Goal: Information Seeking & Learning: Learn about a topic

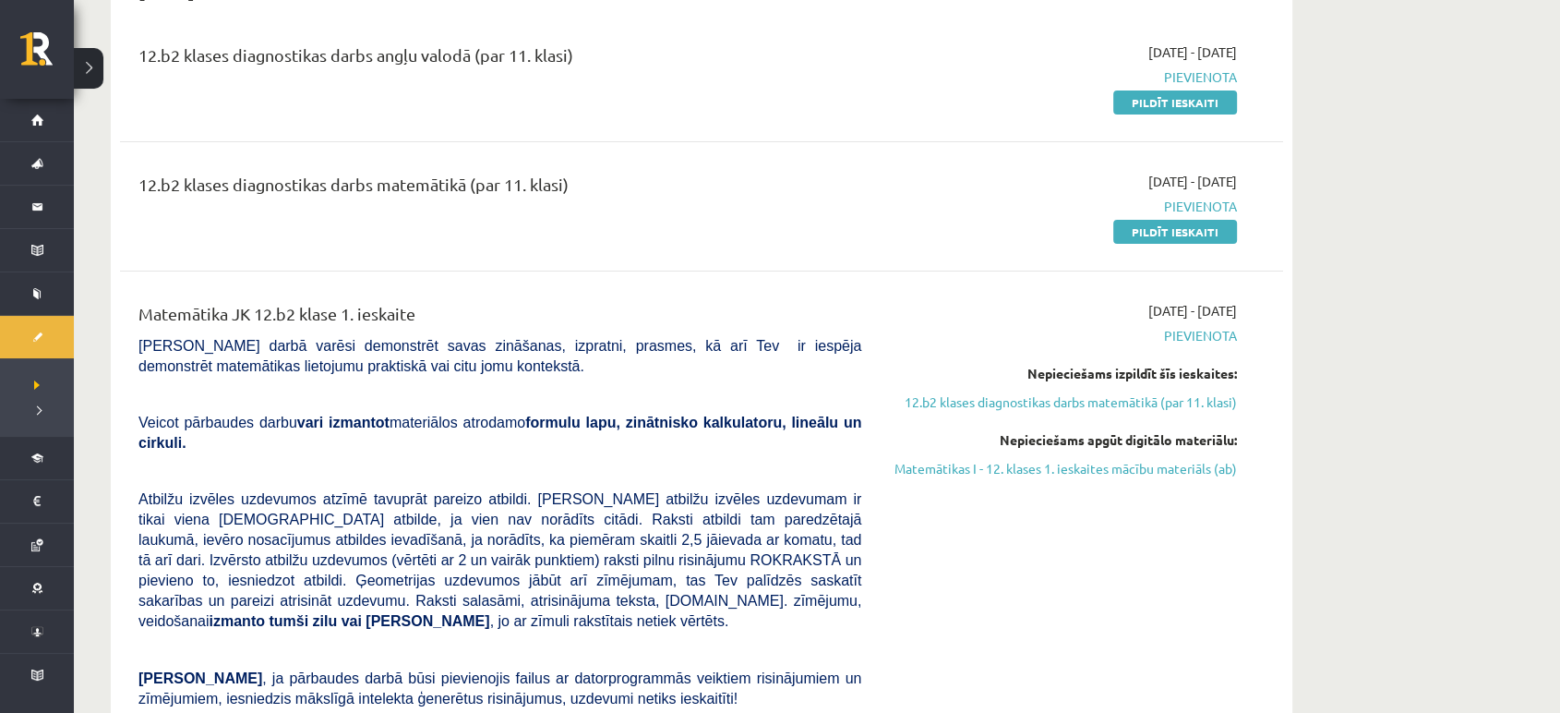
scroll to position [224, 0]
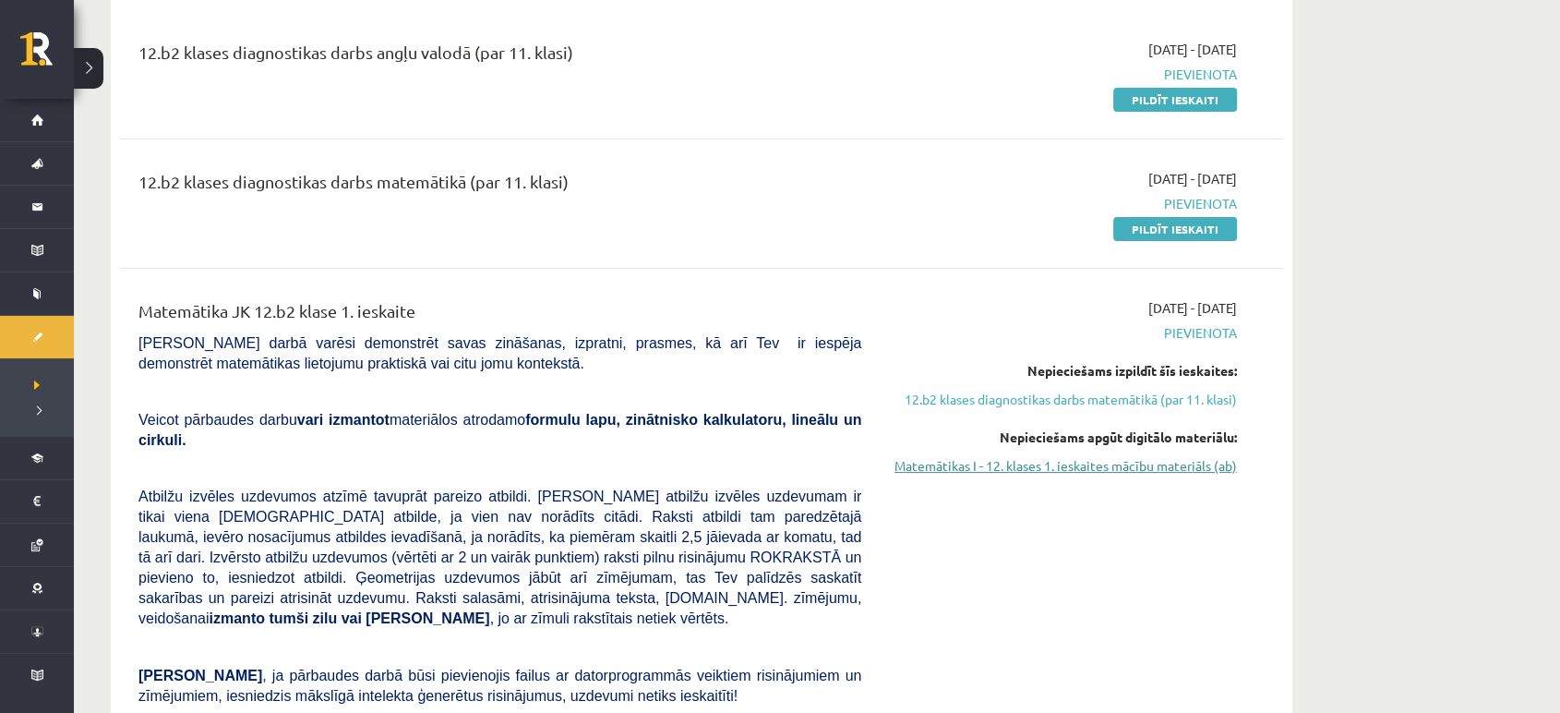
click at [1054, 469] on link "Matemātikas I - 12. klases 1. ieskaites mācību materiāls (ab)" at bounding box center [1063, 465] width 348 height 19
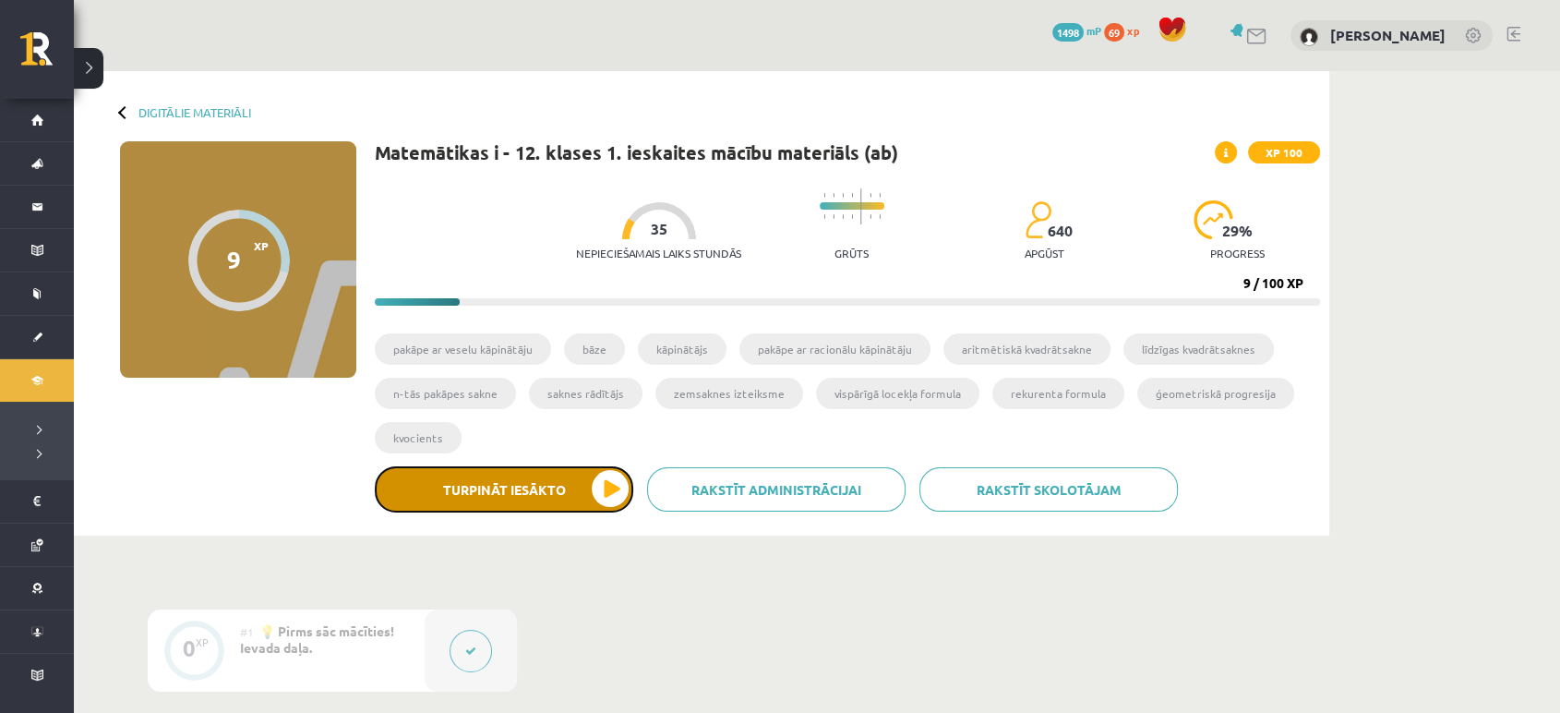
click at [502, 496] on button "Turpināt iesākto" at bounding box center [504, 489] width 258 height 46
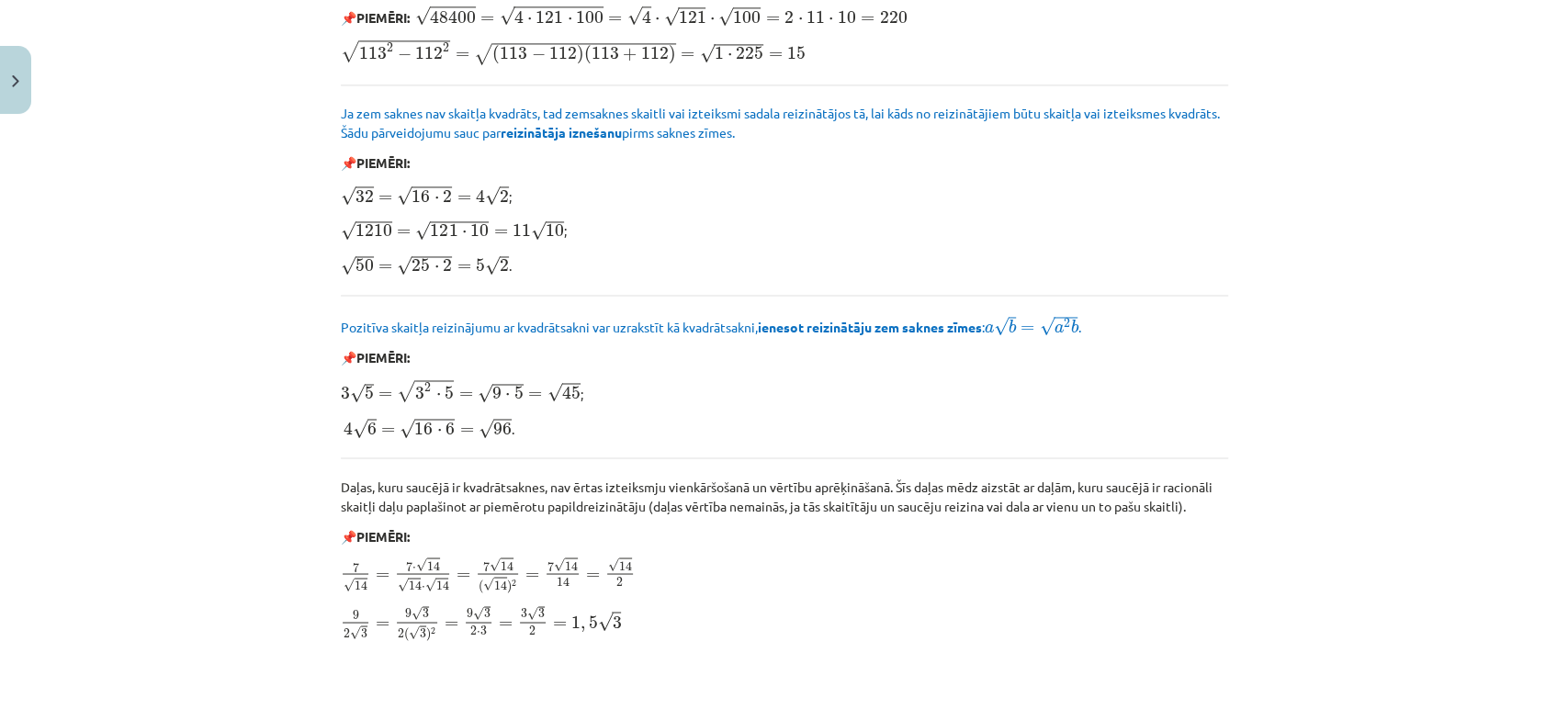
scroll to position [1939, 0]
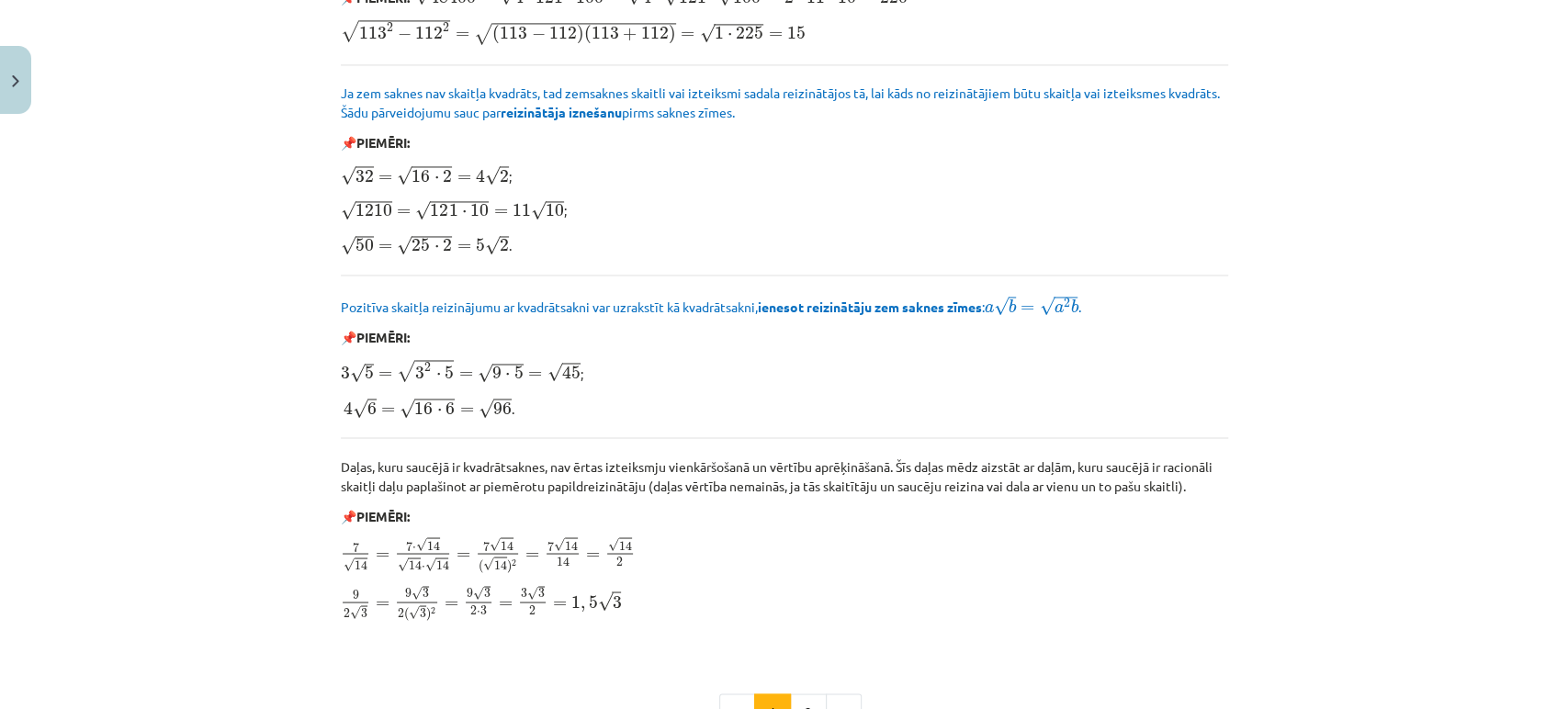
drag, startPoint x: 483, startPoint y: 270, endPoint x: 176, endPoint y: 366, distance: 321.7
click at [176, 366] on div "Mācību tēma: Matemātikas i - 12. klases 1. ieskaites mācību materiāls (ab) #3 📝…" at bounding box center [784, 354] width 1568 height 709
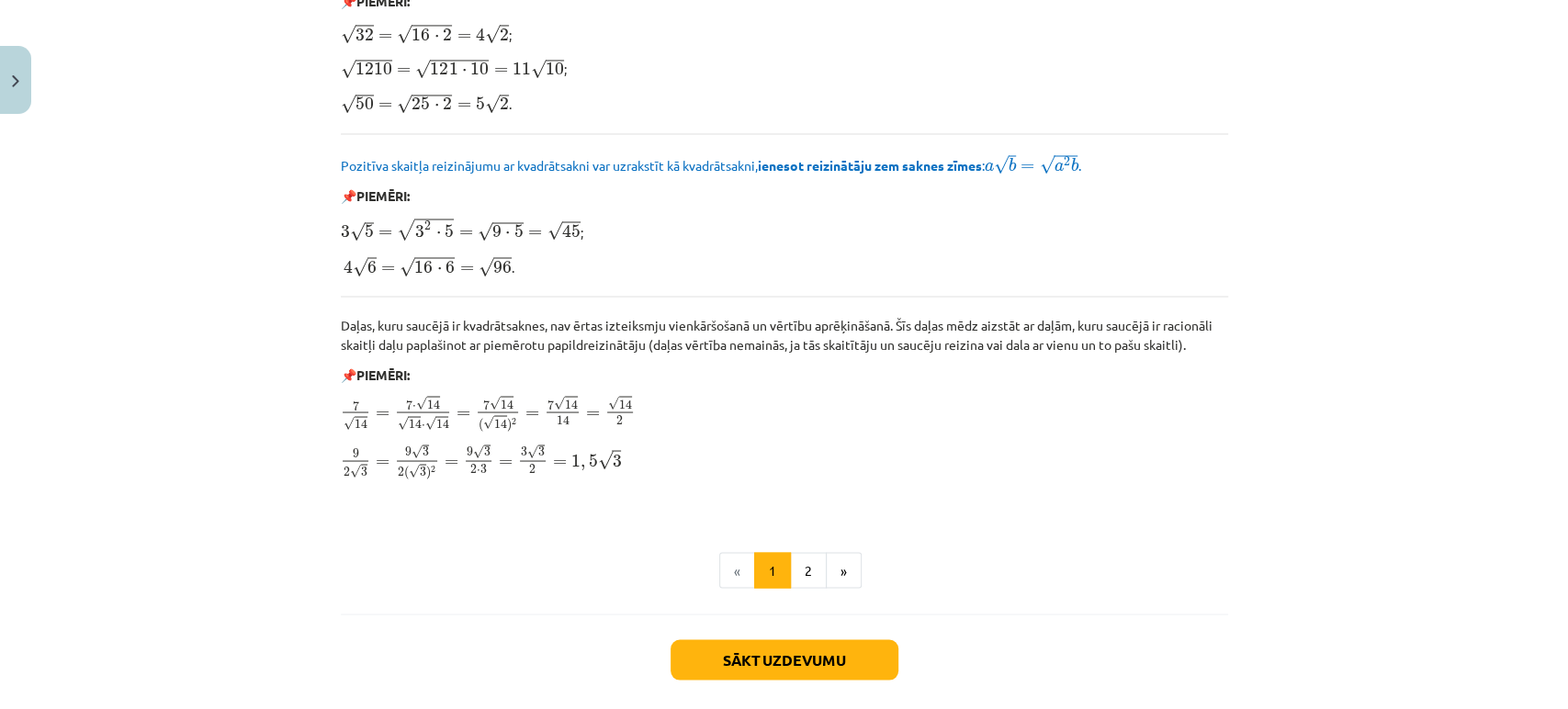
scroll to position [2085, 0]
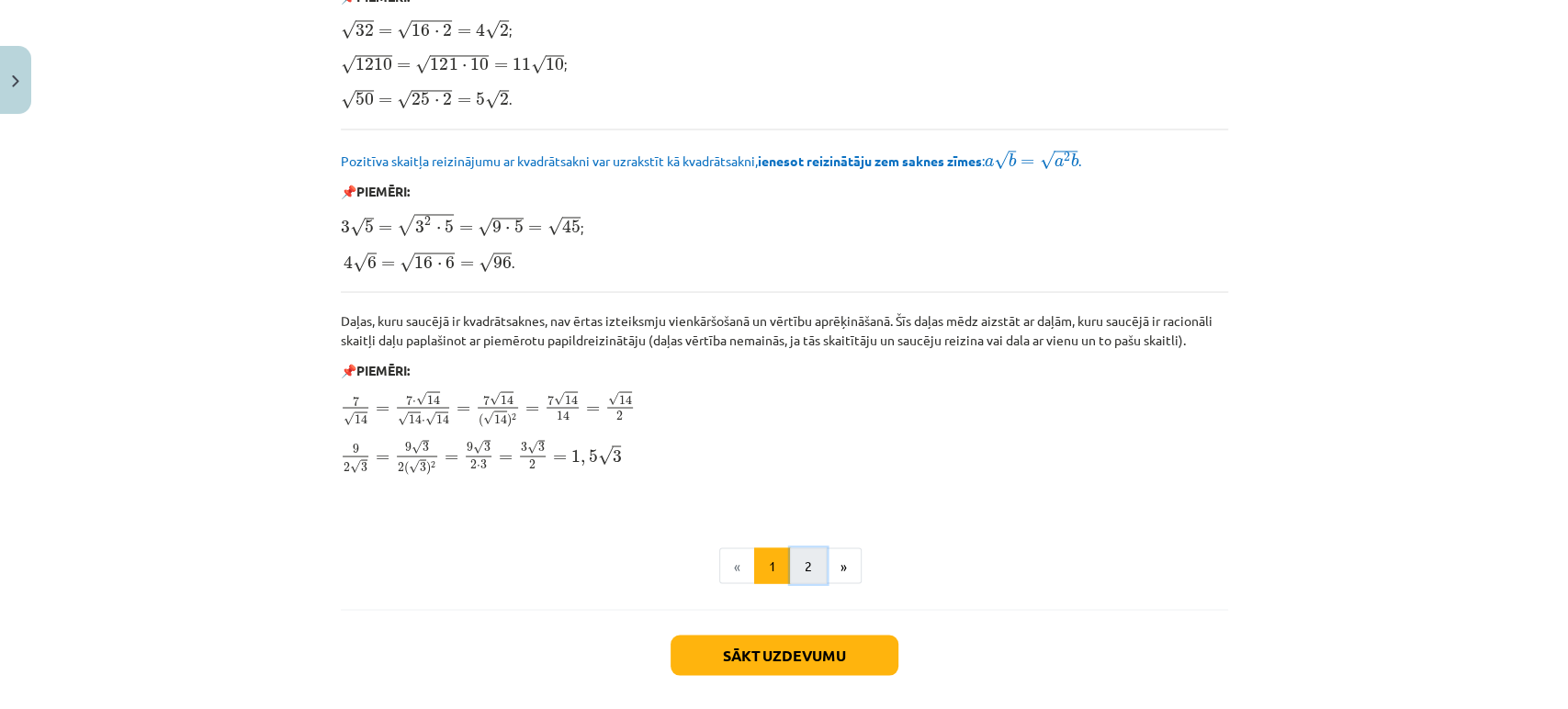
click at [795, 554] on button "2" at bounding box center [808, 565] width 37 height 37
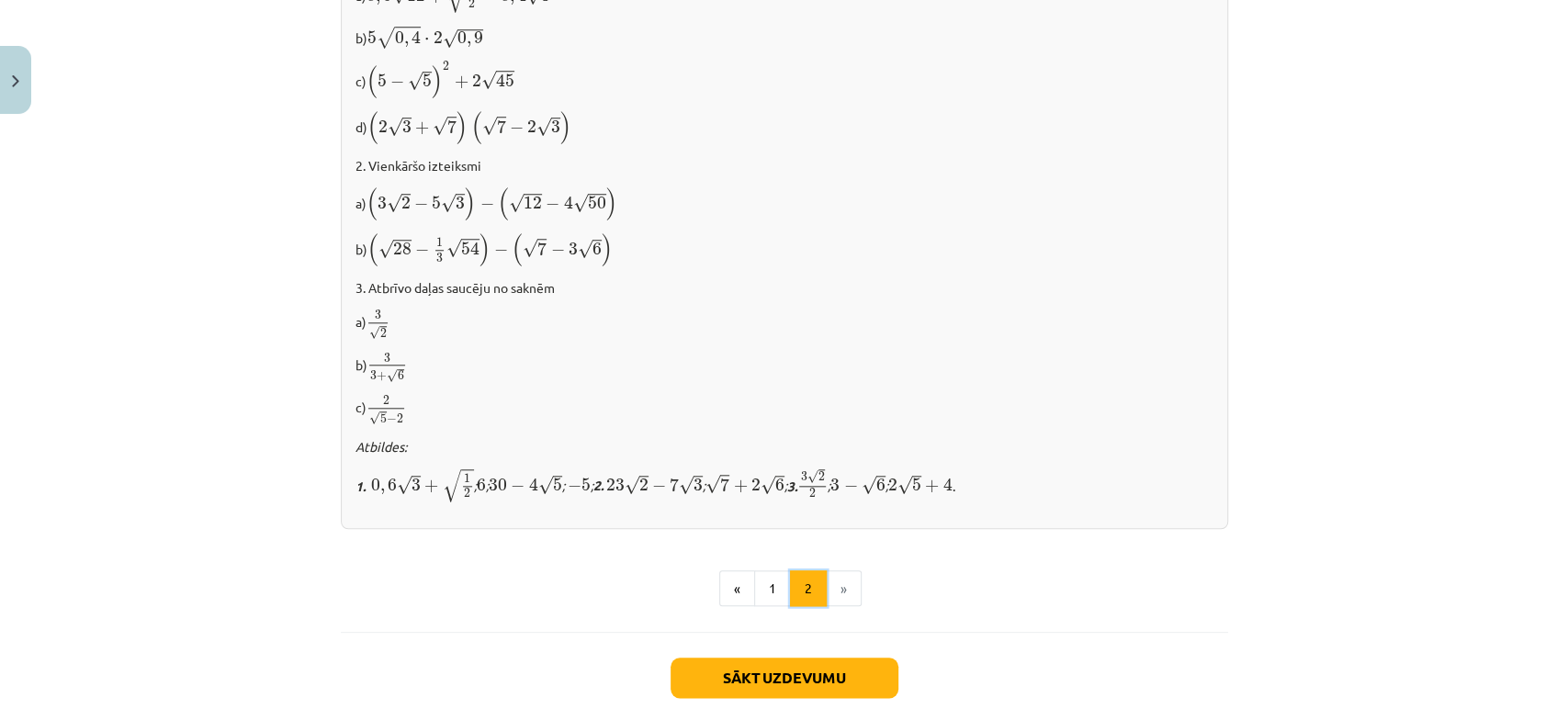
scroll to position [1069, 0]
click at [745, 659] on button "Sākt uzdevumu" at bounding box center [784, 676] width 228 height 41
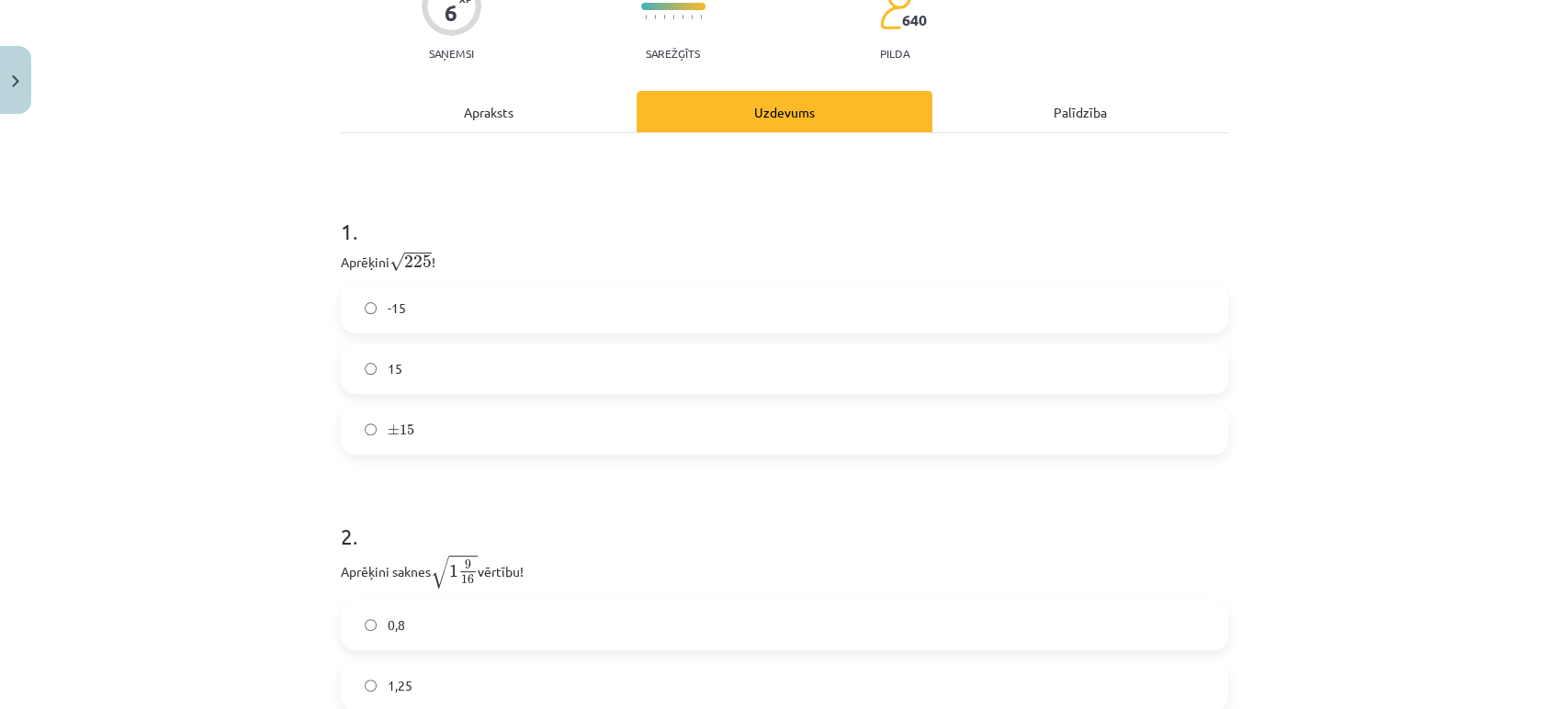
scroll to position [212, 0]
click at [482, 364] on label "15" at bounding box center [784, 365] width 883 height 46
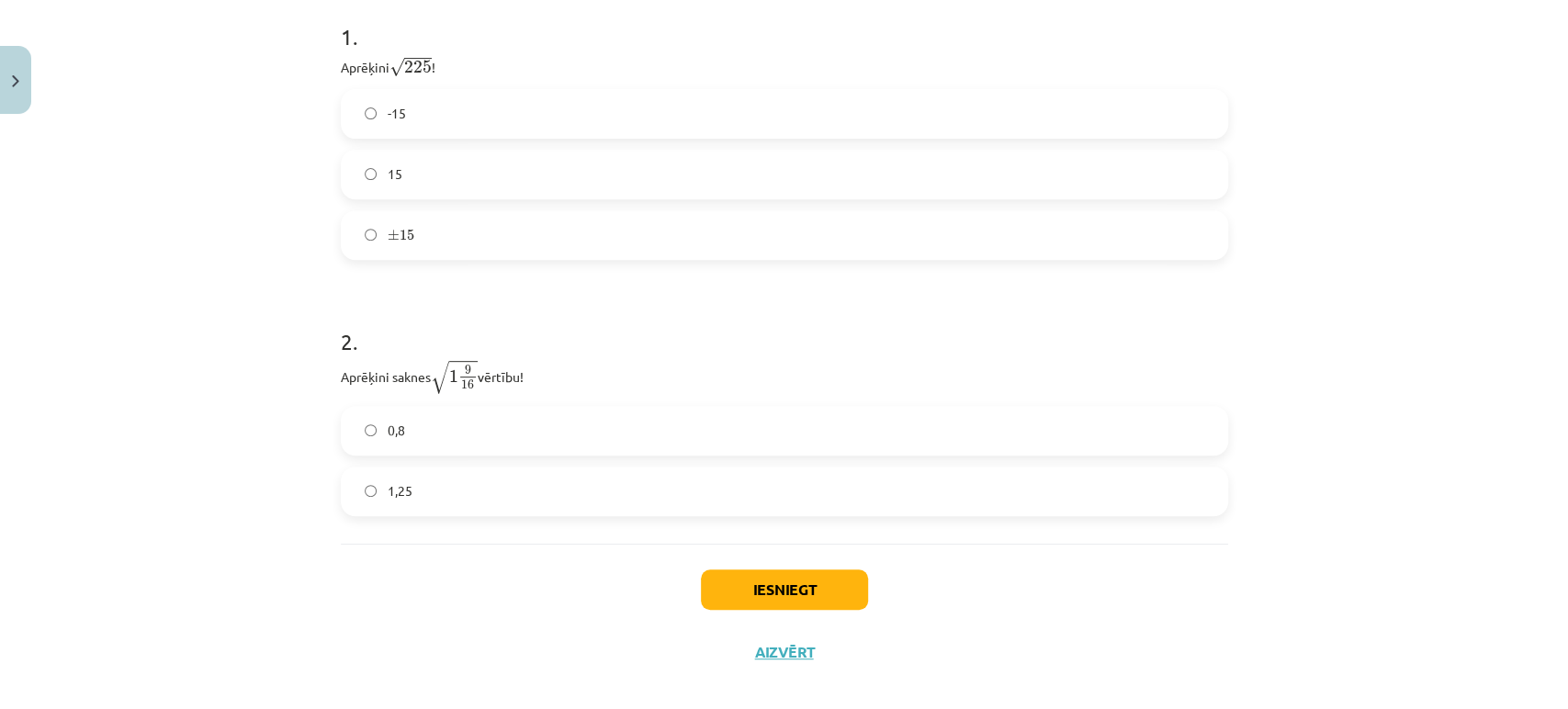
scroll to position [422, 0]
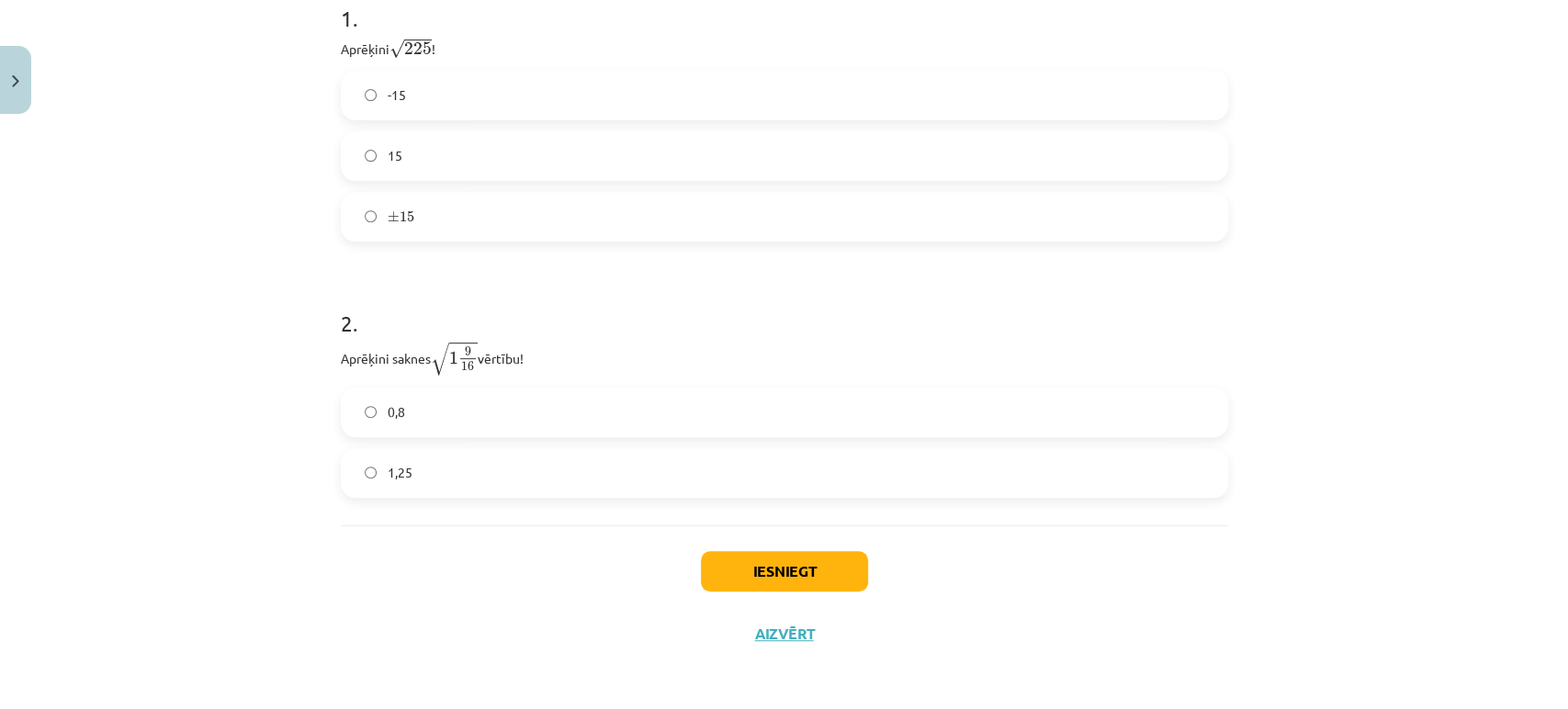
click at [402, 490] on label "1,25" at bounding box center [784, 472] width 883 height 46
click at [795, 571] on button "Iesniegt" at bounding box center [784, 571] width 167 height 41
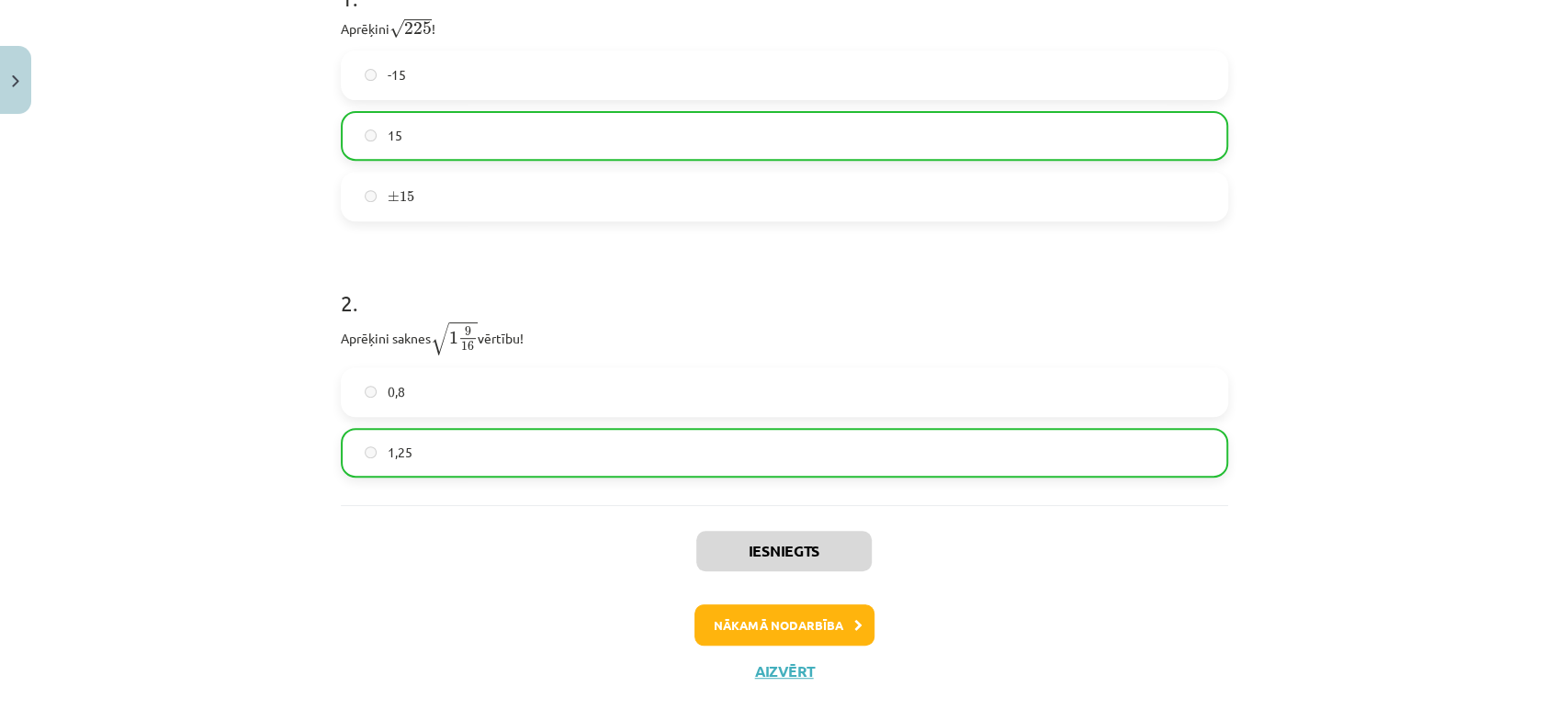
scroll to position [479, 0]
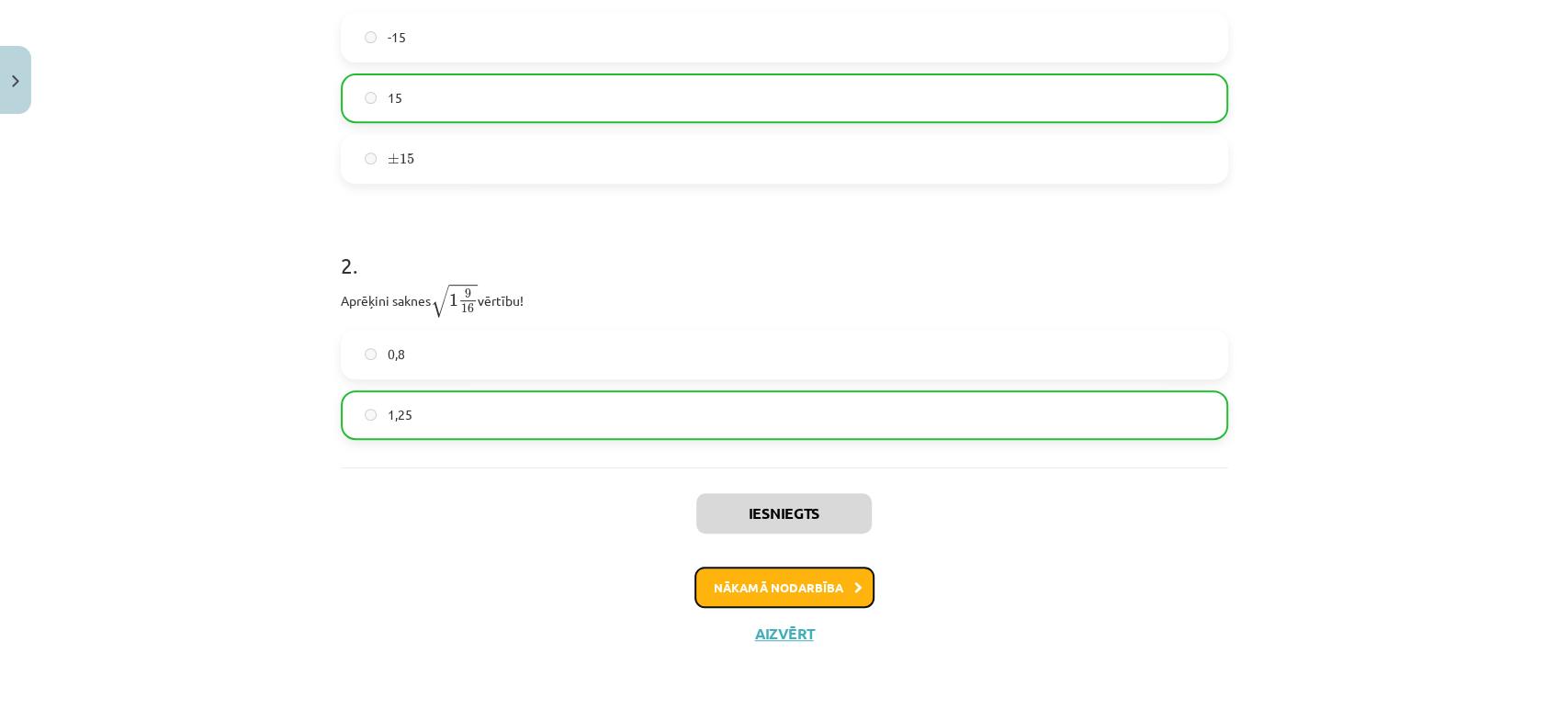
click at [769, 577] on button "Nākamā nodarbība" at bounding box center [784, 587] width 180 height 42
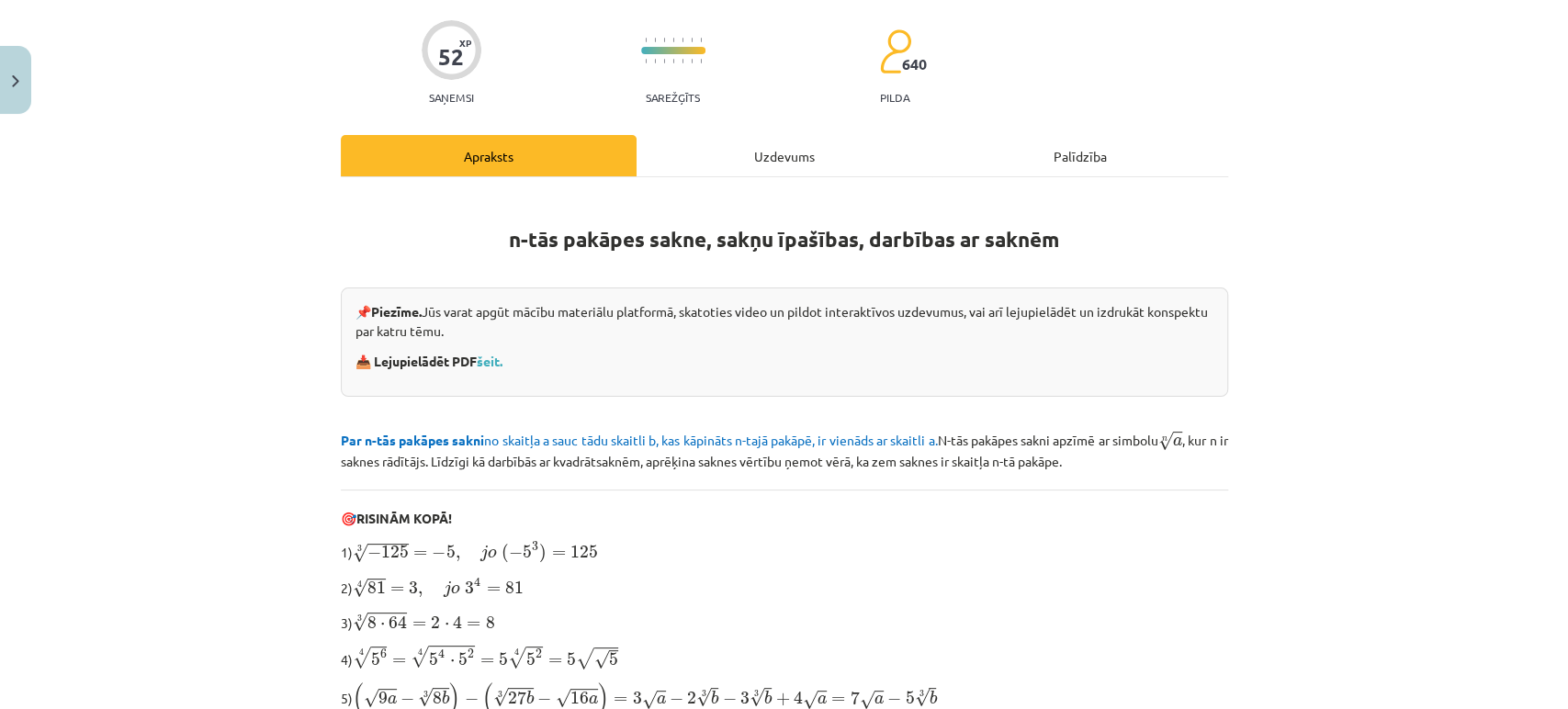
scroll to position [0, 0]
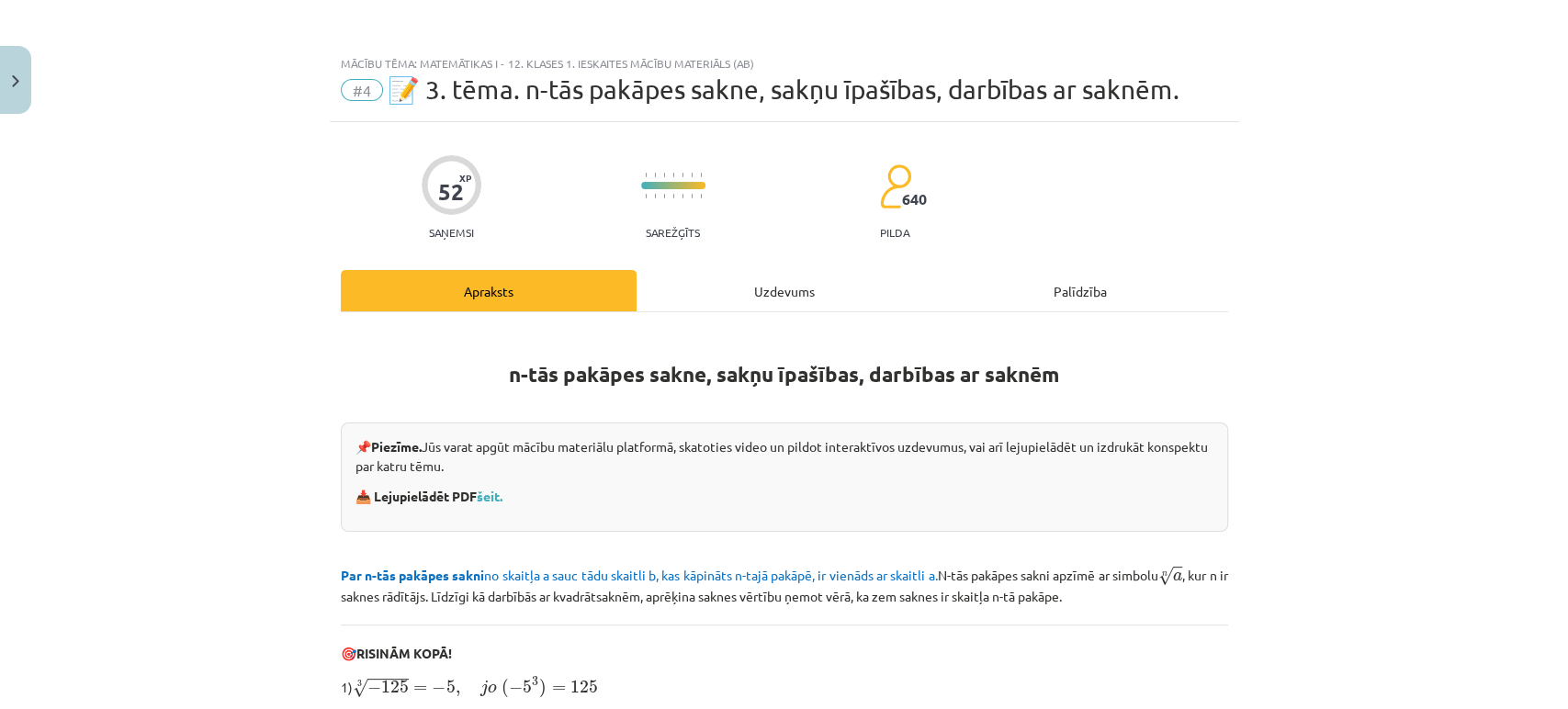
click at [779, 287] on div "Uzdevums" at bounding box center [784, 290] width 295 height 42
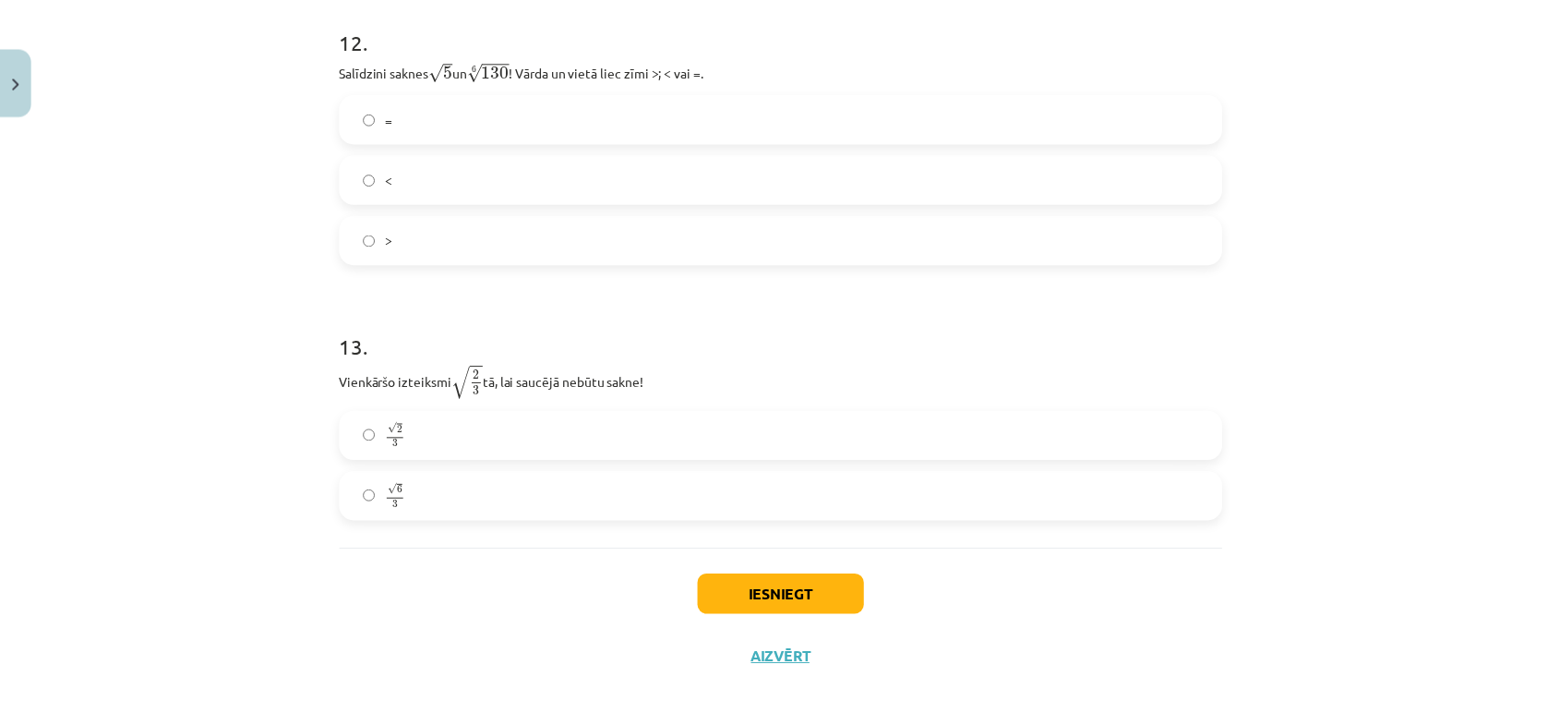
scroll to position [4065, 0]
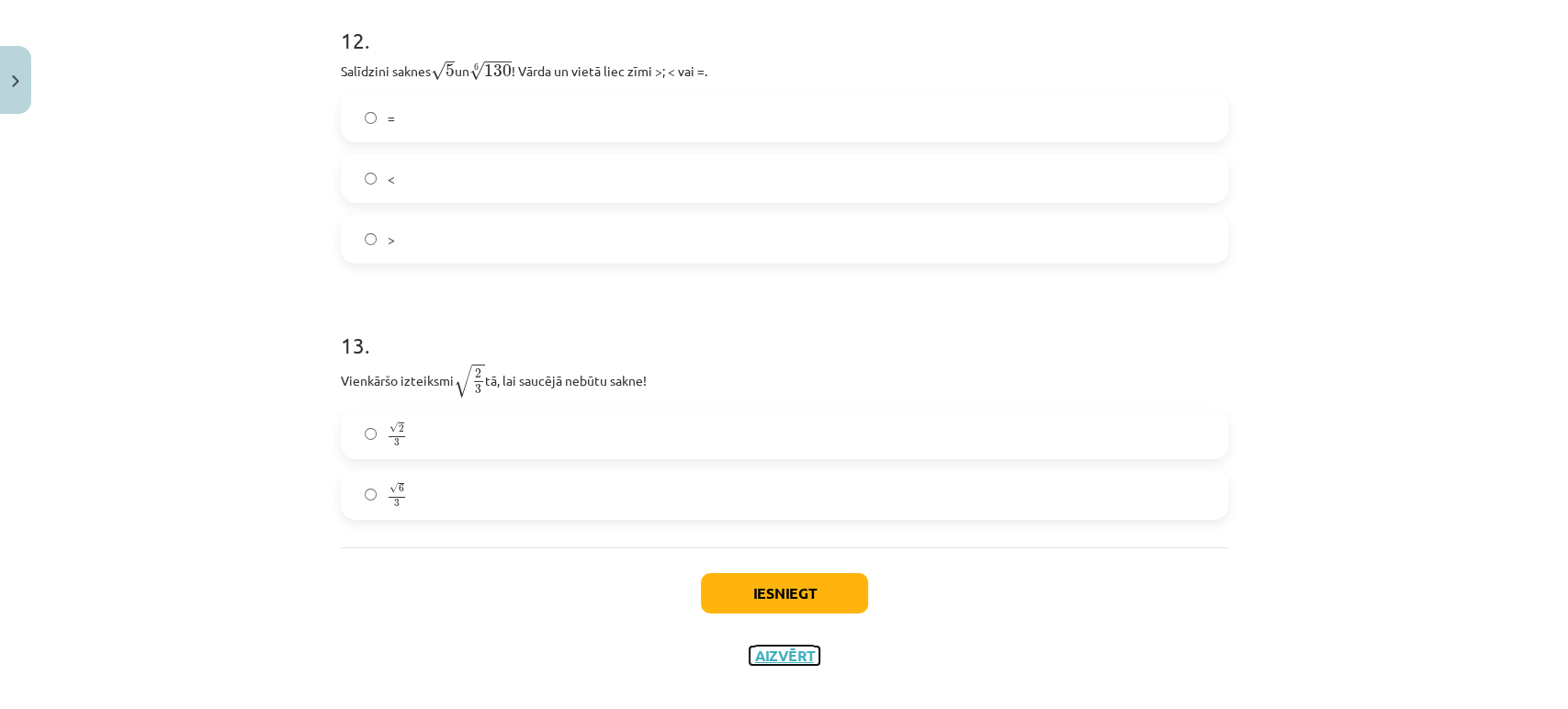
click at [770, 652] on button "Aizvērt" at bounding box center [784, 655] width 70 height 18
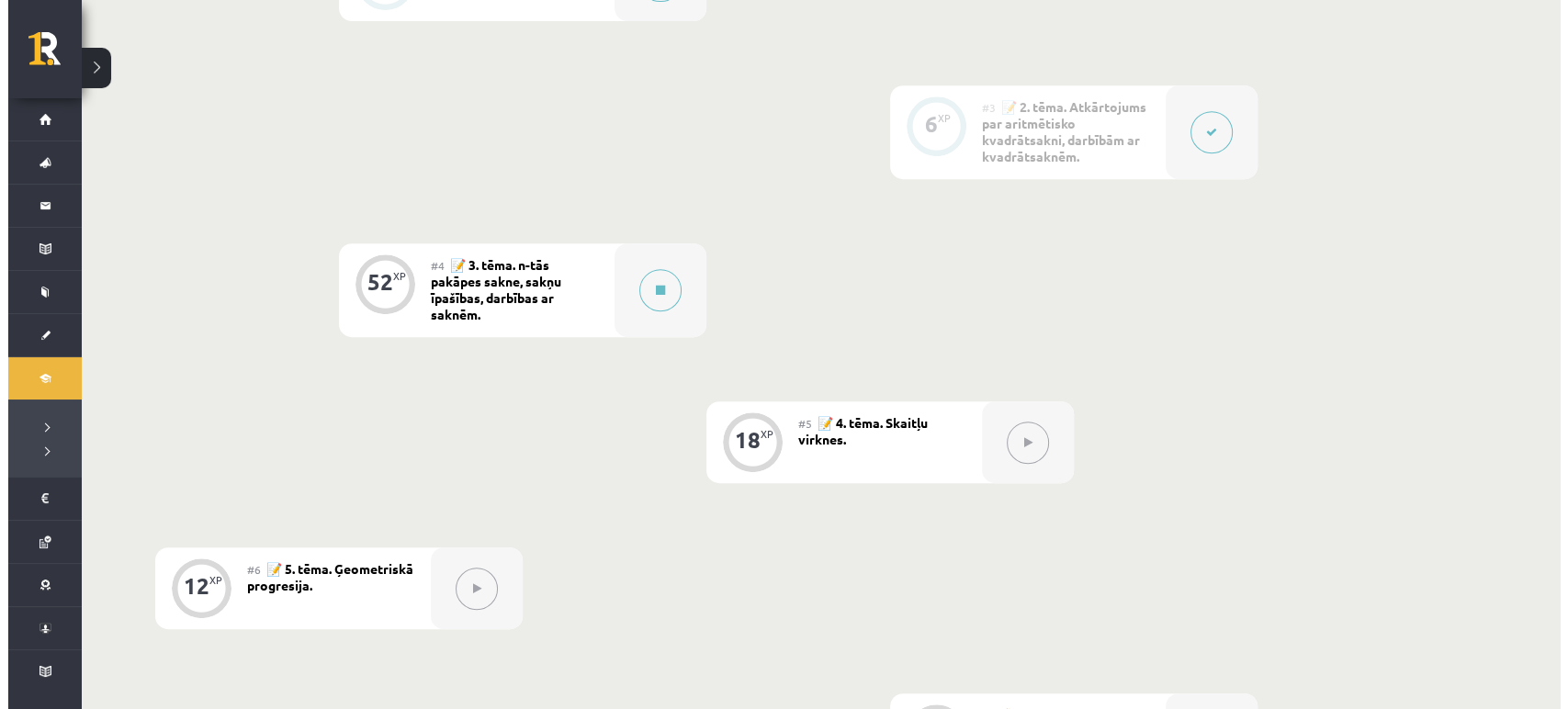
scroll to position [831, 0]
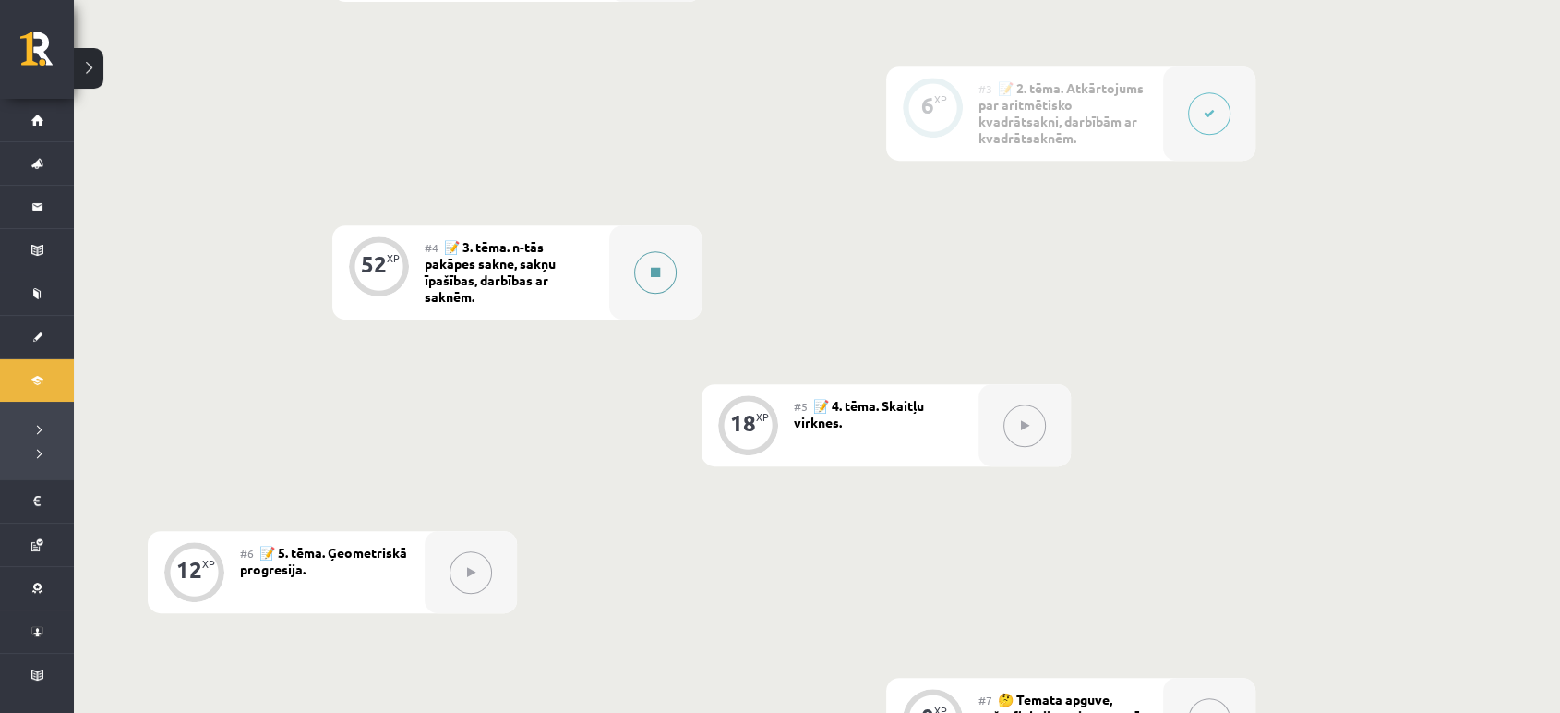
click at [653, 291] on button at bounding box center [655, 272] width 42 height 42
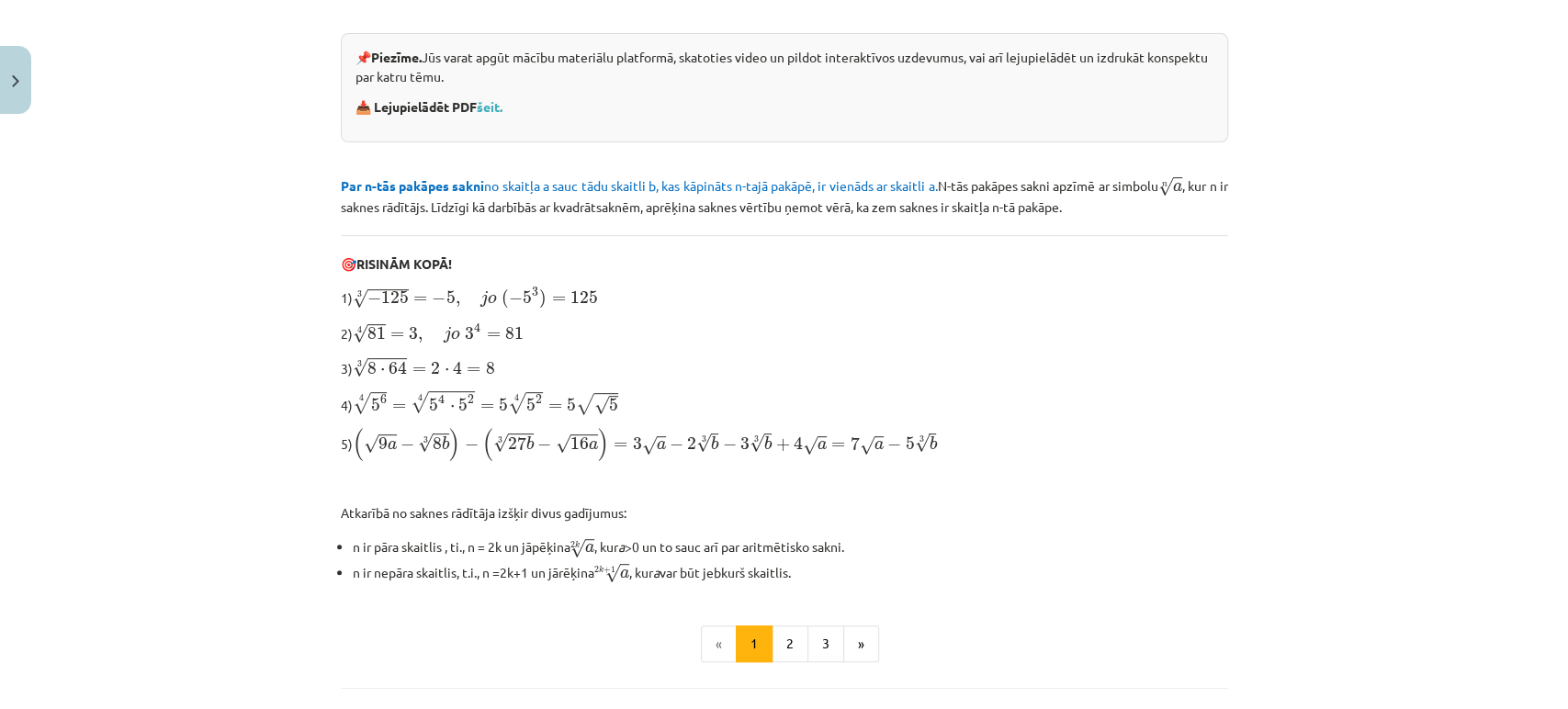
scroll to position [387, 0]
click at [1056, 537] on li "n ir pāra skaitlis , ti., n = 2k un jāpēķina 2 k √ a a 2 k , kur a >0 un to sau…" at bounding box center [790, 548] width 876 height 25
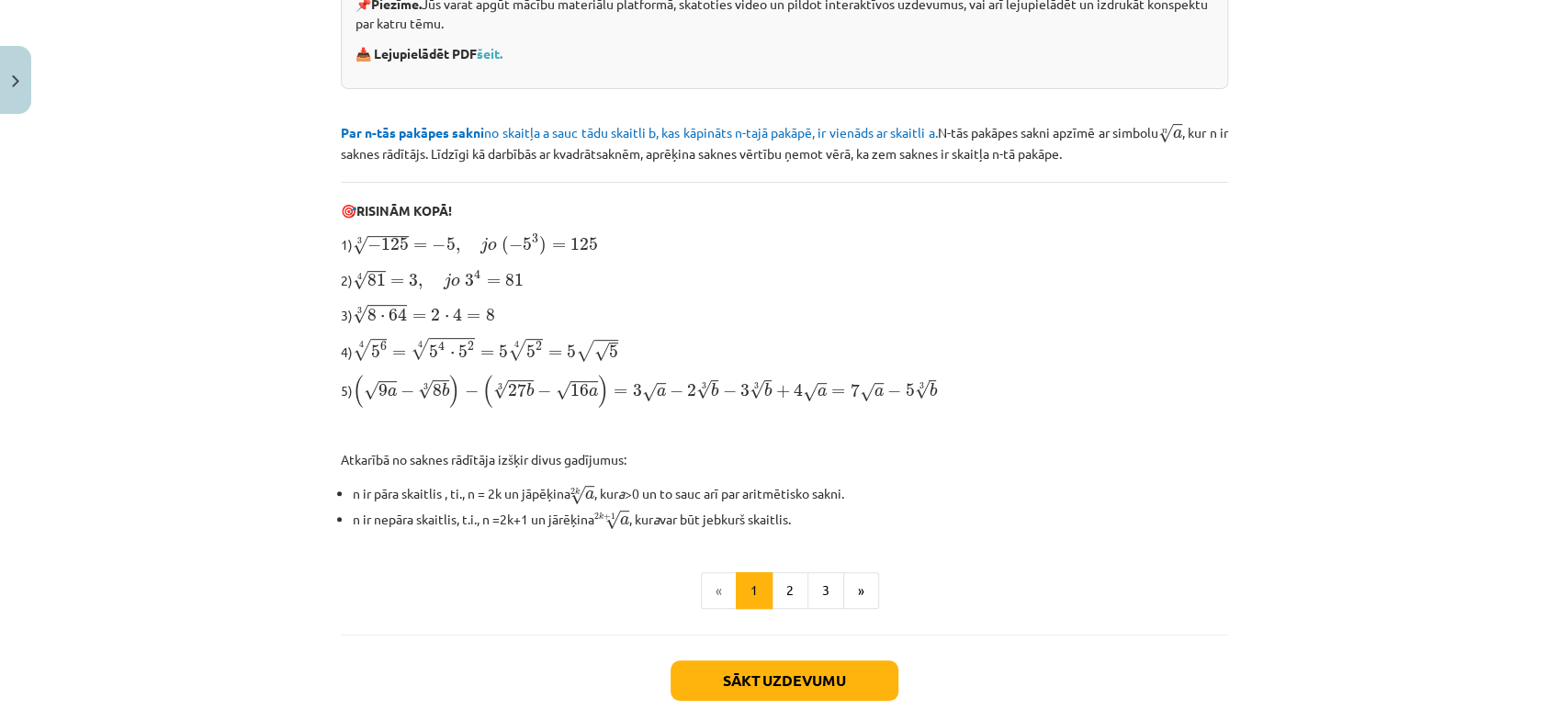
scroll to position [443, 0]
click at [450, 479] on li "n ir pāra skaitlis , ti., n = 2k un jāpēķina 2 k √ a a 2 k , kur a >0 un to sau…" at bounding box center [790, 491] width 876 height 25
click at [341, 379] on p "5) ( √ 9 a − 3 √ 8 b ) − ( 3 √ 27 b − √ 16 a ) = 3 √ a − 2 3 √ b − 3 3 √ b + 4 …" at bounding box center [784, 390] width 887 height 35
drag, startPoint x: 338, startPoint y: 372, endPoint x: 312, endPoint y: 368, distance: 26.3
click at [312, 368] on div "Mācību tēma: Matemātikas i - 12. klases 1. ieskaites mācību materiāls (ab) #4 📝…" at bounding box center [784, 354] width 1568 height 709
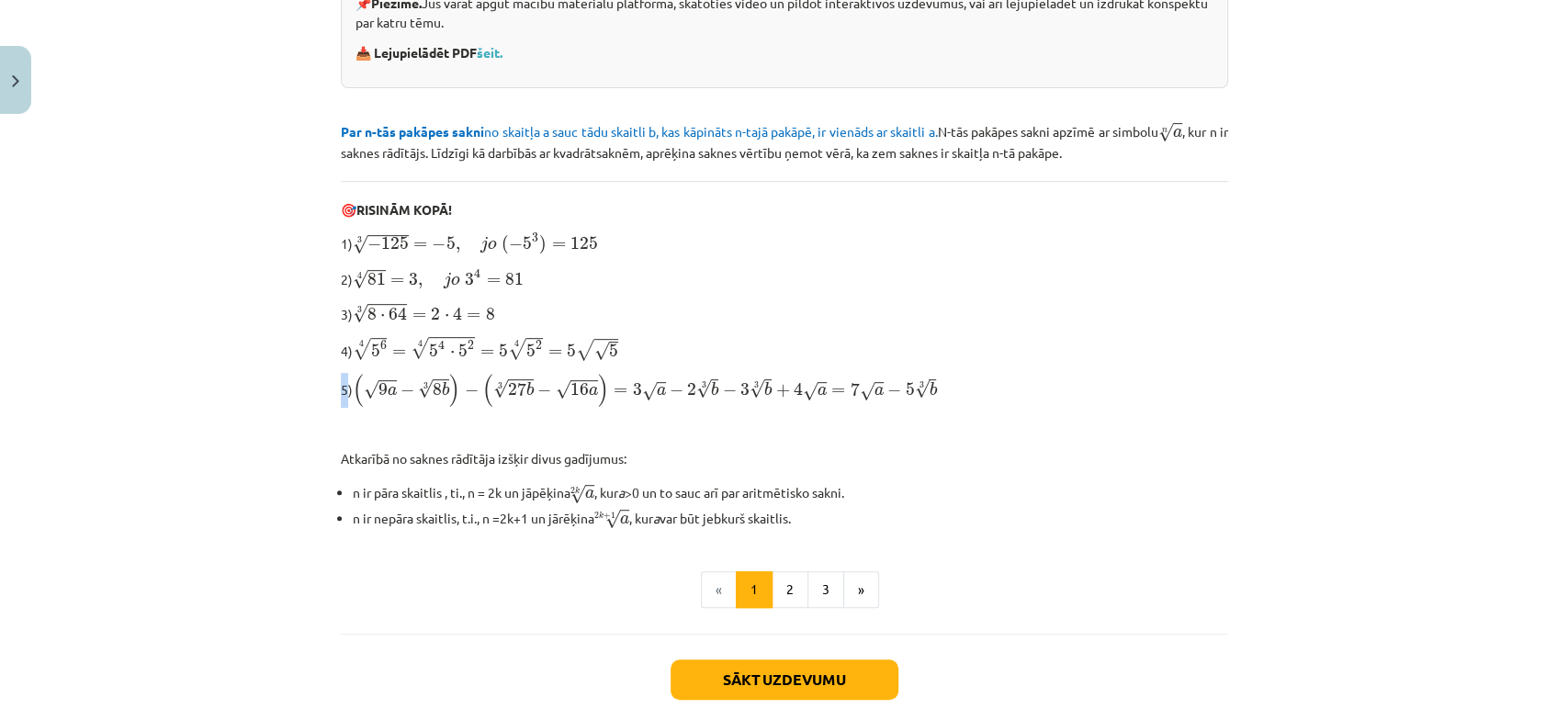
click at [312, 368] on div "Mācību tēma: Matemātikas i - 12. klases 1. ieskaites mācību materiāls (ab) #4 📝…" at bounding box center [784, 354] width 1568 height 709
click at [707, 683] on button "Sākt uzdevumu" at bounding box center [784, 679] width 228 height 41
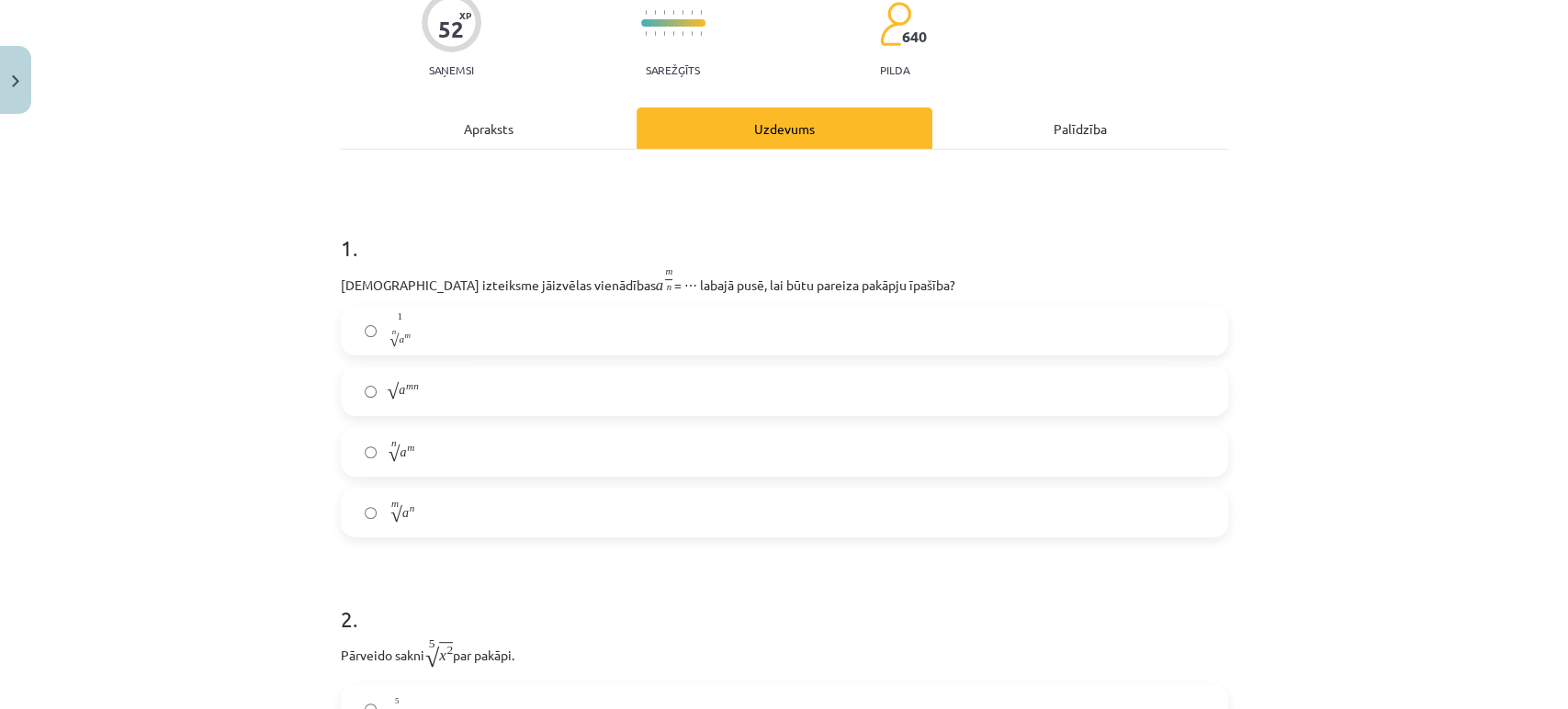
scroll to position [45, 0]
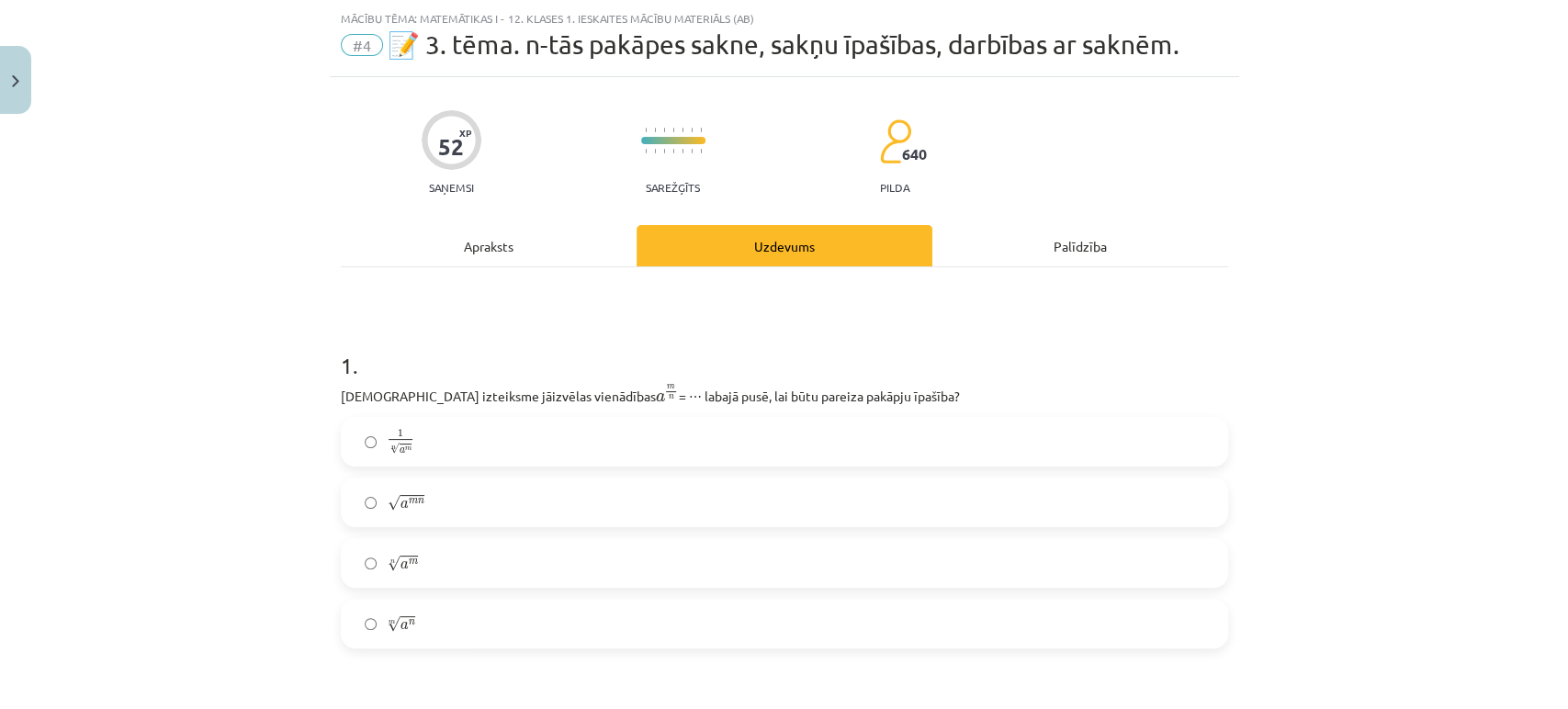
click at [509, 242] on div "Apraksts" at bounding box center [488, 246] width 295 height 42
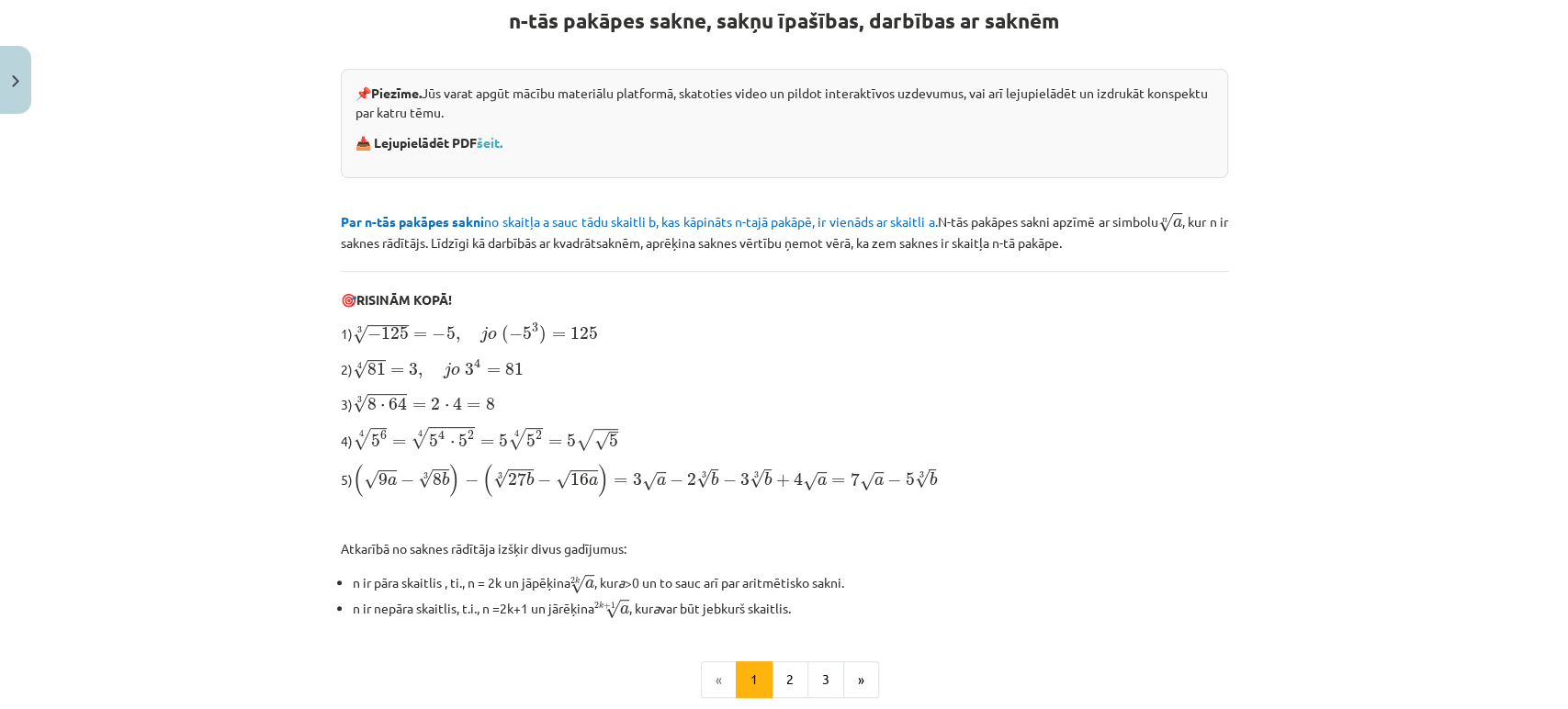
scroll to position [549, 0]
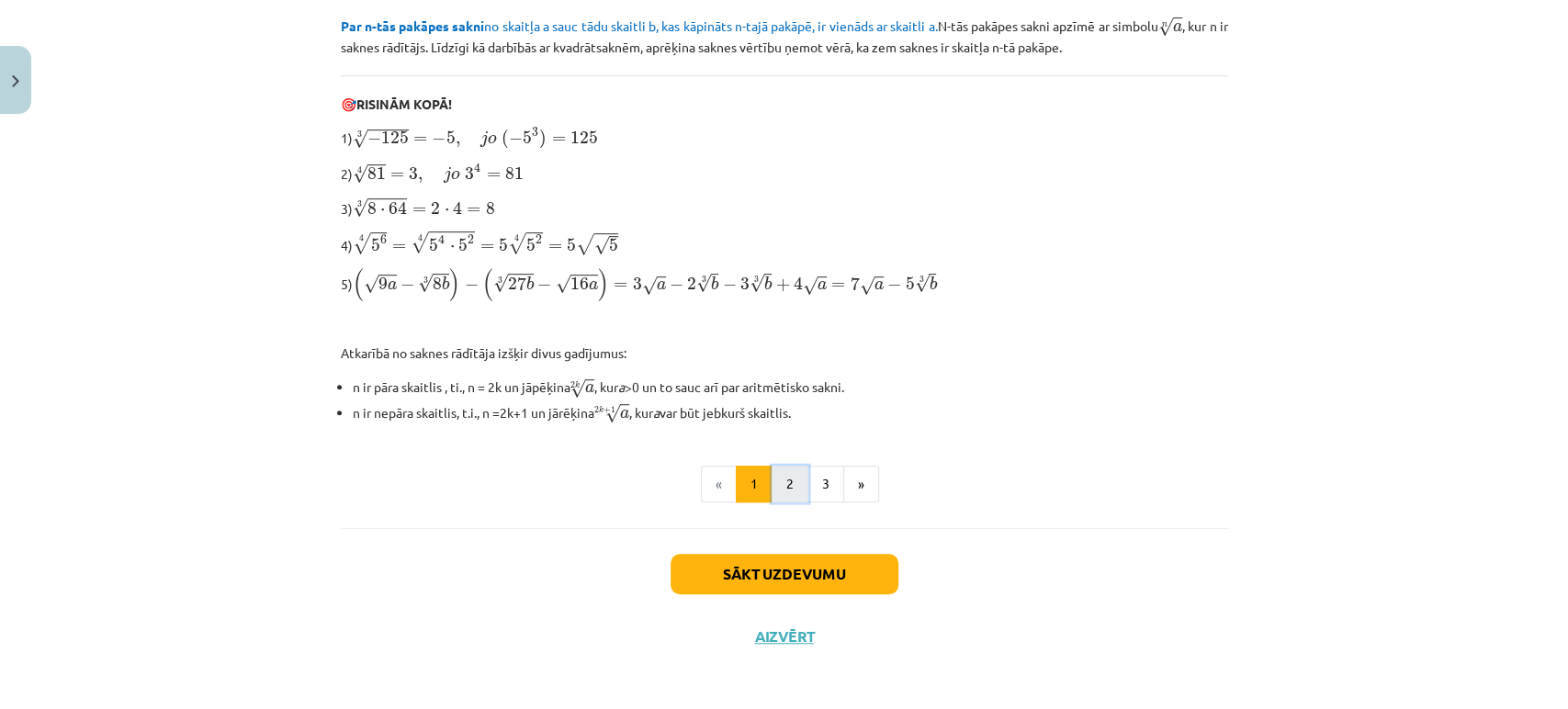
click at [780, 480] on button "2" at bounding box center [789, 483] width 37 height 37
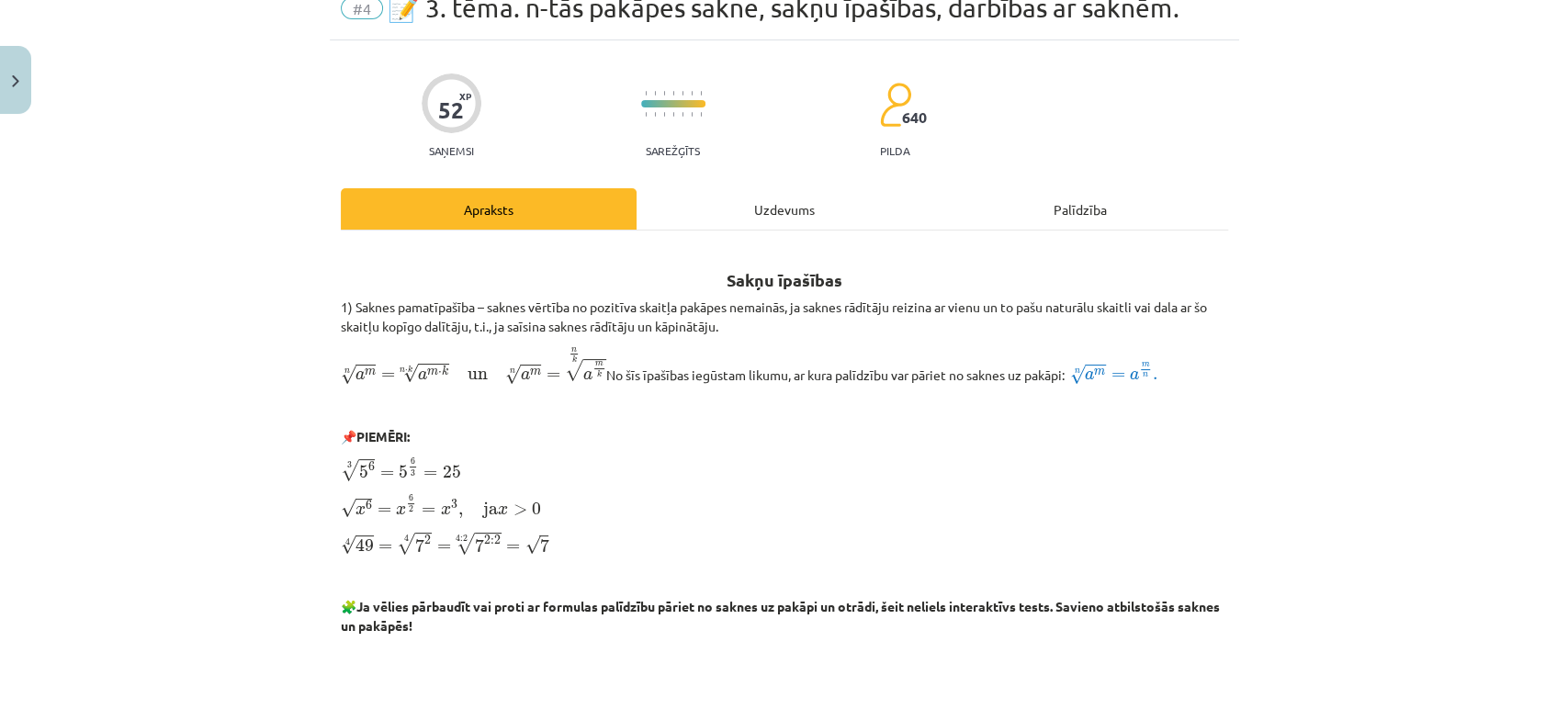
scroll to position [0, 0]
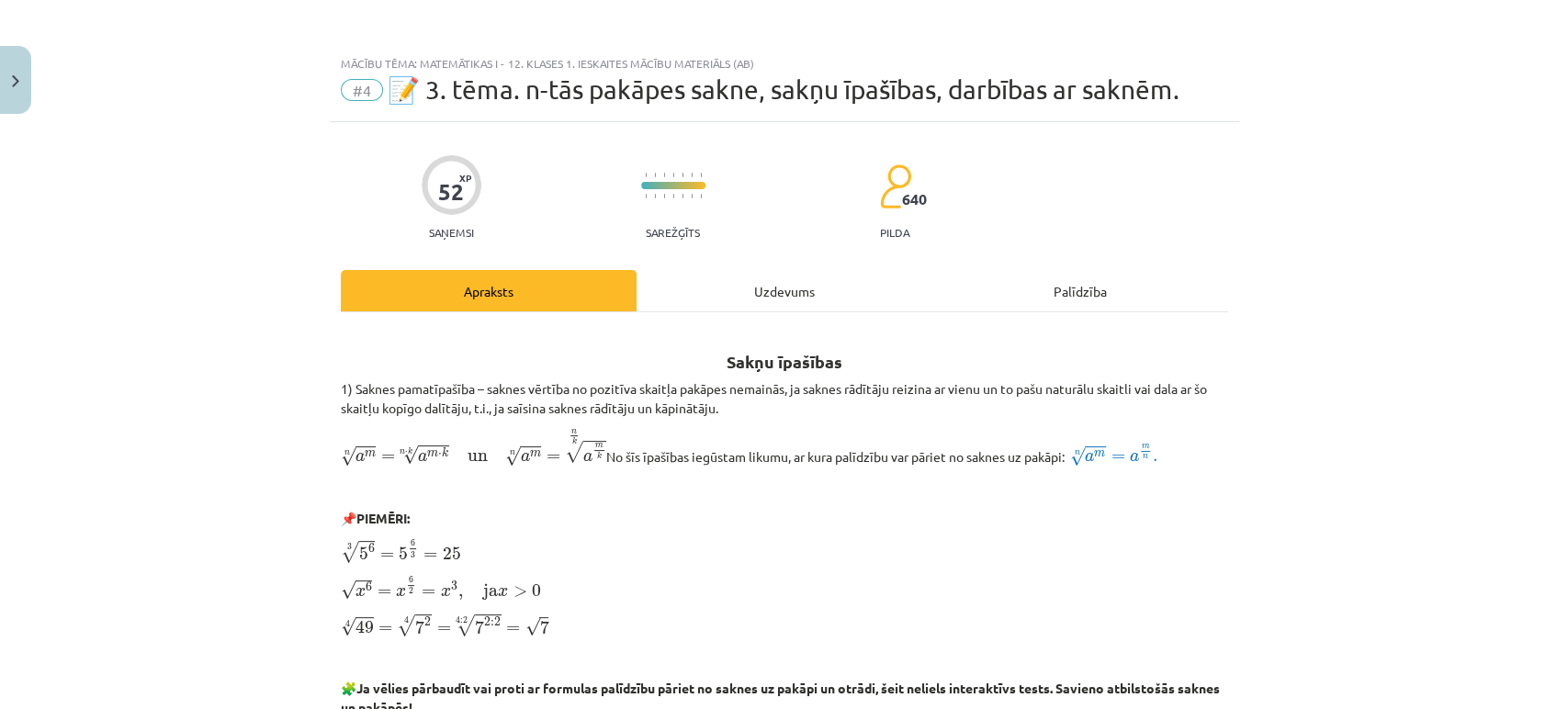
click at [764, 284] on div "Uzdevums" at bounding box center [784, 290] width 295 height 42
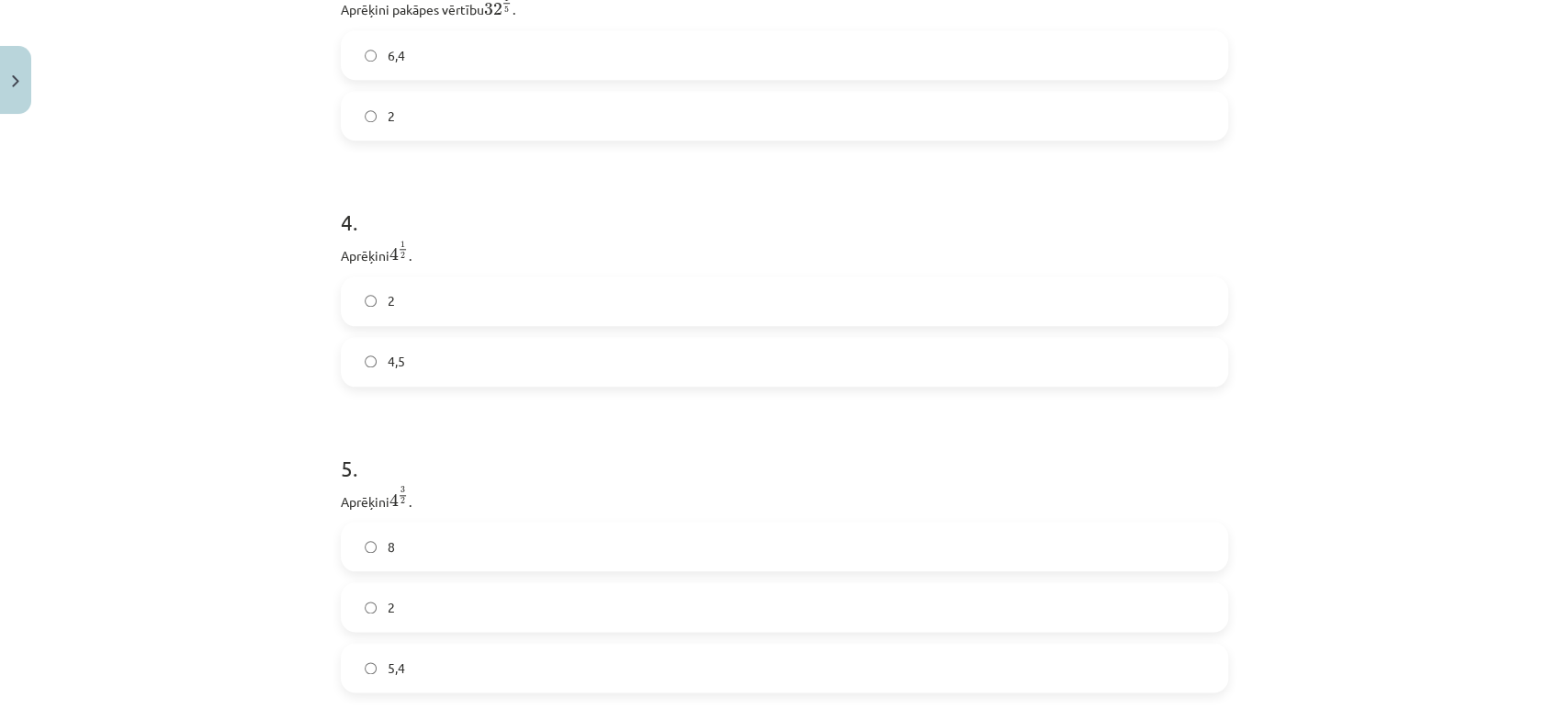
scroll to position [1163, 0]
click at [423, 377] on label "4,5" at bounding box center [784, 361] width 883 height 46
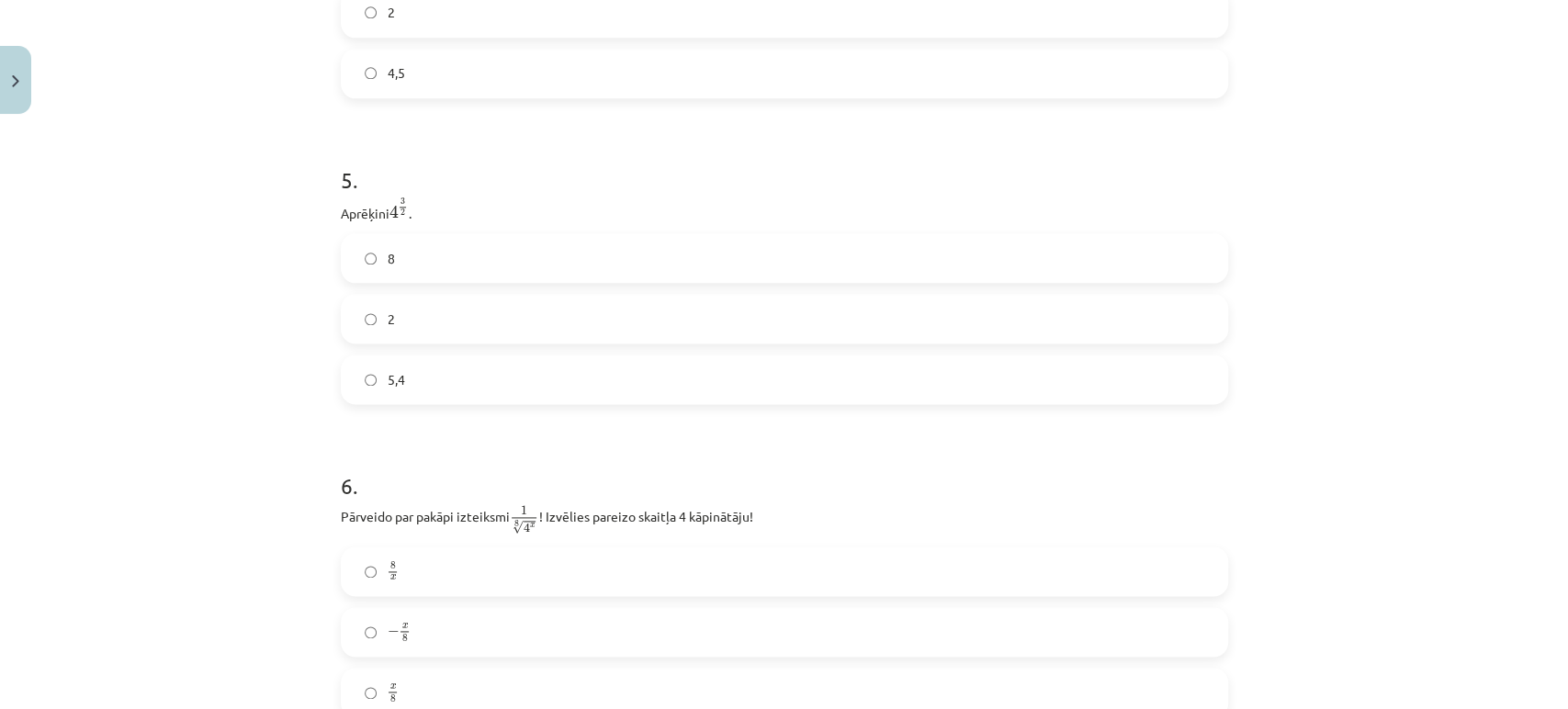
scroll to position [1453, 0]
click at [465, 397] on label "5,4" at bounding box center [784, 377] width 883 height 46
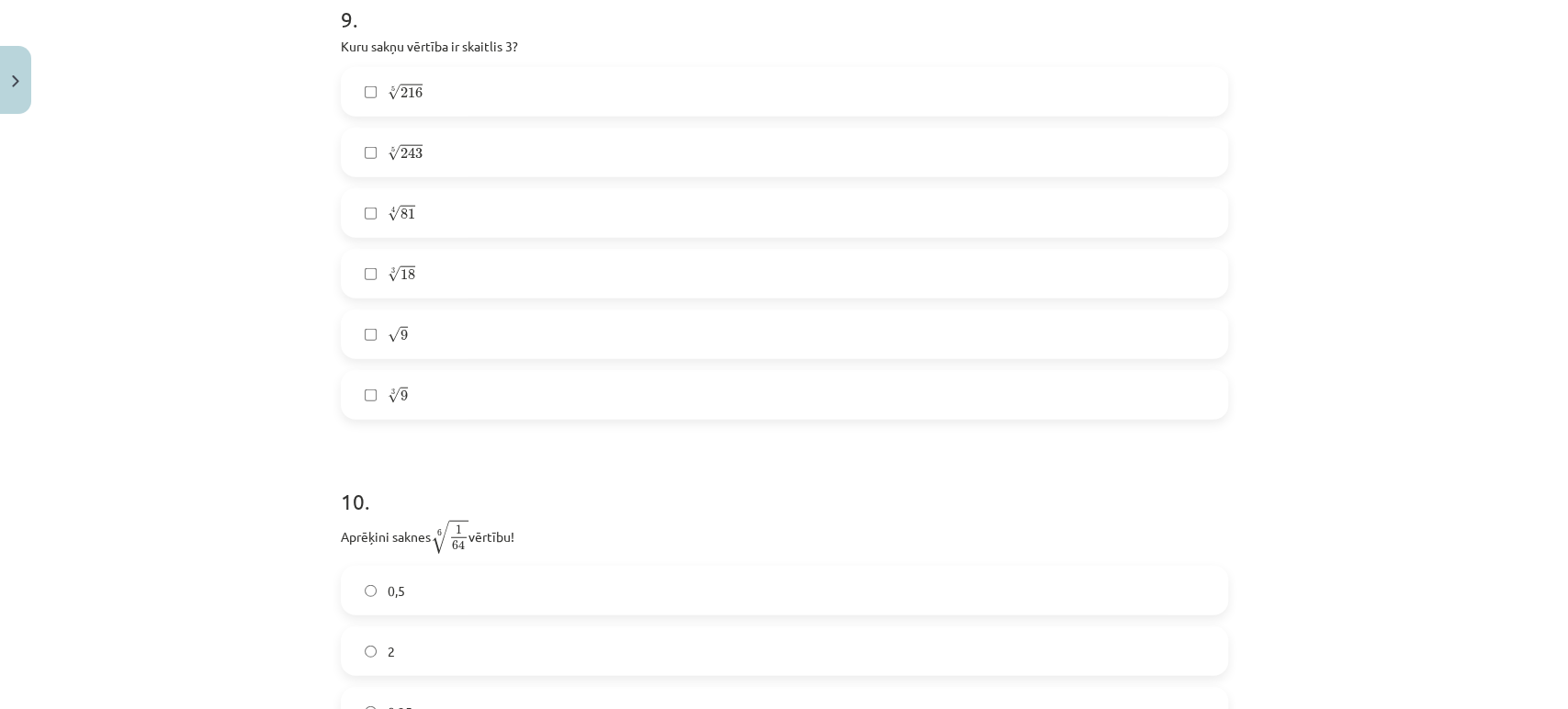
scroll to position [2960, 0]
click at [462, 322] on label "√ 9 9" at bounding box center [784, 334] width 883 height 46
click at [400, 220] on span "81" at bounding box center [407, 214] width 15 height 11
click at [435, 213] on label "4 √ 81 81 4" at bounding box center [784, 213] width 883 height 46
click at [415, 405] on label "3 √ 9 9 3" at bounding box center [784, 395] width 883 height 46
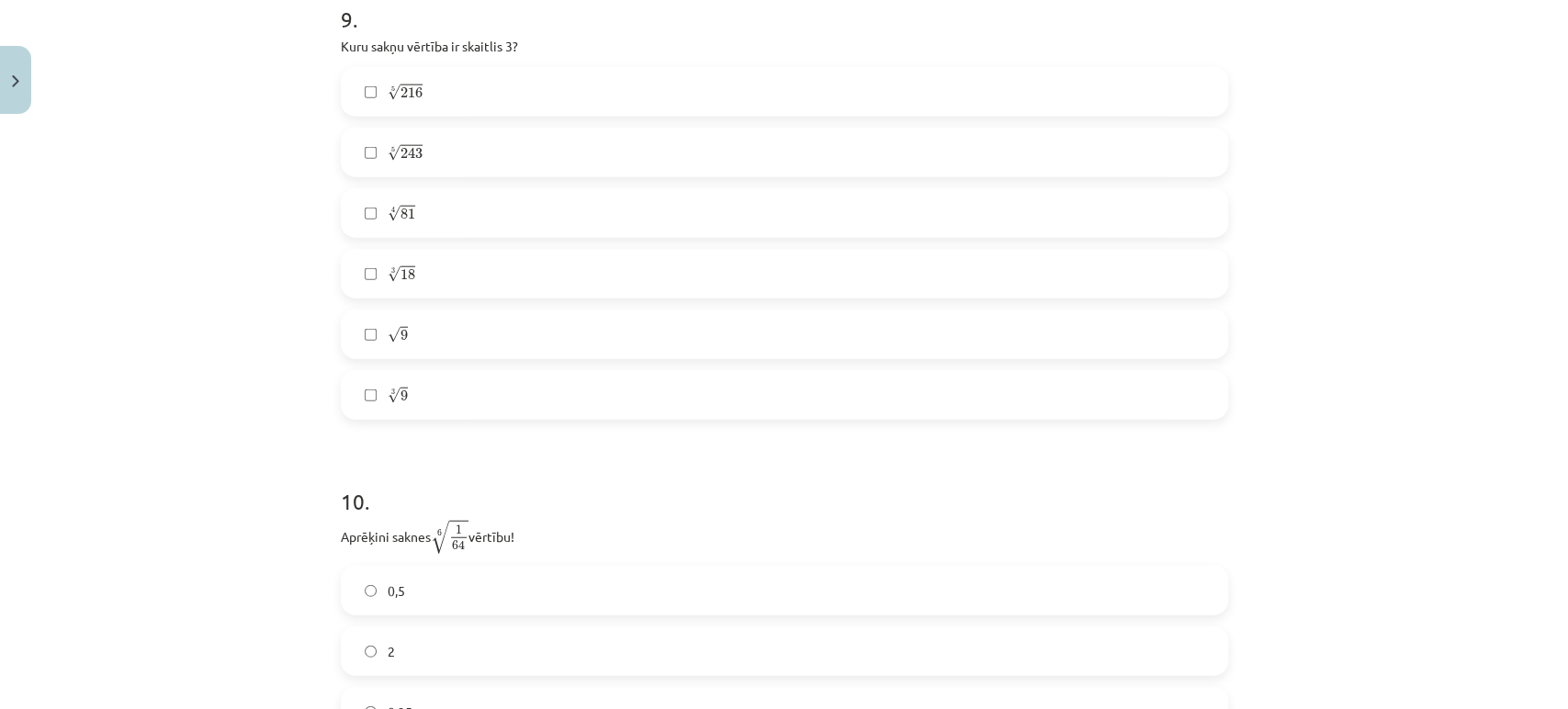
click at [295, 399] on div "Mācību tēma: Matemātikas i - 12. klases 1. ieskaites mācību materiāls (ab) #4 📝…" at bounding box center [784, 354] width 1568 height 709
click at [436, 201] on label "4 √ 81 81 4" at bounding box center [784, 213] width 883 height 46
click at [447, 395] on label "3 √ 9 9 3" at bounding box center [784, 395] width 883 height 46
click at [506, 159] on label "5 √ 243 243 5" at bounding box center [784, 152] width 883 height 46
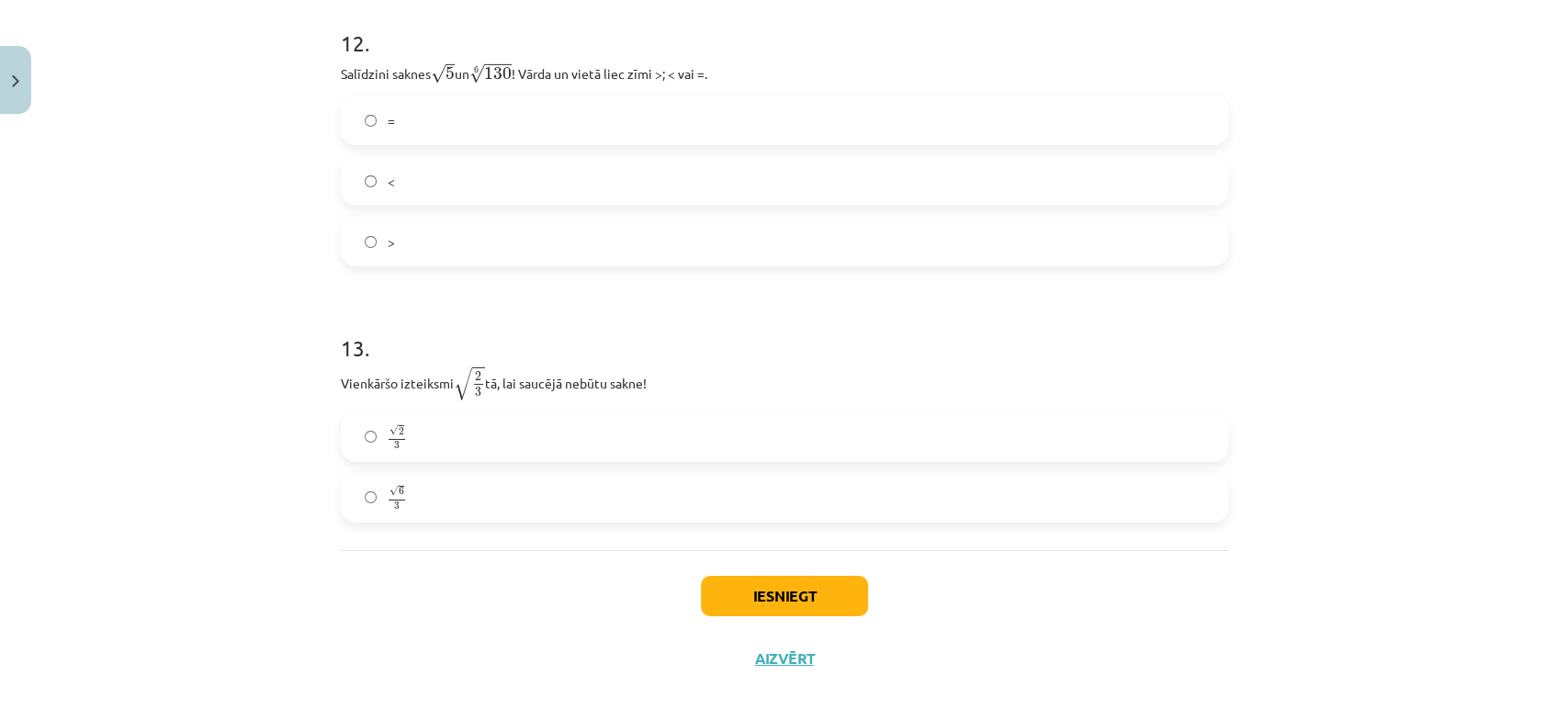
scroll to position [4067, 0]
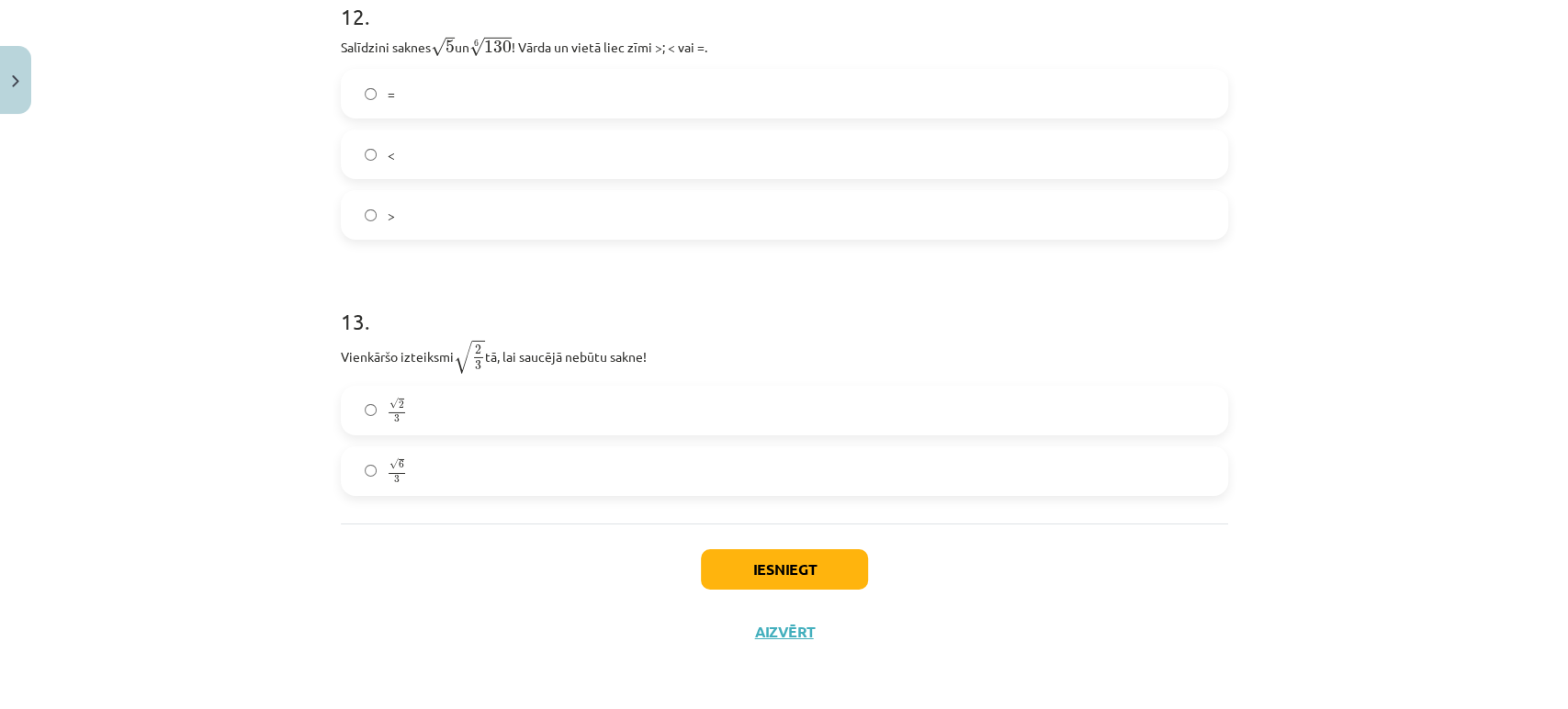
click at [425, 423] on label "√ 2 3 2 3" at bounding box center [784, 410] width 883 height 46
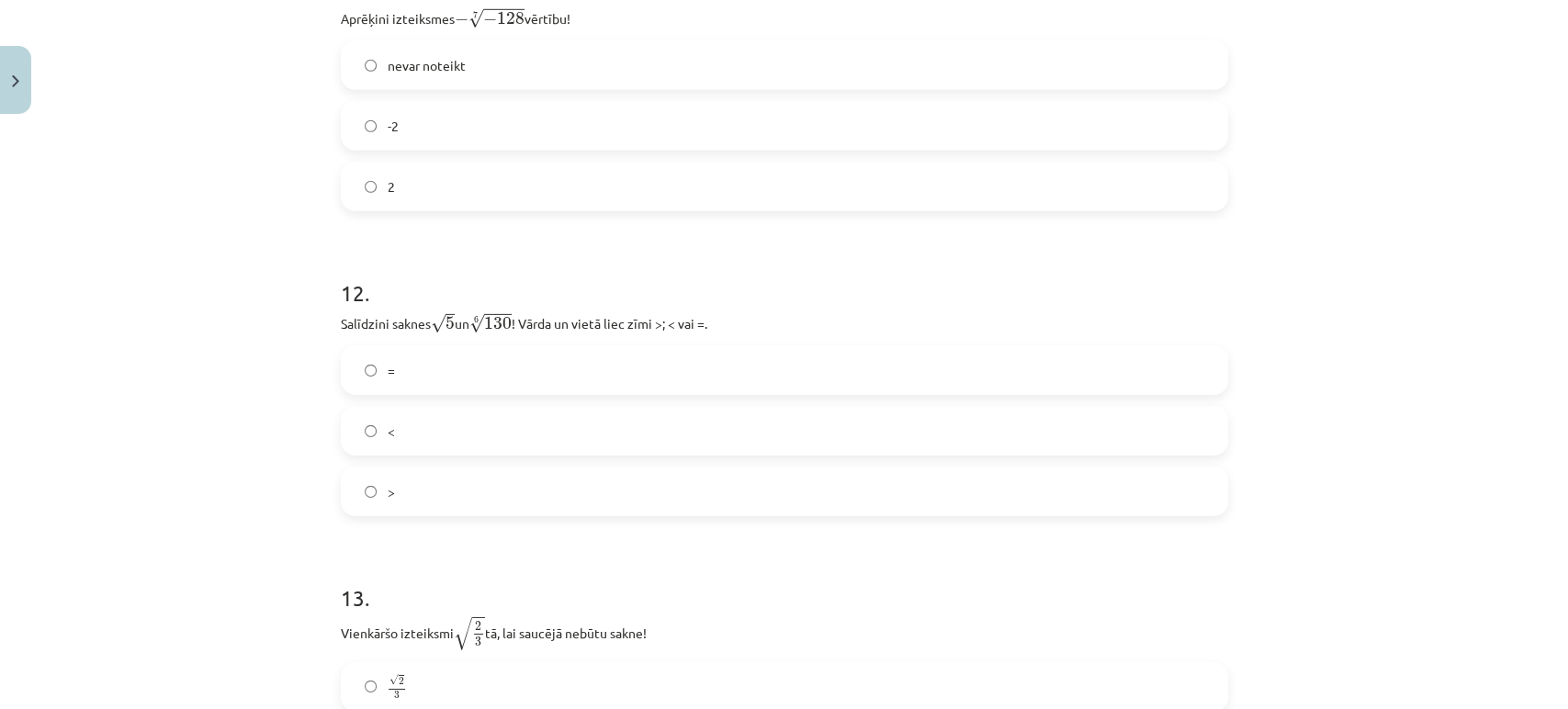
scroll to position [3777, 0]
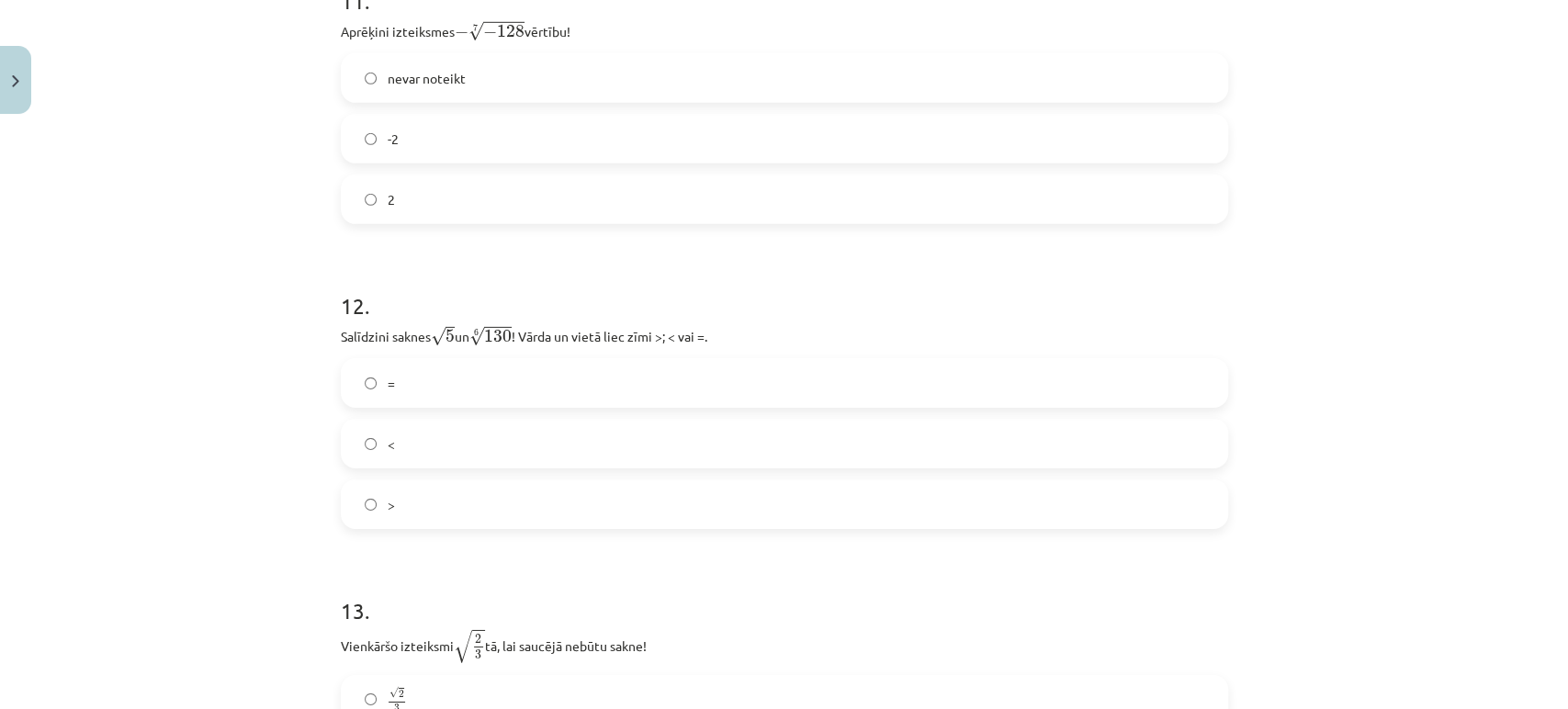
click at [458, 431] on label "<" at bounding box center [784, 443] width 883 height 46
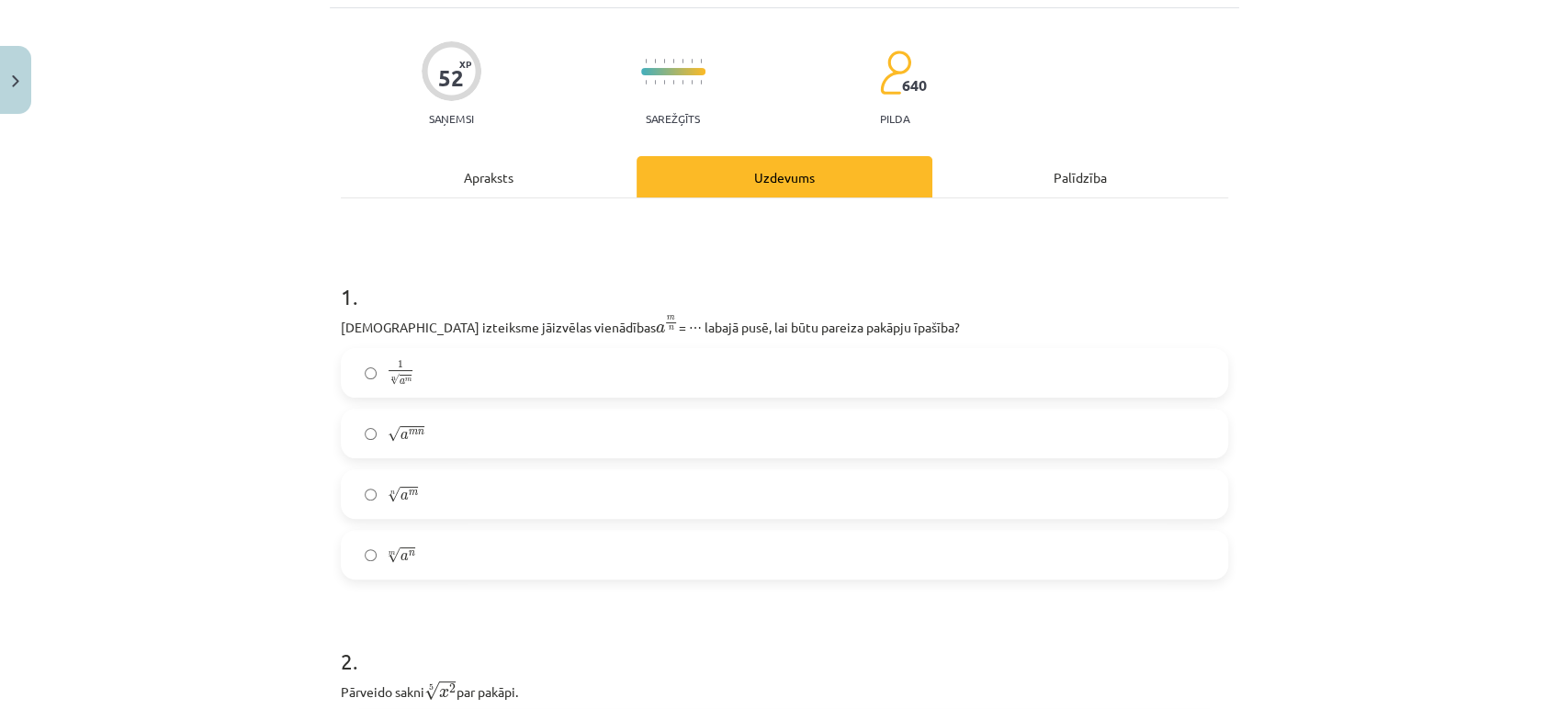
scroll to position [117, 0]
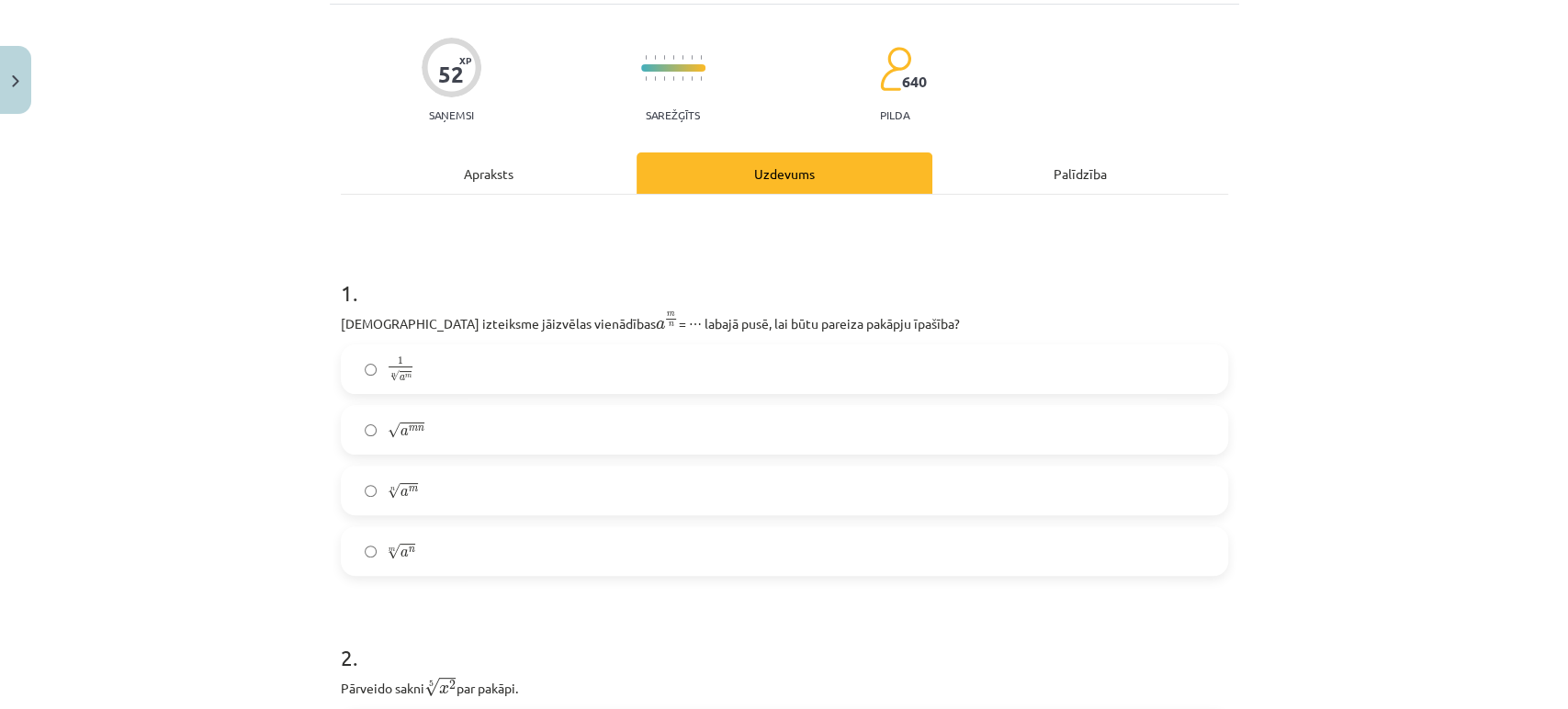
click at [411, 378] on label "1 n √ a m 1 a m n" at bounding box center [784, 369] width 883 height 46
click at [435, 424] on label "√ a m n a m n" at bounding box center [784, 430] width 883 height 46
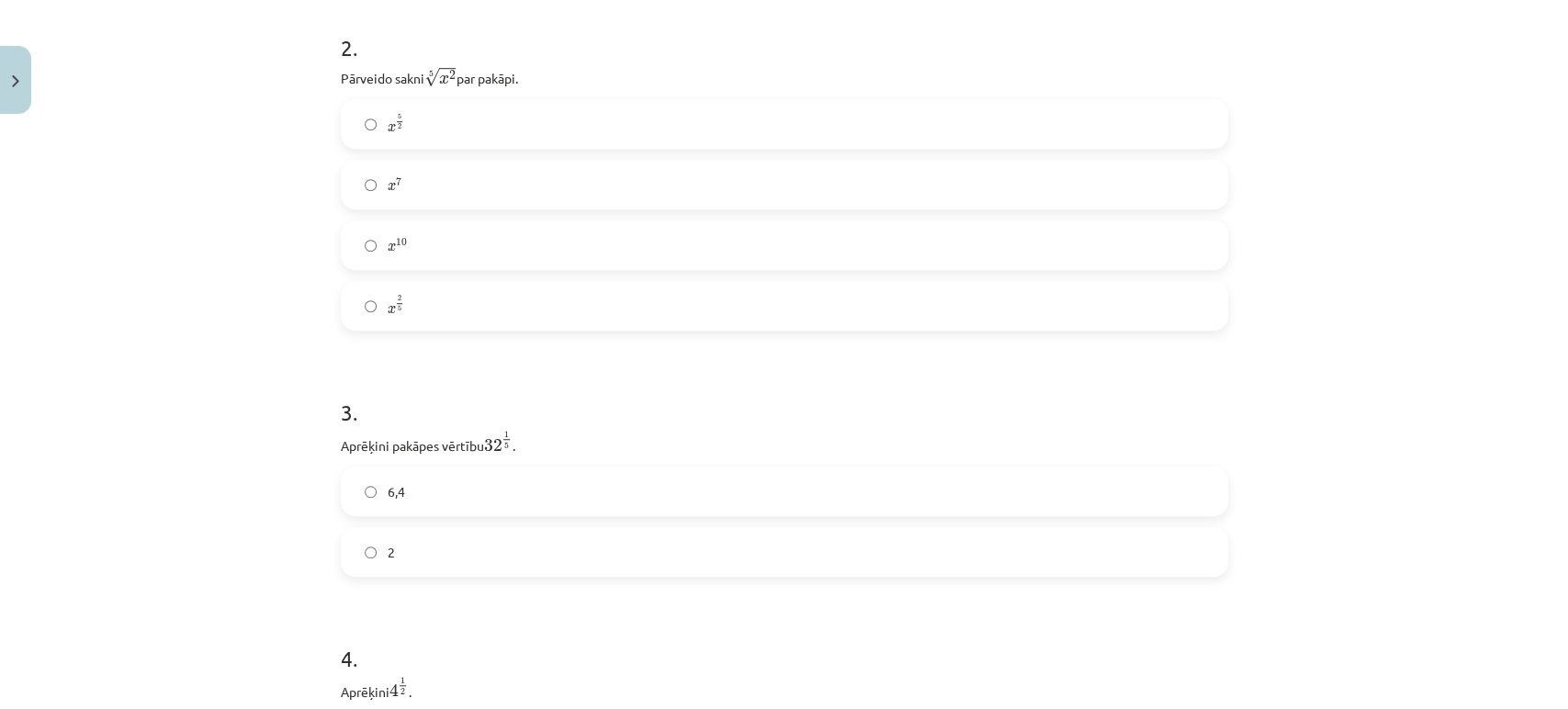
scroll to position [737, 0]
click at [461, 497] on label "6,4" at bounding box center [784, 481] width 883 height 46
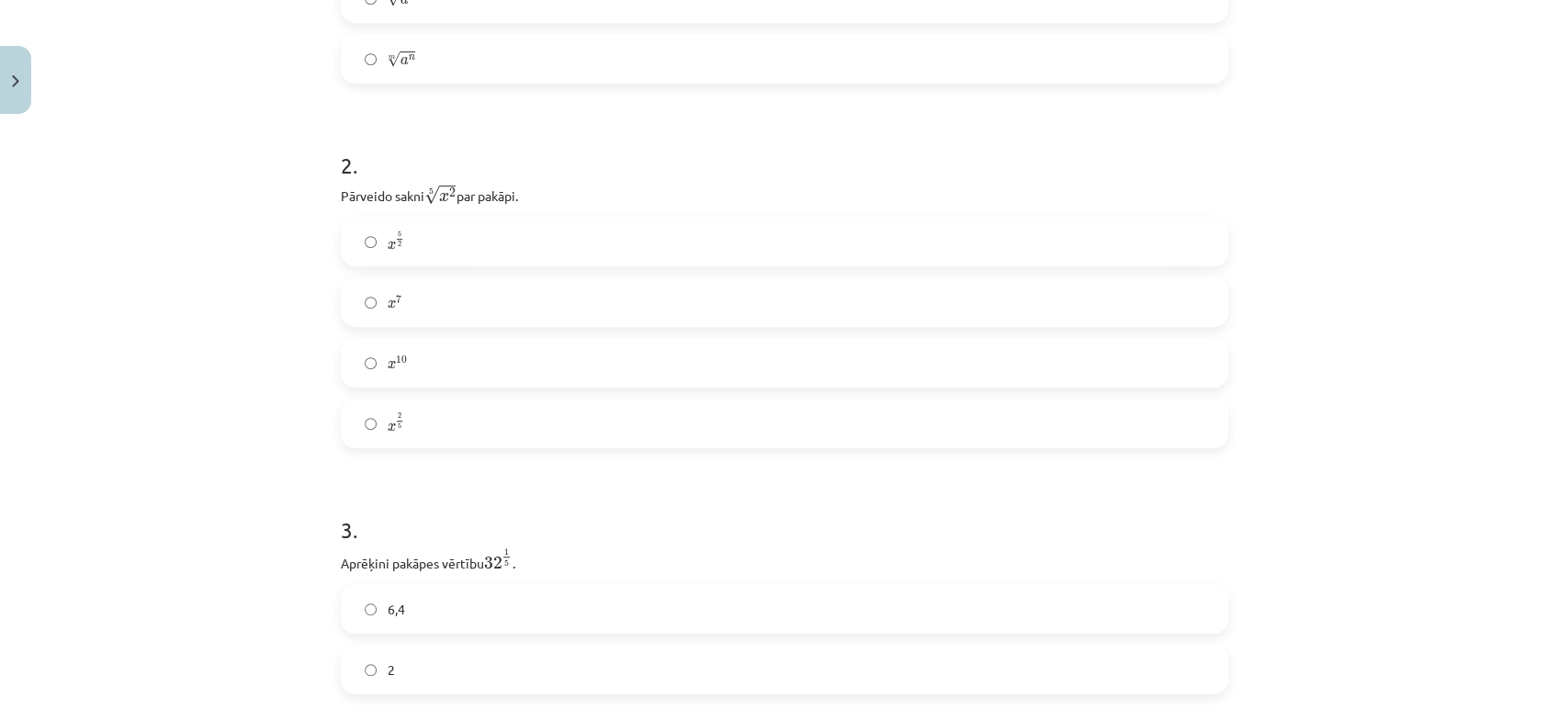
scroll to position [609, 0]
click at [425, 252] on label "x 5 2 x 5 2" at bounding box center [784, 243] width 883 height 46
click at [425, 432] on label "x 2 5 x 2 5" at bounding box center [784, 424] width 883 height 46
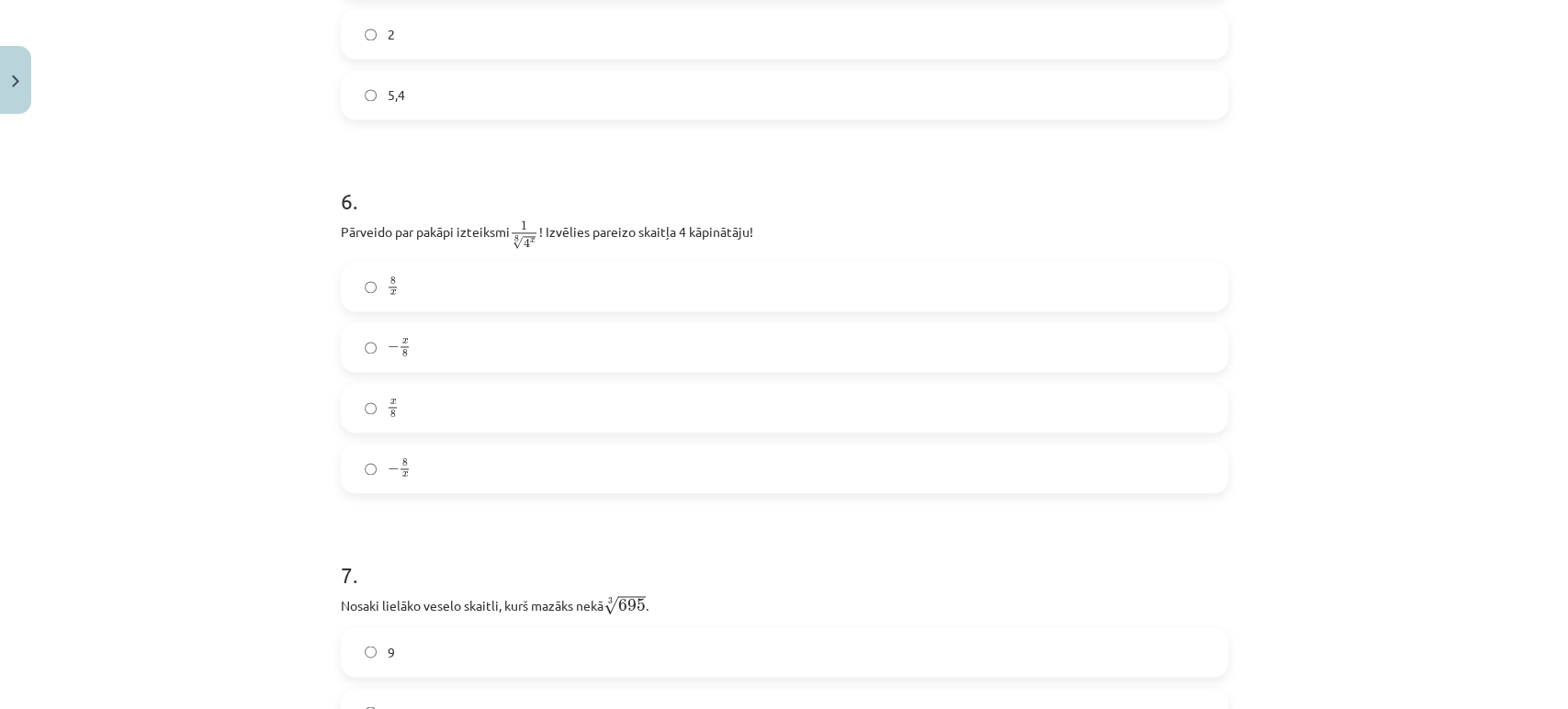
scroll to position [1736, 0]
click at [441, 269] on label "8 x 8 x" at bounding box center [784, 285] width 883 height 46
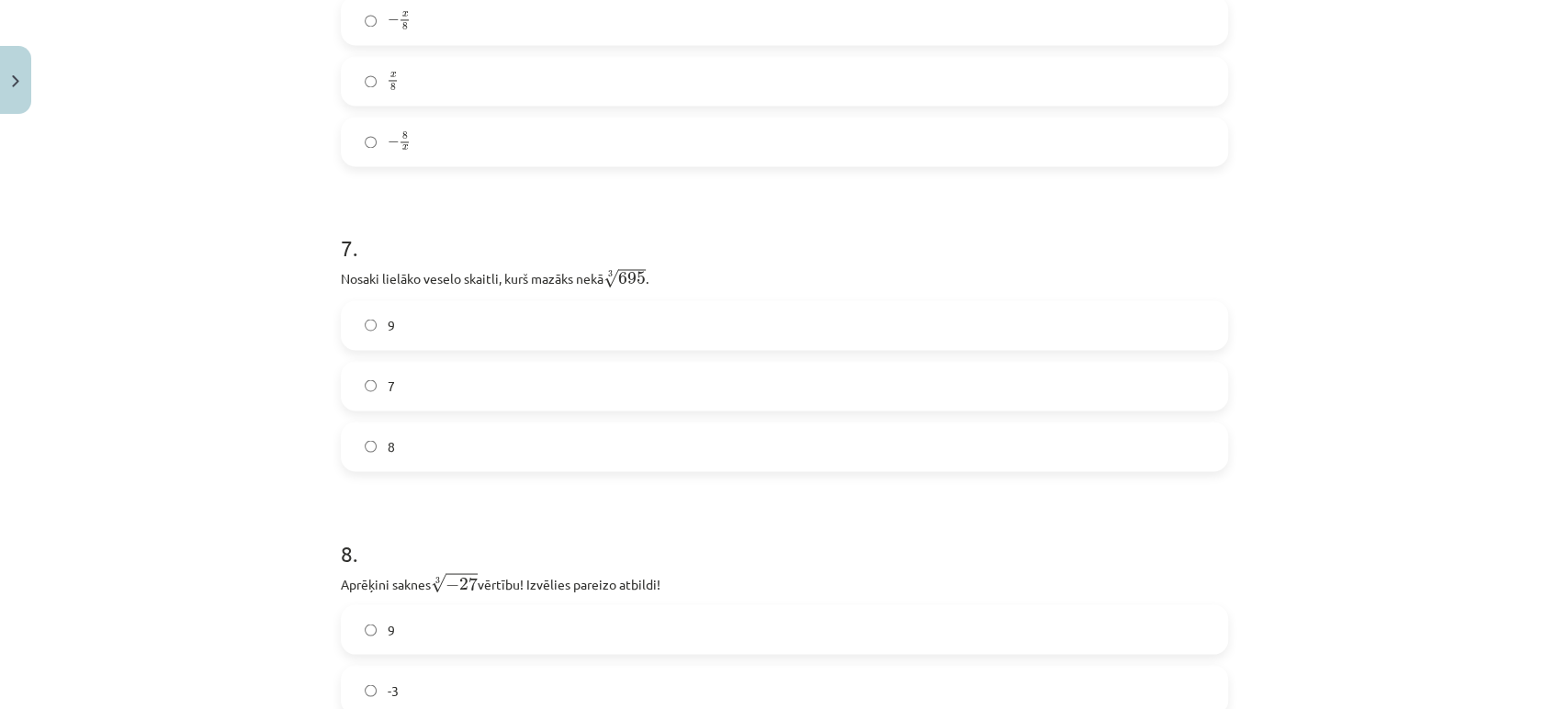
scroll to position [2060, 0]
click at [421, 453] on label "8" at bounding box center [784, 447] width 883 height 46
click at [215, 568] on div "Mācību tēma: Matemātikas i - 12. klases 1. ieskaites mācību materiāls (ab) #4 📝…" at bounding box center [784, 354] width 1568 height 709
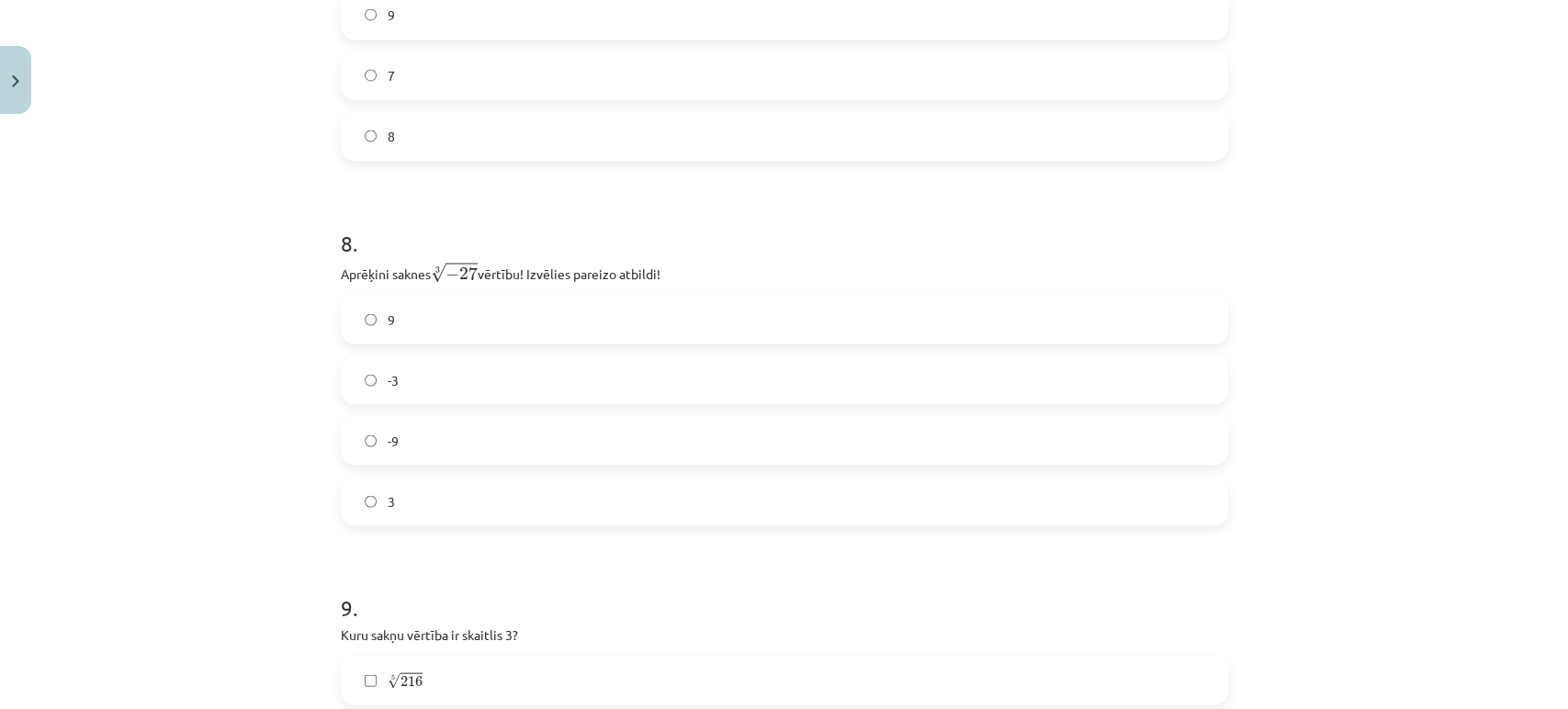
scroll to position [2374, 0]
click at [427, 375] on label "-3" at bounding box center [784, 378] width 883 height 46
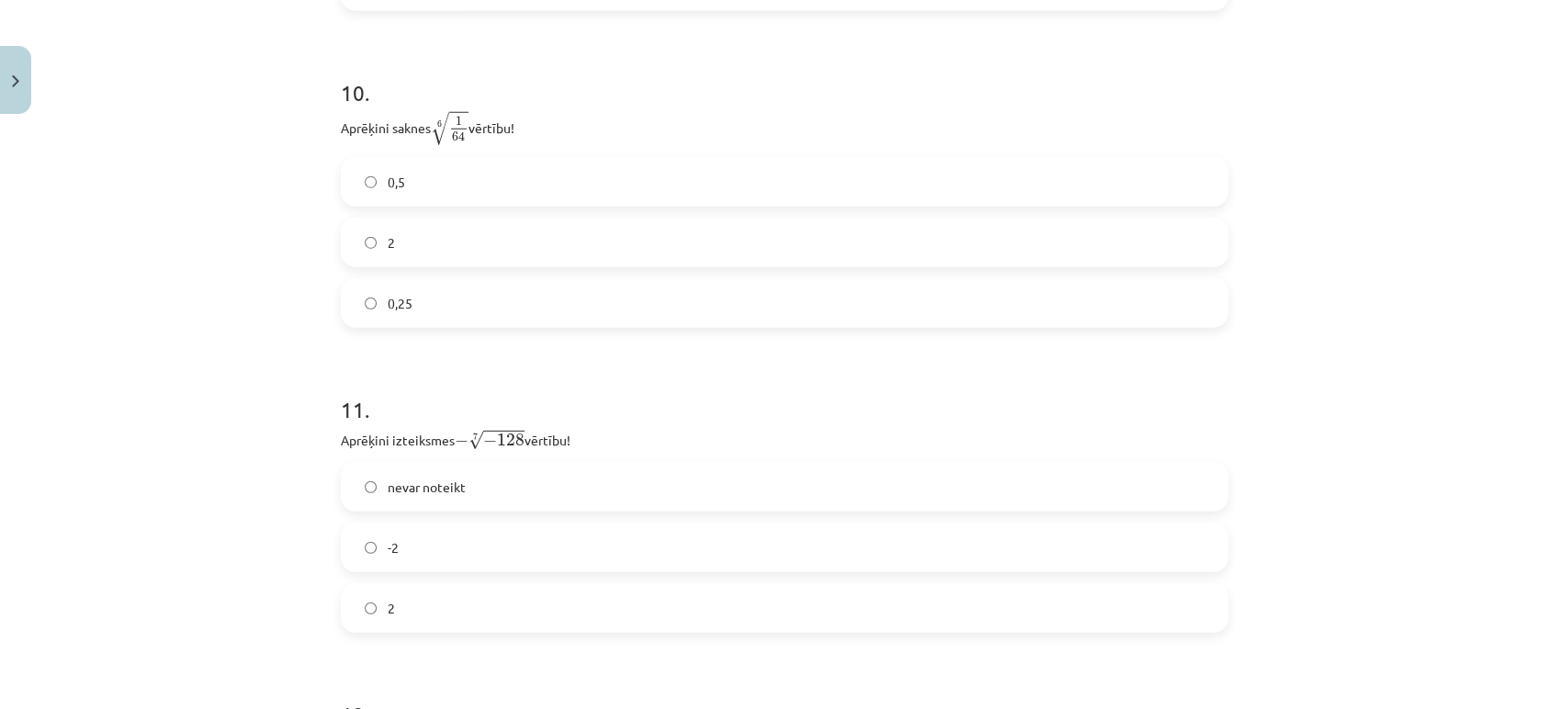
scroll to position [3366, 0]
click at [485, 263] on label "2" at bounding box center [784, 245] width 883 height 46
click at [226, 552] on div "Mācību tēma: Matemātikas i - 12. klases 1. ieskaites mācību materiāls (ab) #4 📝…" at bounding box center [784, 354] width 1568 height 709
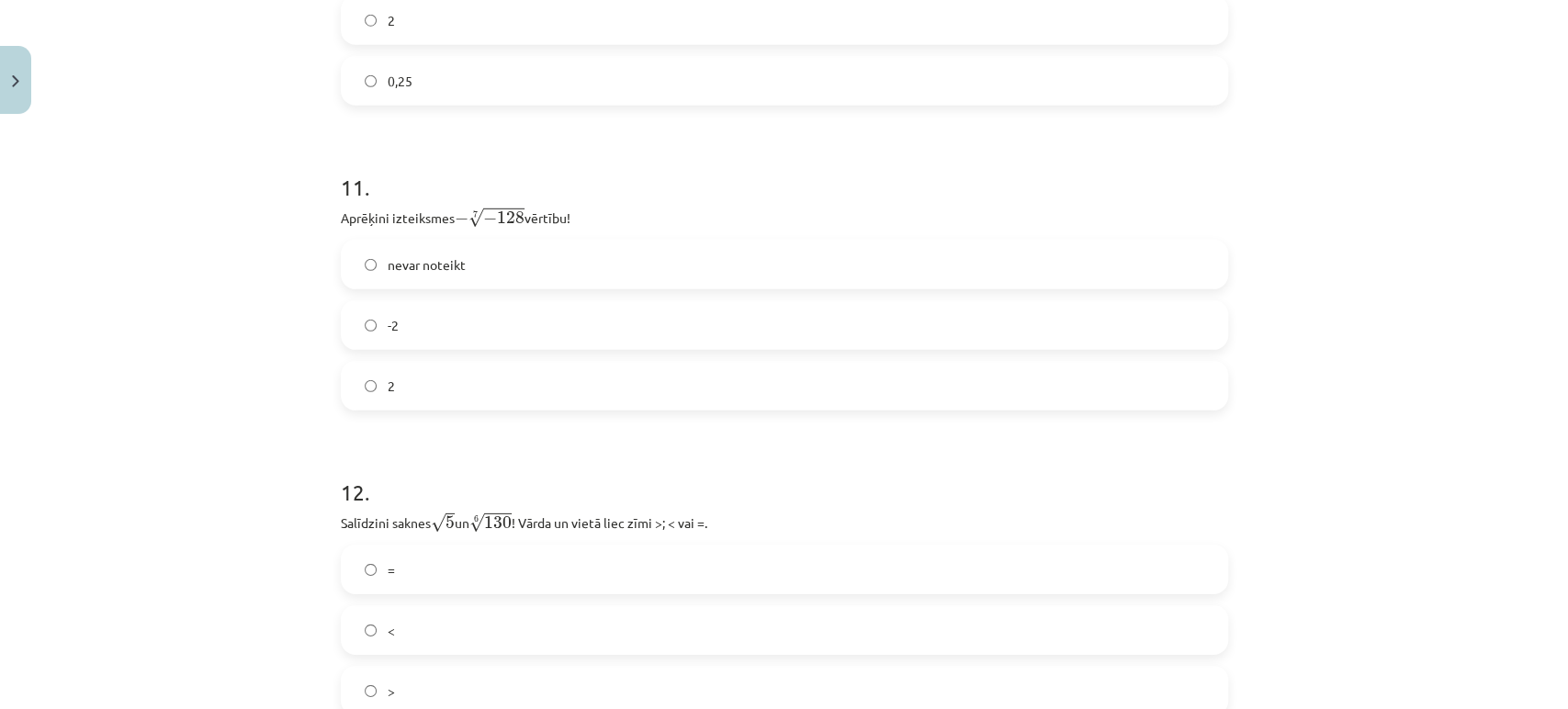
scroll to position [3594, 0]
click at [483, 263] on label "nevar noteikt" at bounding box center [784, 261] width 883 height 46
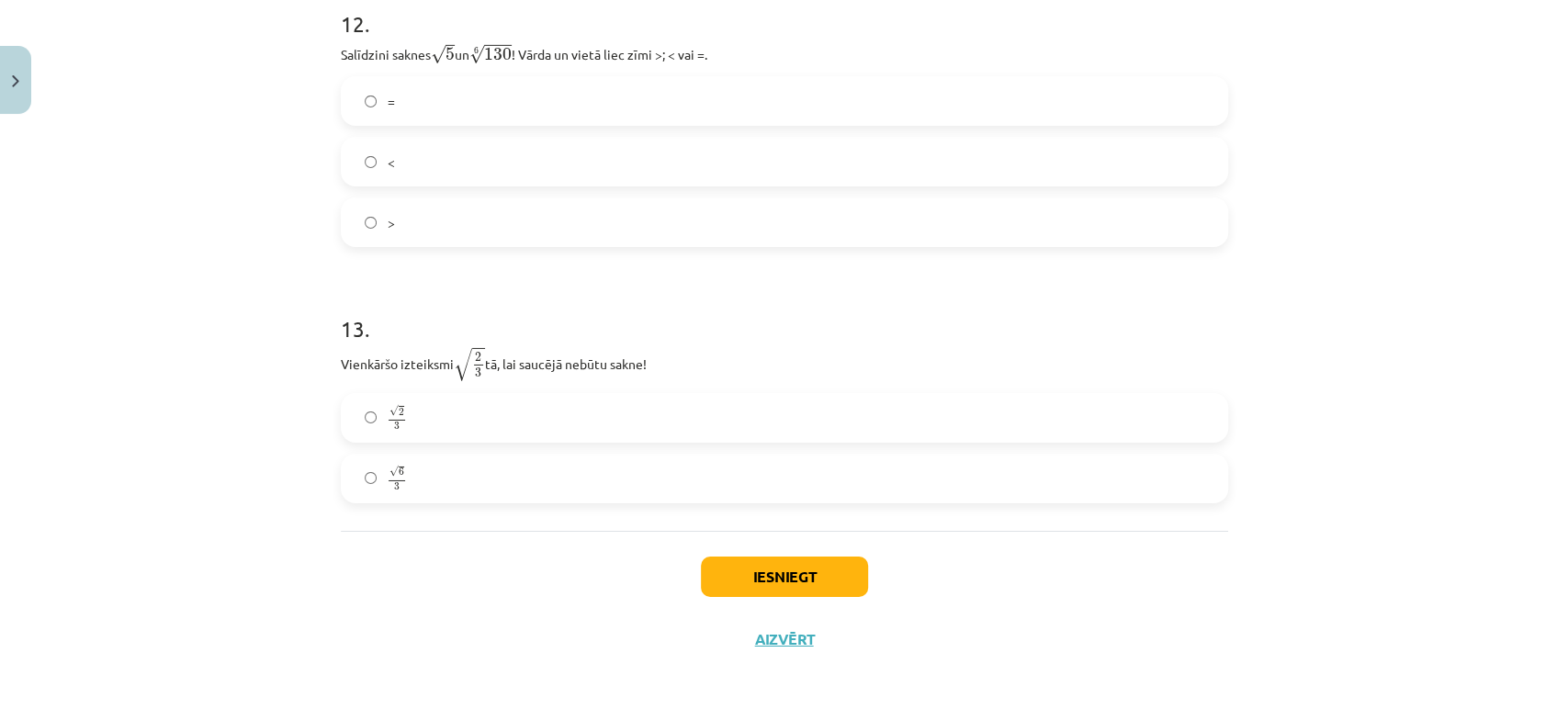
scroll to position [4067, 0]
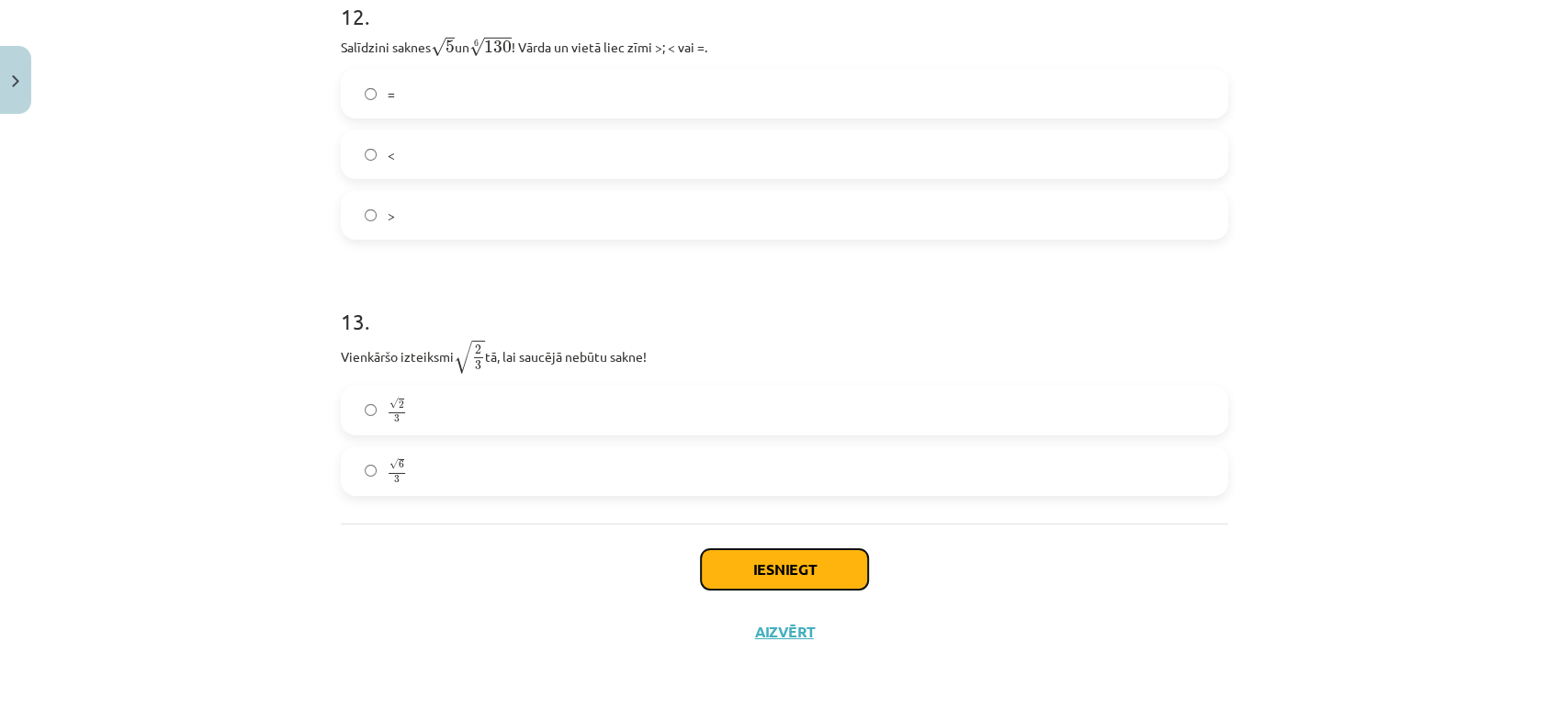
click at [742, 562] on button "Iesniegt" at bounding box center [784, 569] width 167 height 41
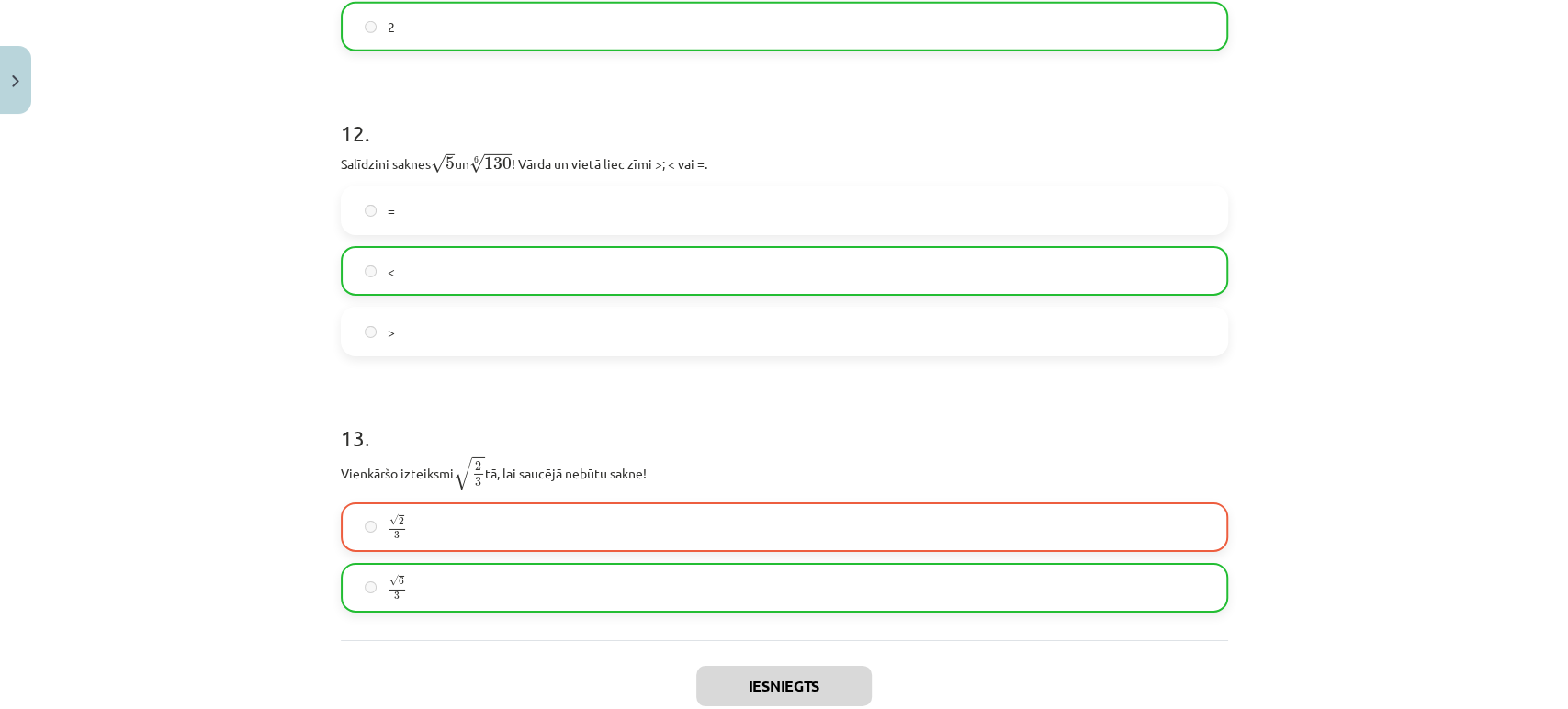
scroll to position [4126, 0]
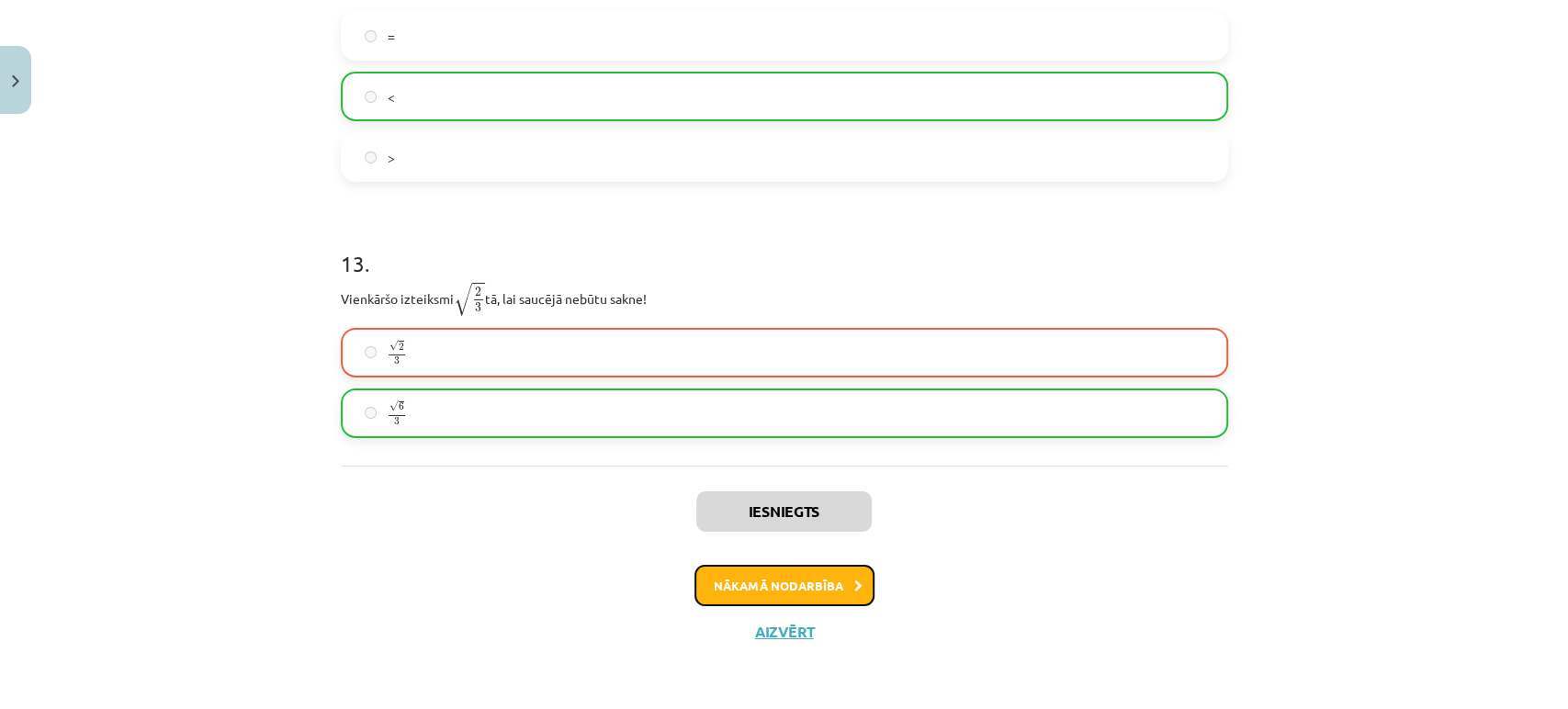
click at [771, 581] on button "Nākamā nodarbība" at bounding box center [784, 586] width 180 height 42
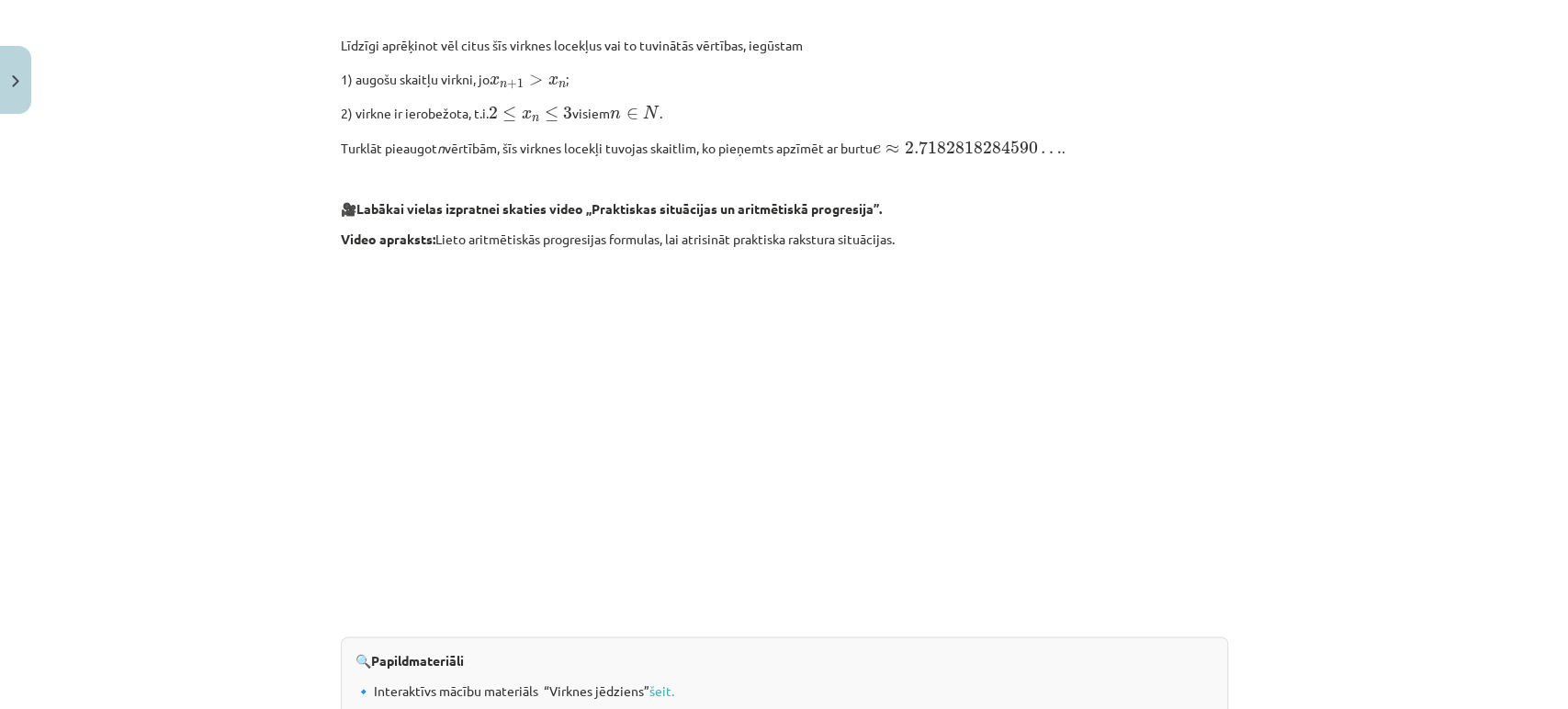
scroll to position [1864, 0]
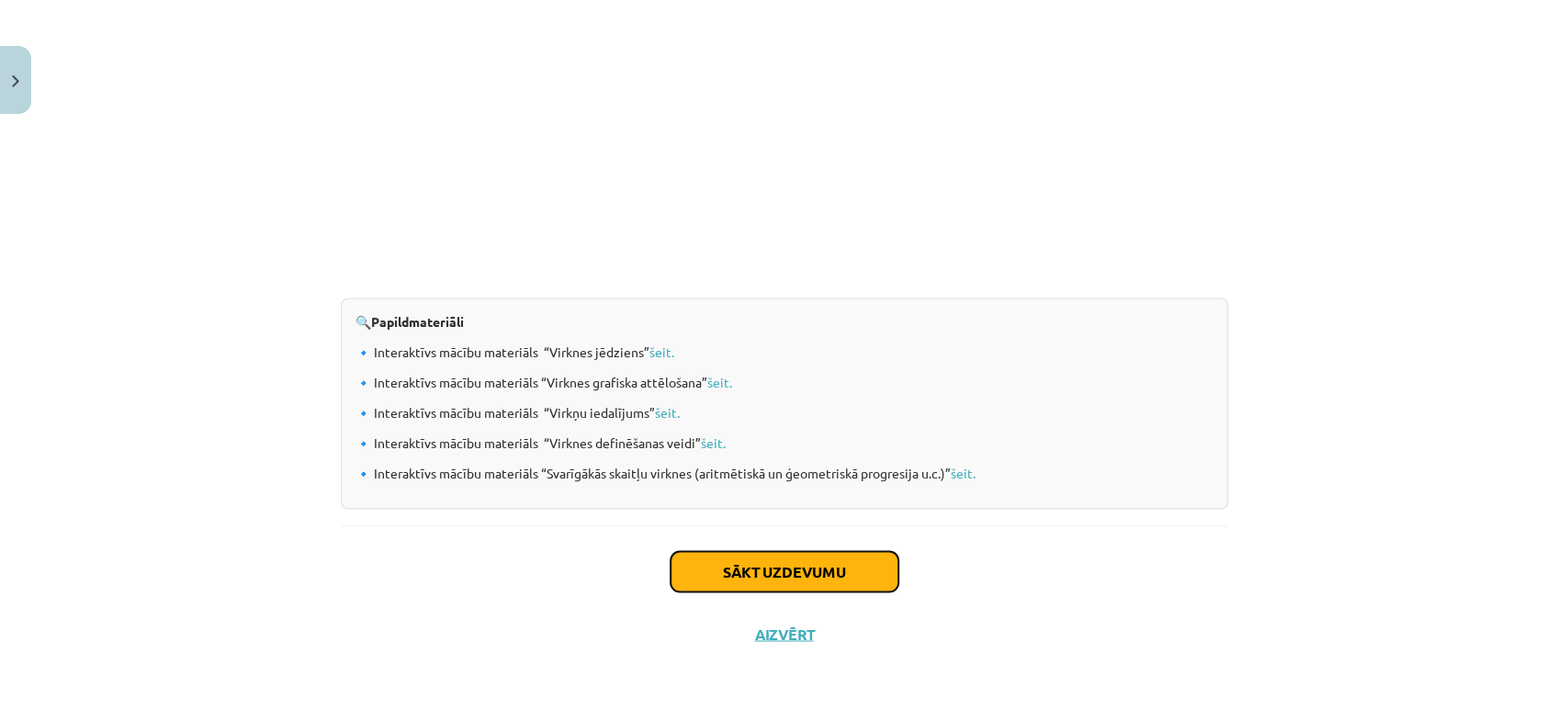
click at [755, 578] on button "Sākt uzdevumu" at bounding box center [784, 571] width 228 height 41
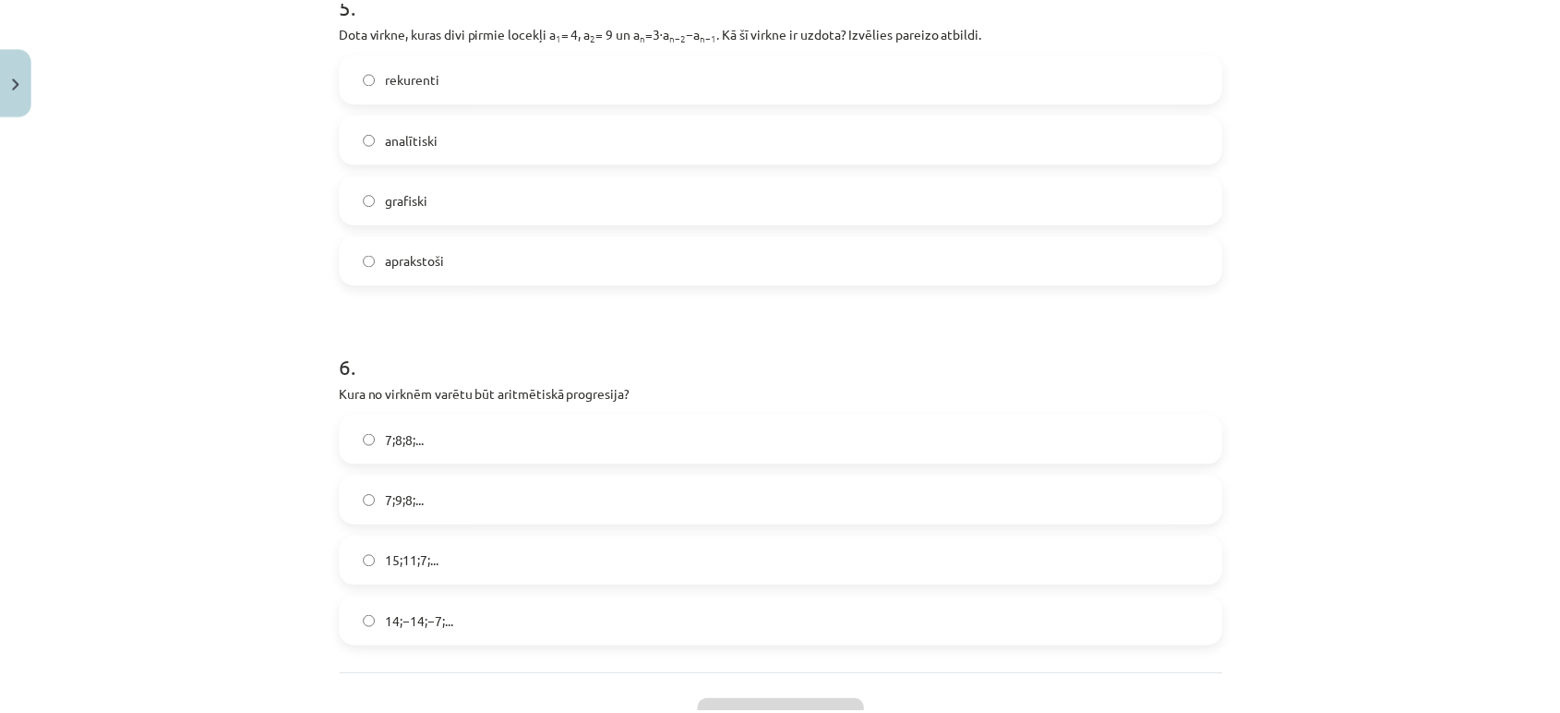
scroll to position [2015, 0]
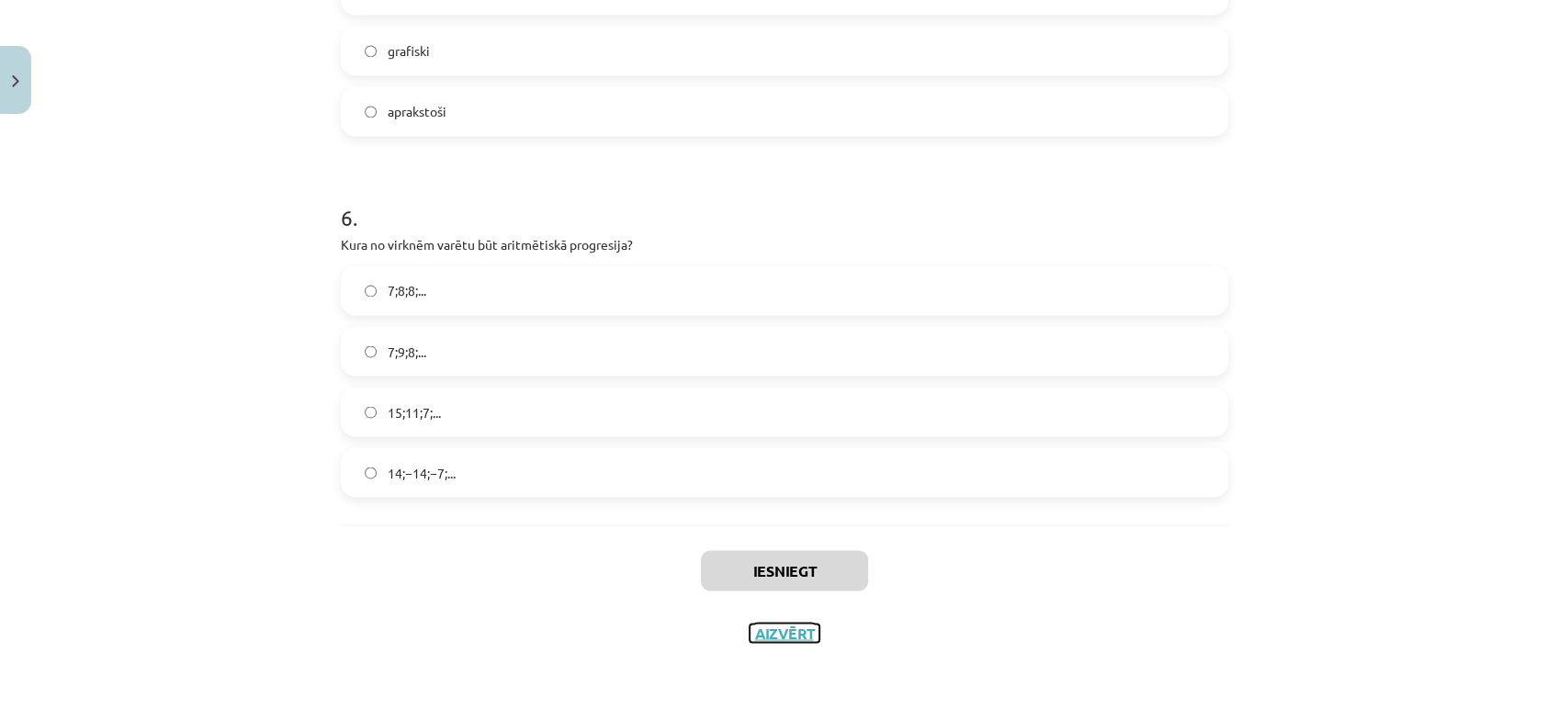
click at [768, 637] on button "Aizvērt" at bounding box center [784, 632] width 70 height 18
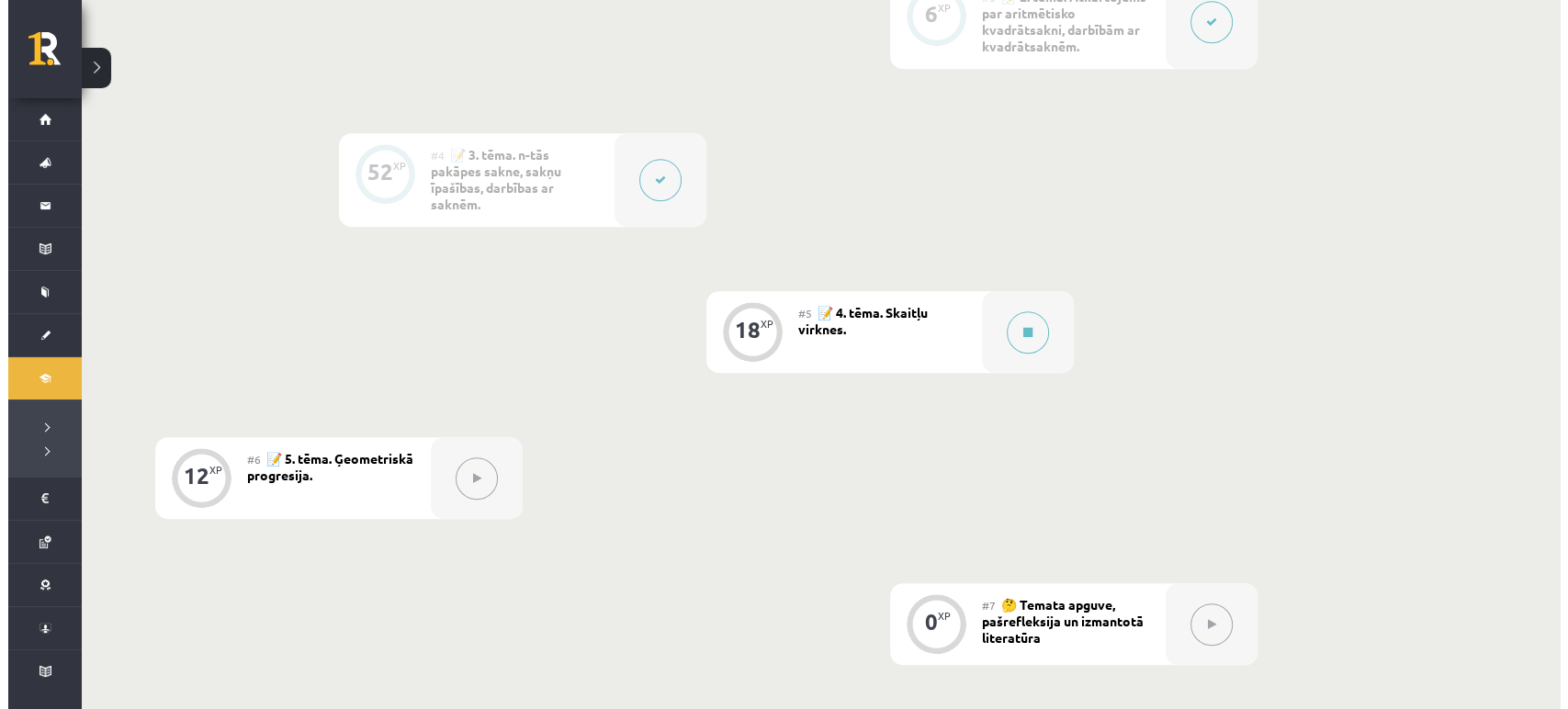
scroll to position [873, 0]
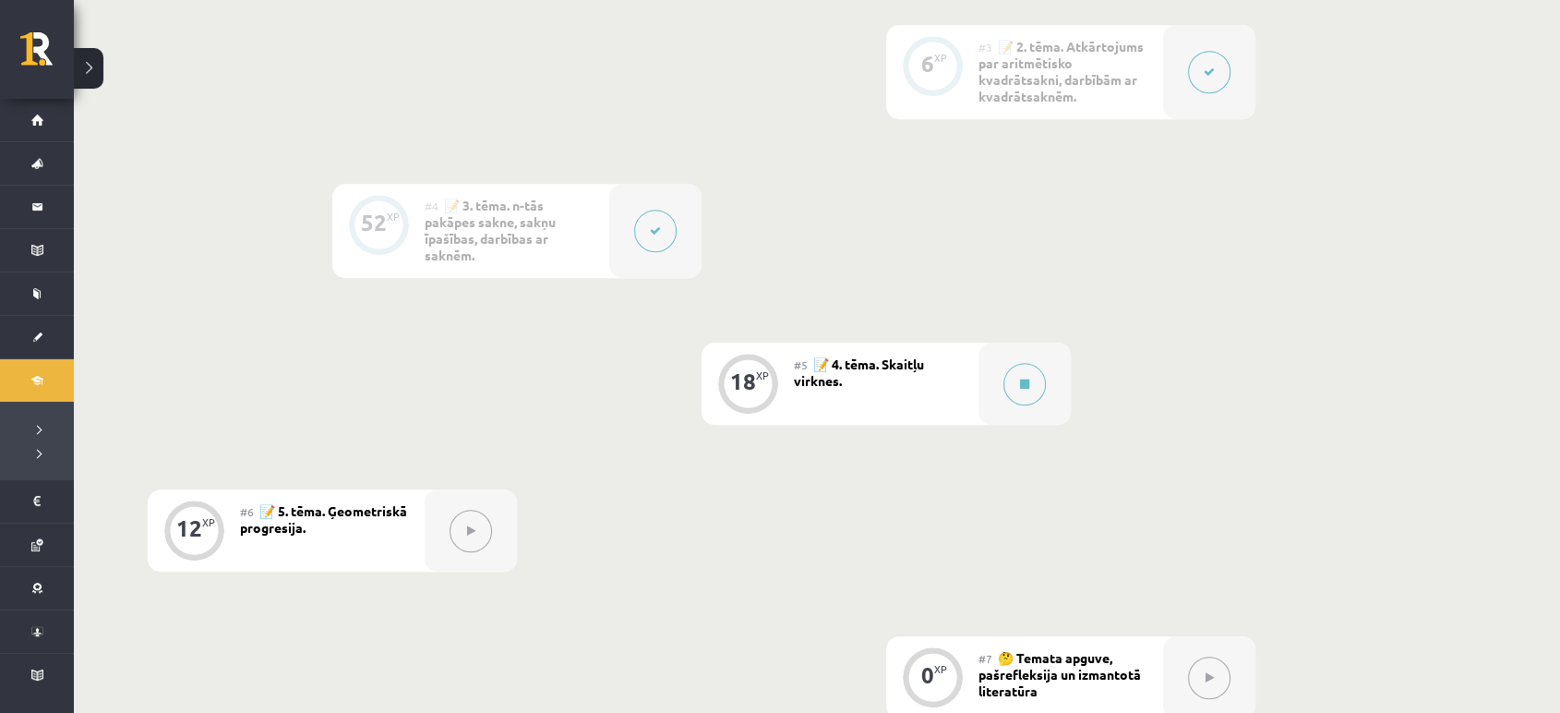
click at [664, 249] on button at bounding box center [655, 231] width 42 height 42
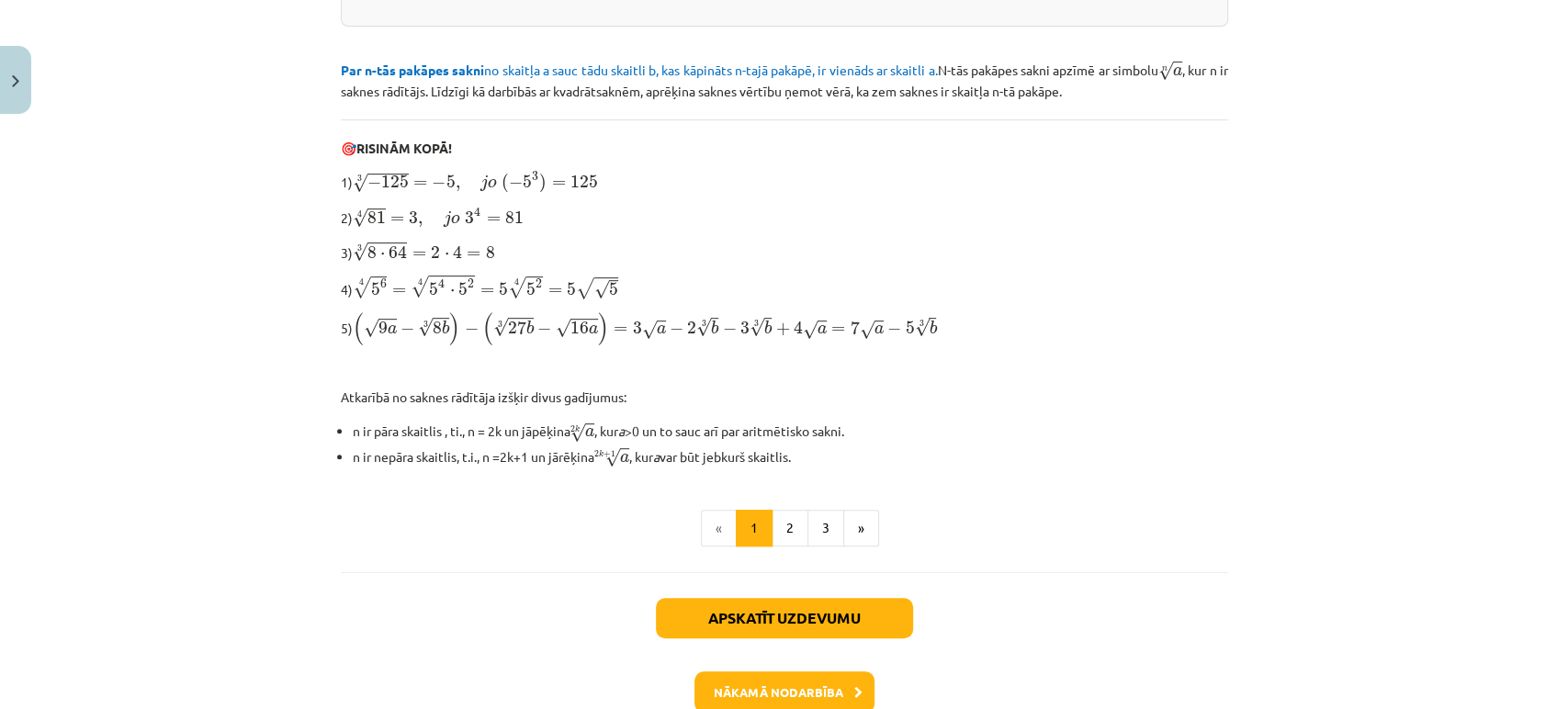
scroll to position [594, 0]
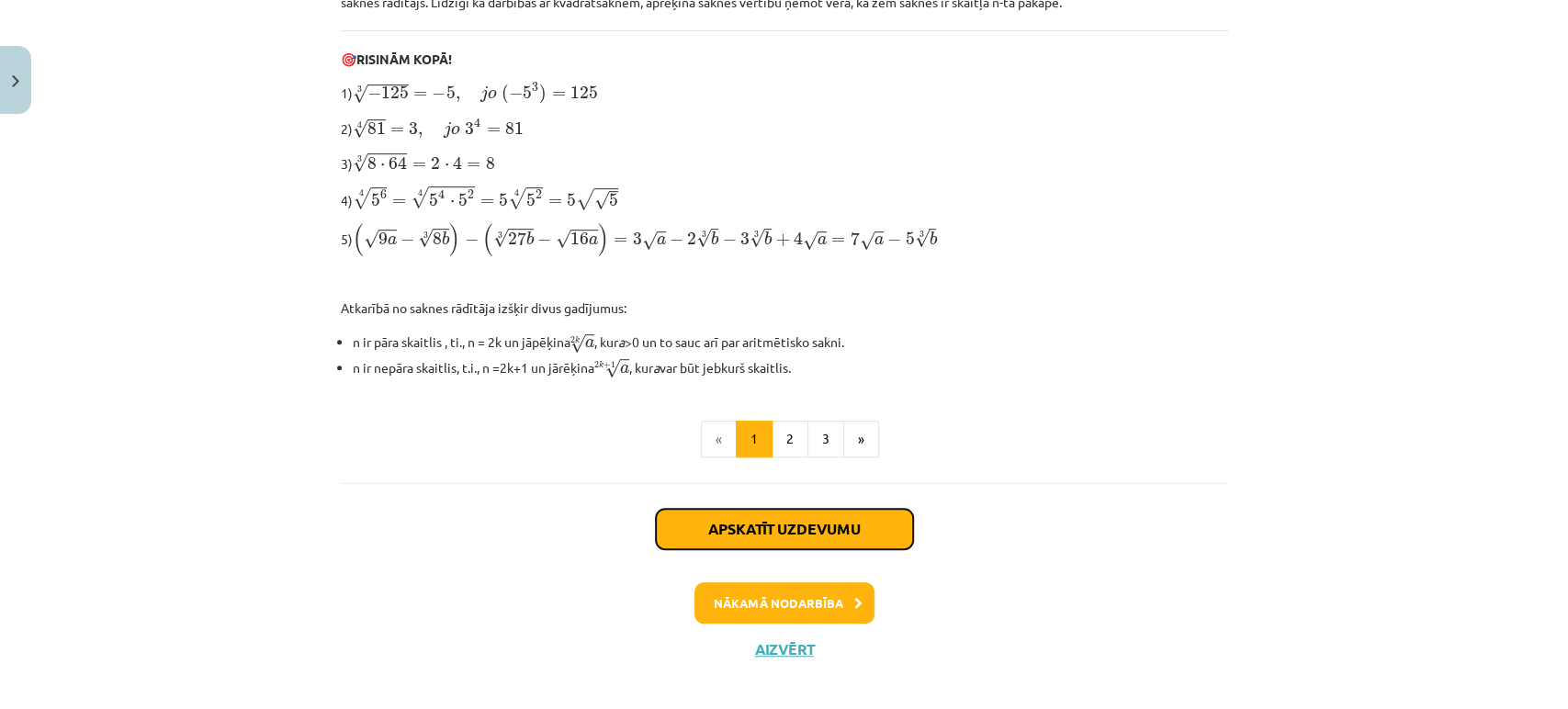
click at [762, 532] on button "Apskatīt uzdevumu" at bounding box center [784, 528] width 257 height 41
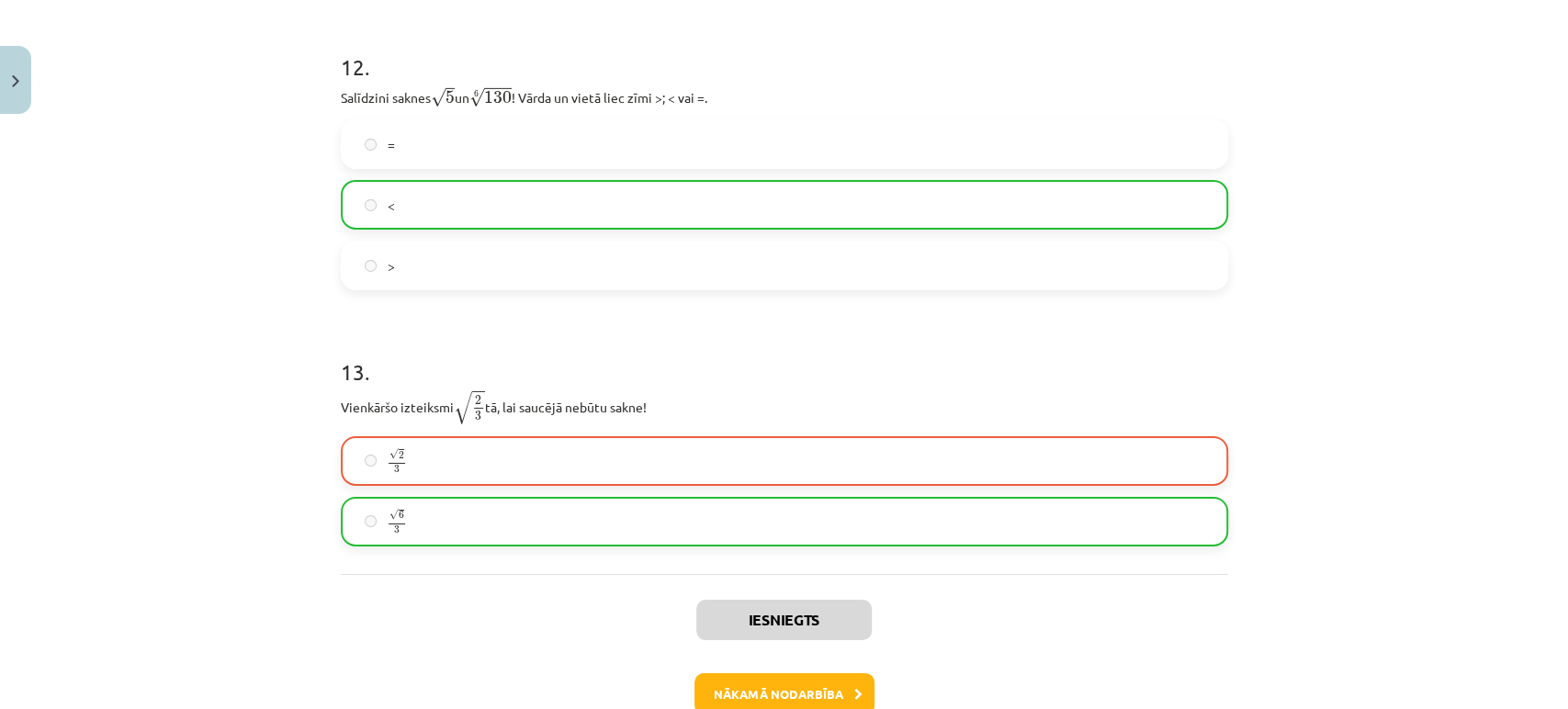
scroll to position [4126, 0]
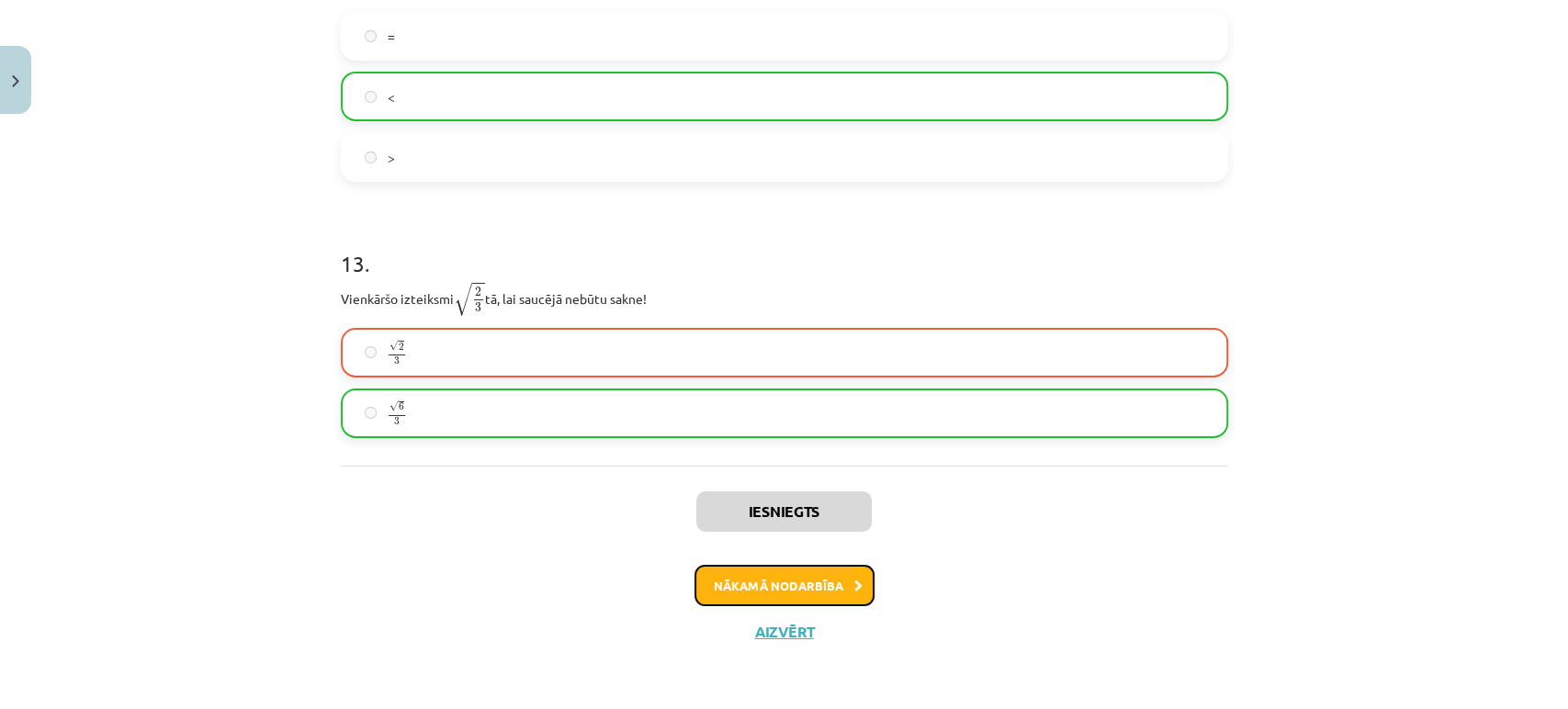
click at [761, 582] on button "Nākamā nodarbība" at bounding box center [784, 586] width 180 height 42
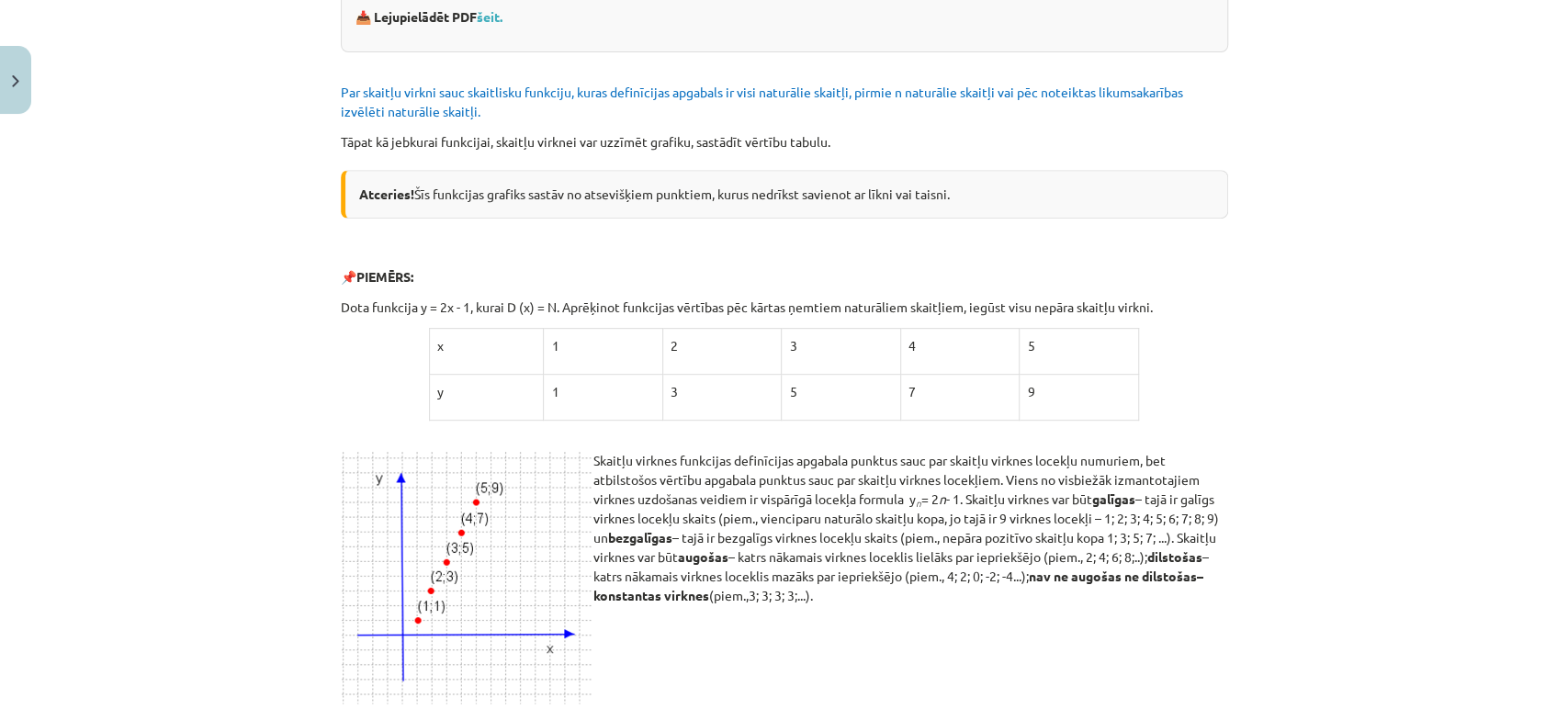
scroll to position [514, 0]
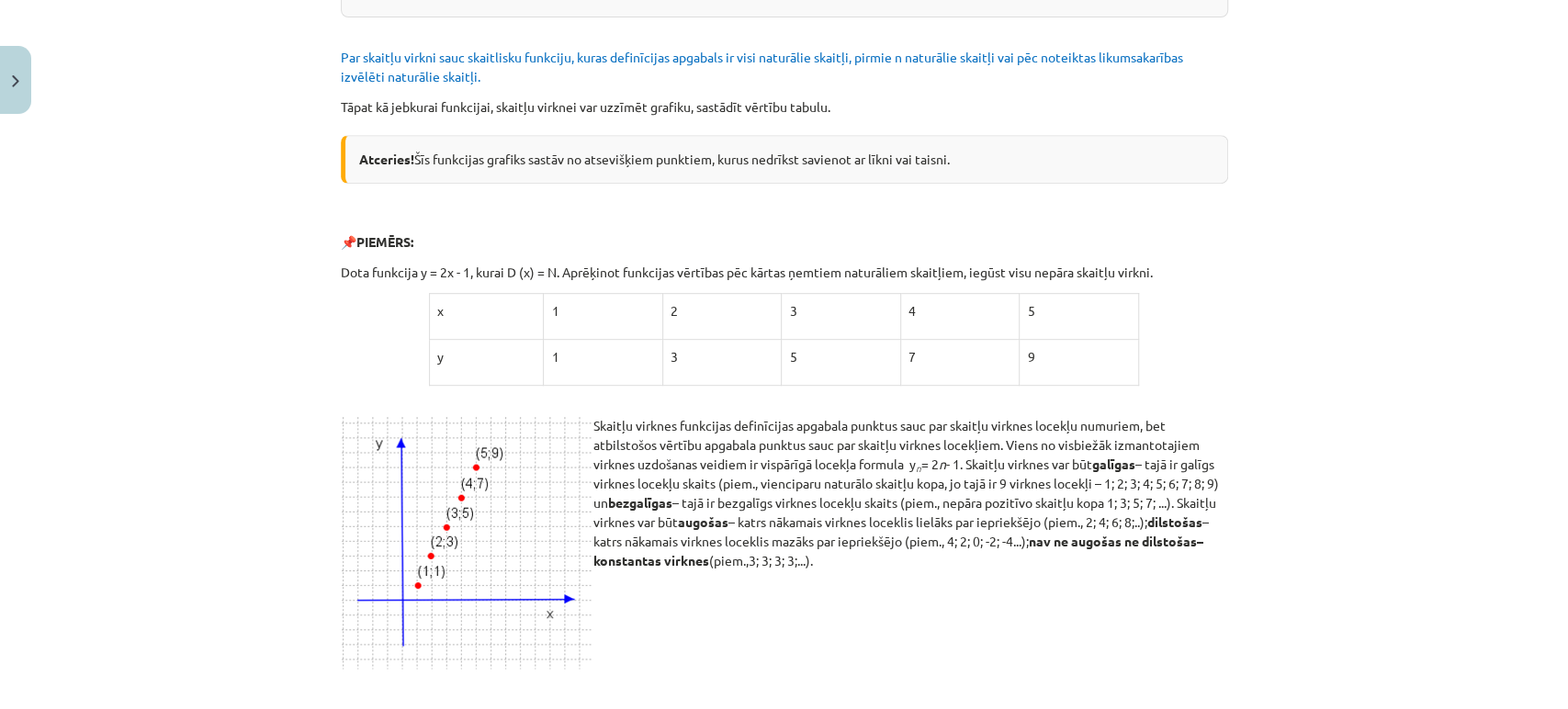
drag, startPoint x: 269, startPoint y: 539, endPoint x: 486, endPoint y: 542, distance: 217.0
click at [486, 542] on div "Mācību tēma: Matemātikas i - 12. klases 1. ieskaites mācību materiāls (ab) #5 📝…" at bounding box center [784, 354] width 1568 height 709
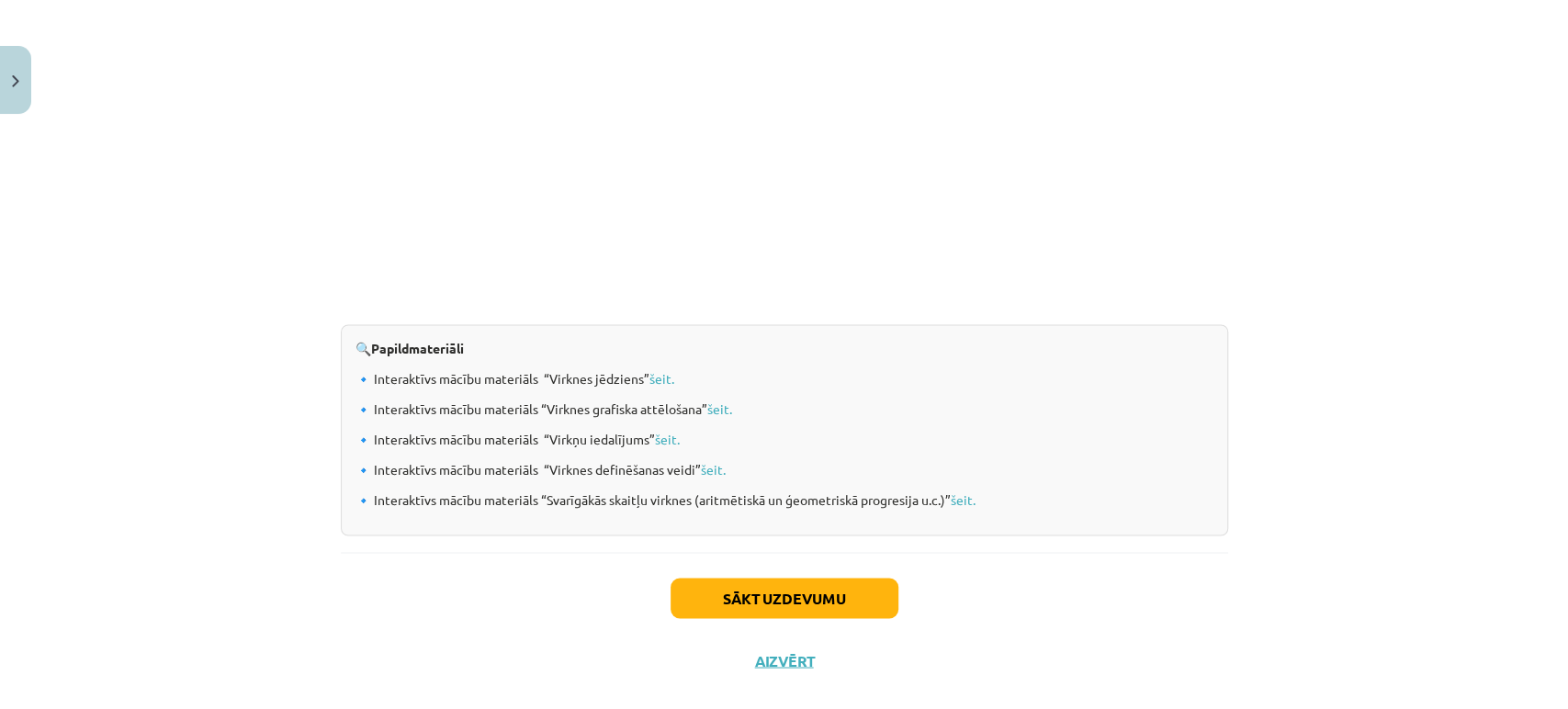
scroll to position [1864, 0]
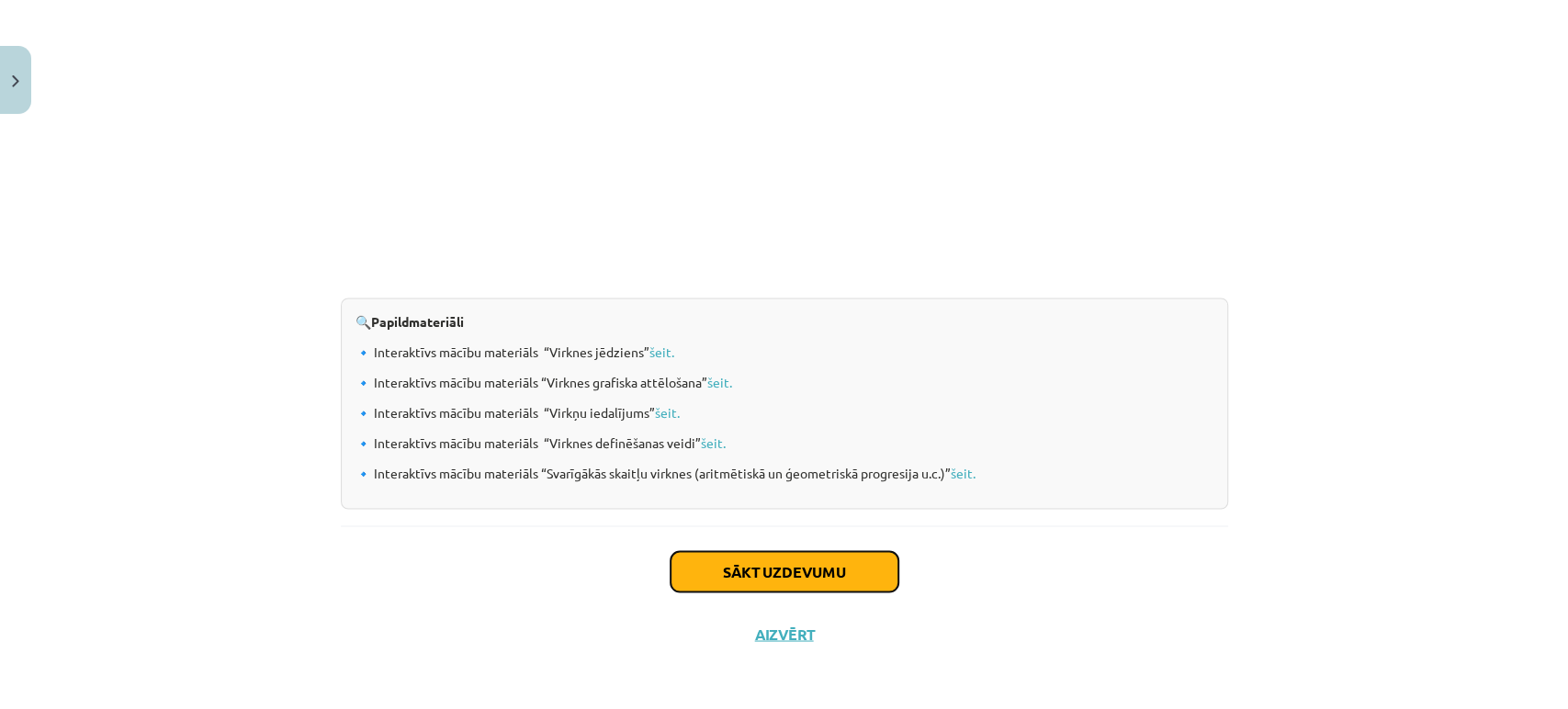
click at [709, 563] on button "Sākt uzdevumu" at bounding box center [784, 571] width 228 height 41
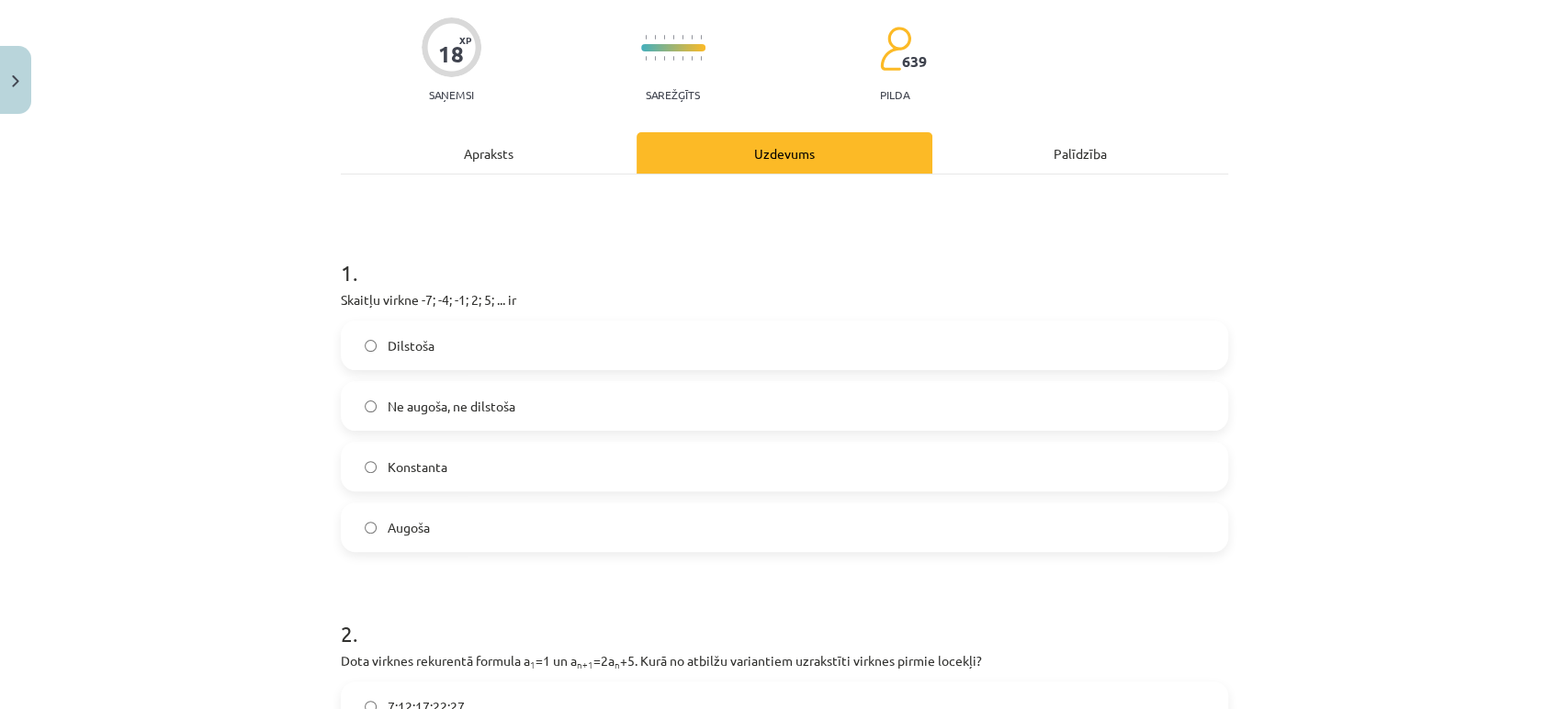
scroll to position [142, 0]
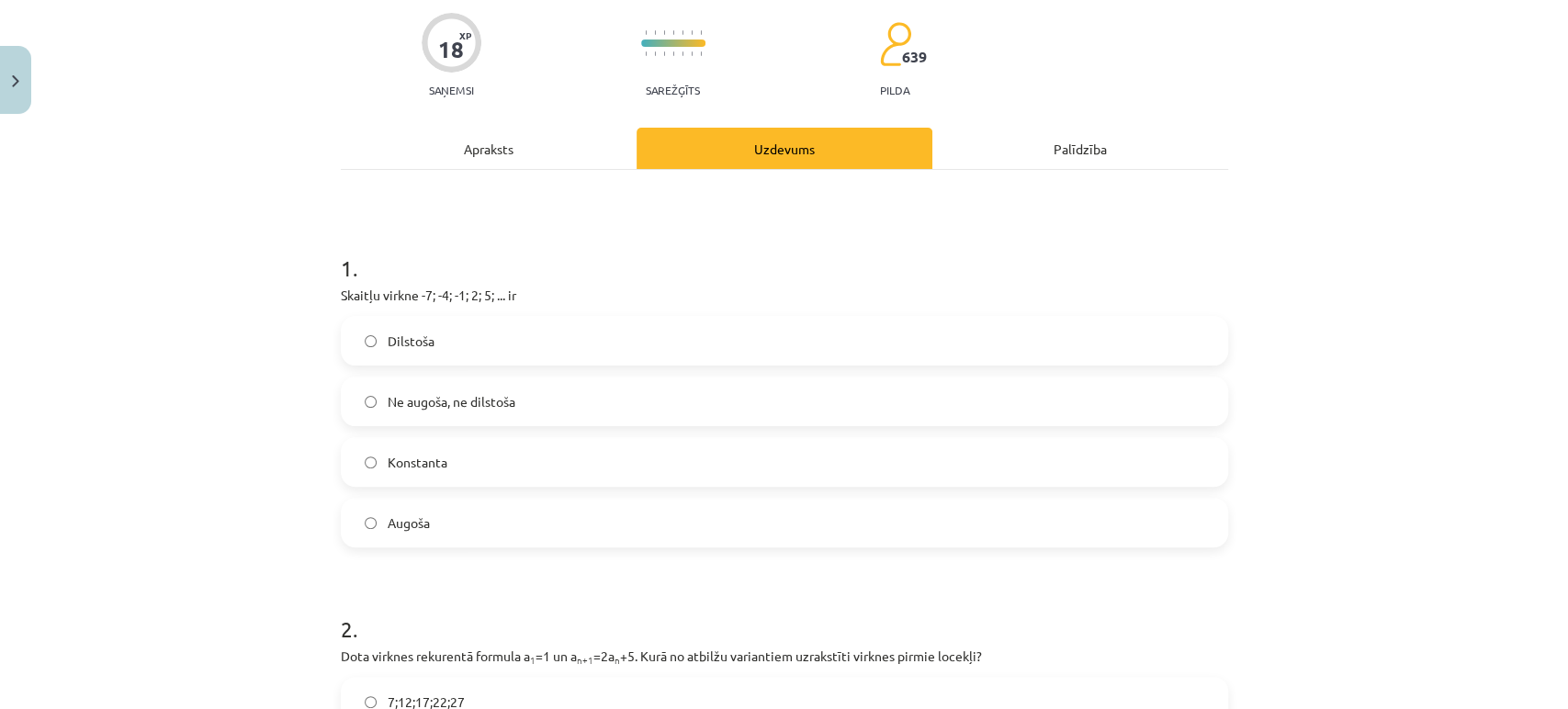
click at [504, 513] on label "Augoša" at bounding box center [784, 522] width 883 height 46
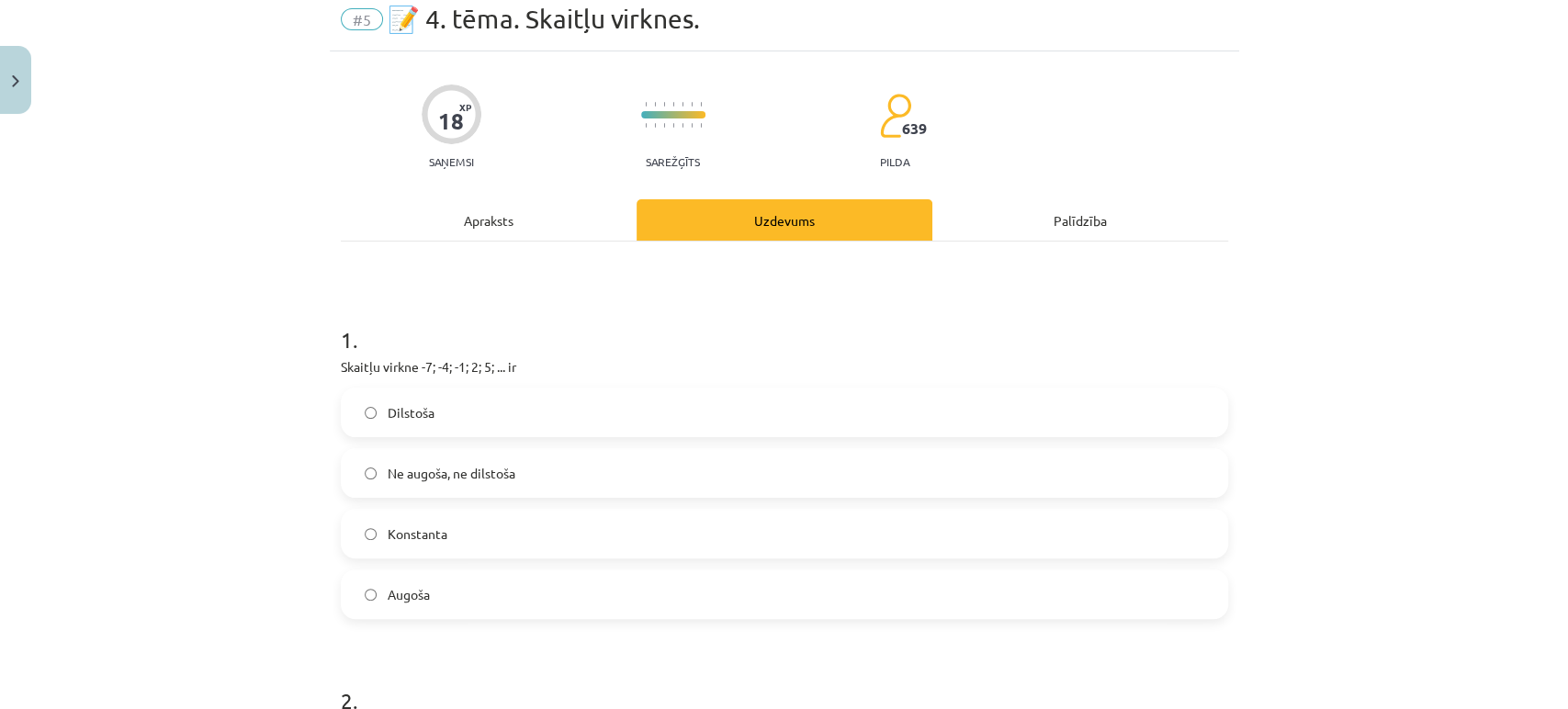
scroll to position [70, 0]
click at [478, 215] on div "Apraksts" at bounding box center [488, 221] width 295 height 42
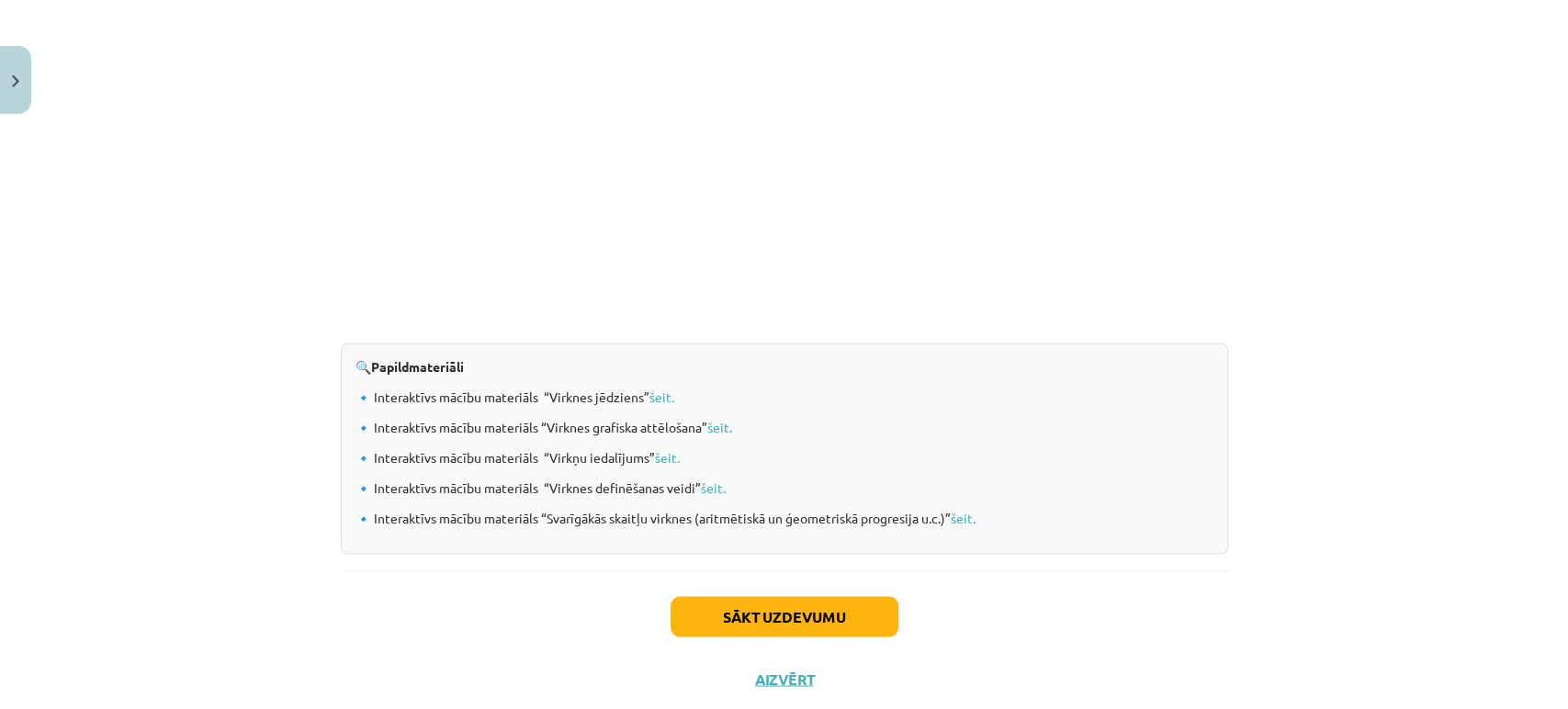
scroll to position [1864, 0]
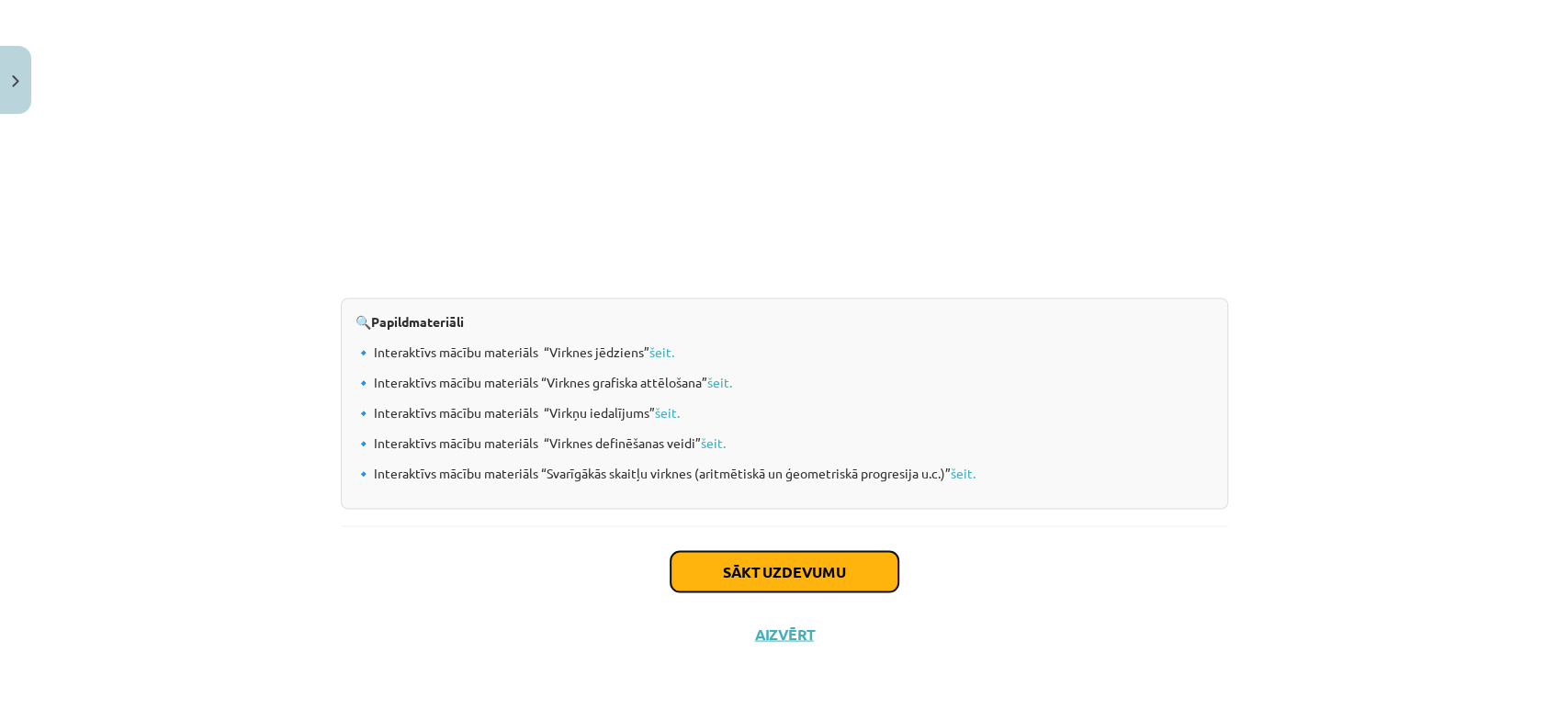
click at [727, 564] on button "Sākt uzdevumu" at bounding box center [784, 571] width 228 height 41
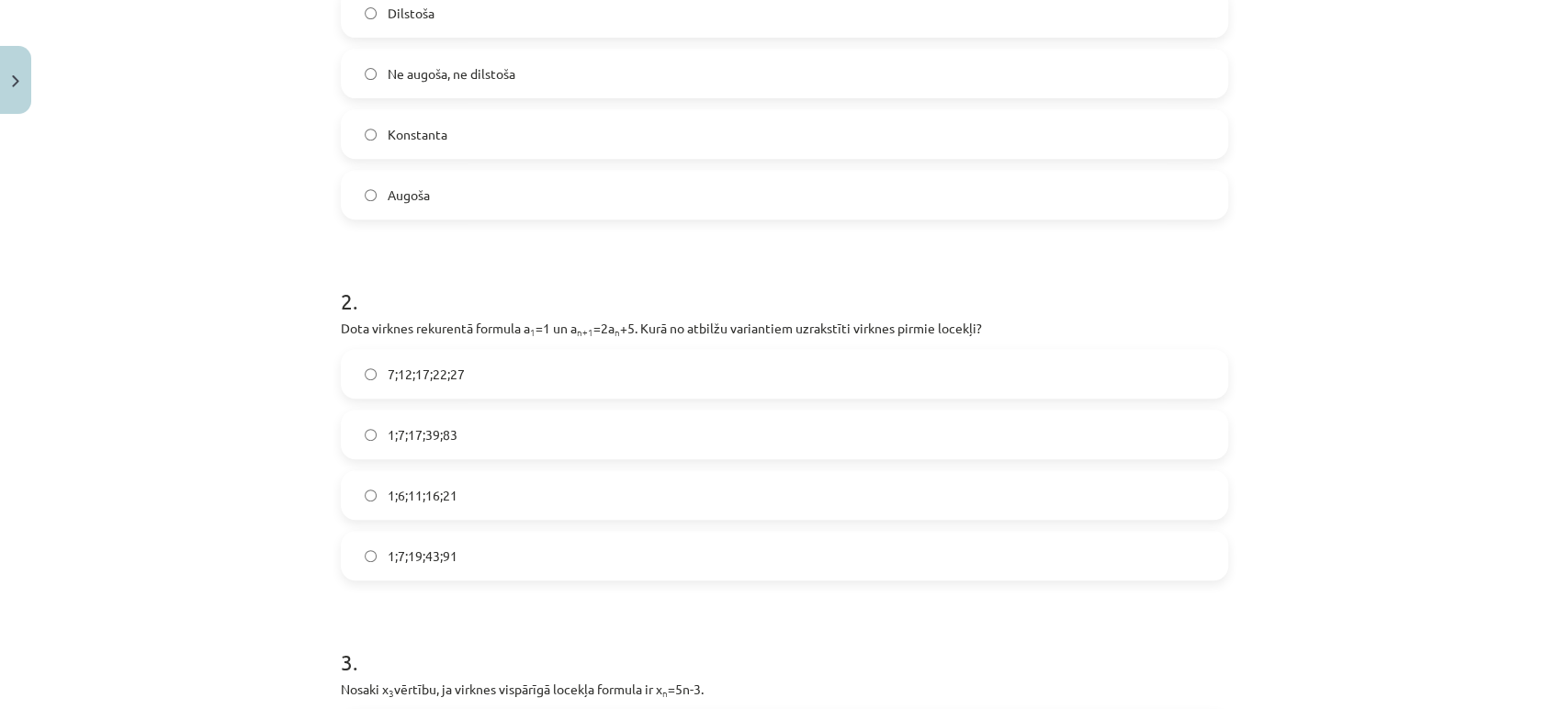
scroll to position [470, 0]
click at [440, 390] on label "7;12;17;22;27" at bounding box center [784, 374] width 883 height 46
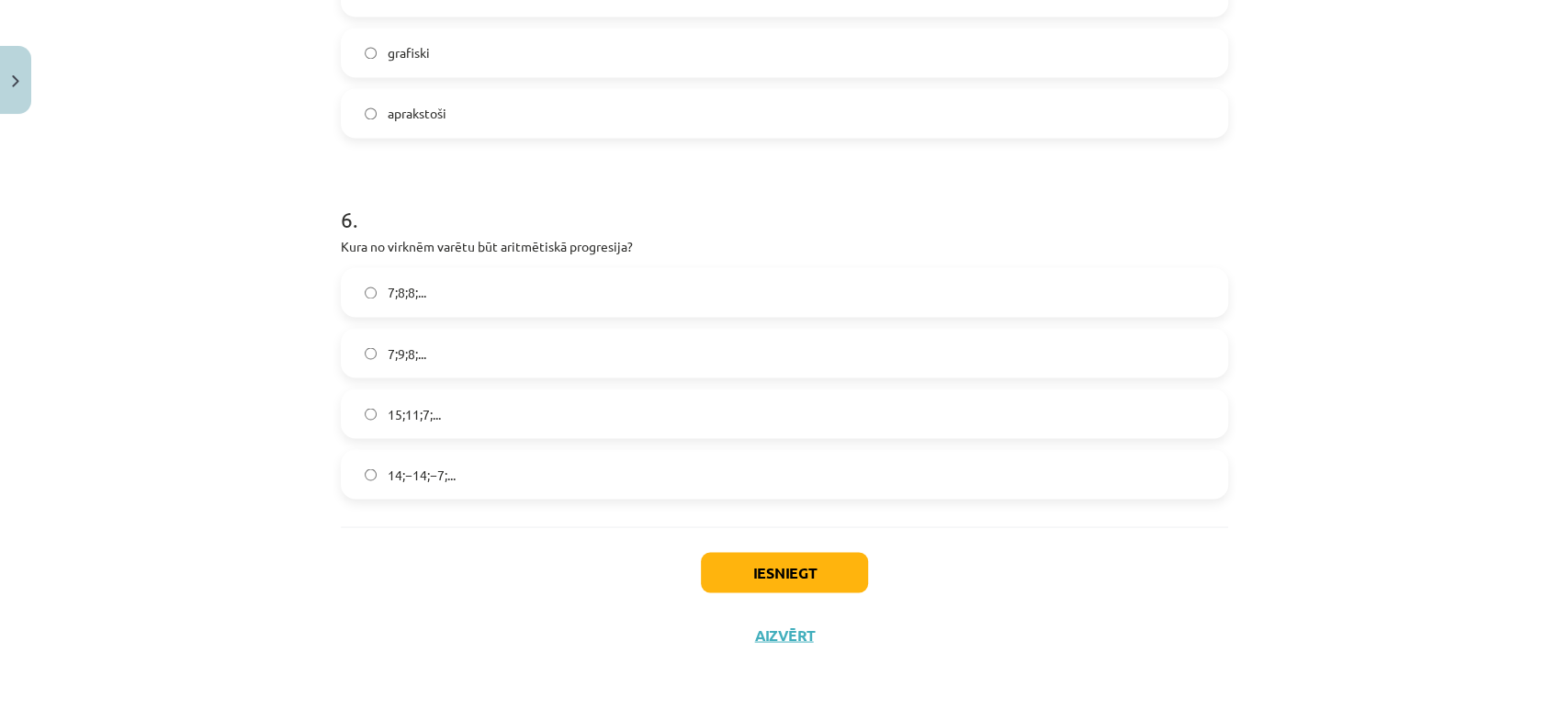
scroll to position [2002, 0]
click at [398, 424] on label "15;11;7;..." at bounding box center [784, 413] width 883 height 46
click at [456, 339] on label "7;9;8;..." at bounding box center [784, 352] width 883 height 46
click at [457, 398] on label "15;11;7;..." at bounding box center [784, 413] width 883 height 46
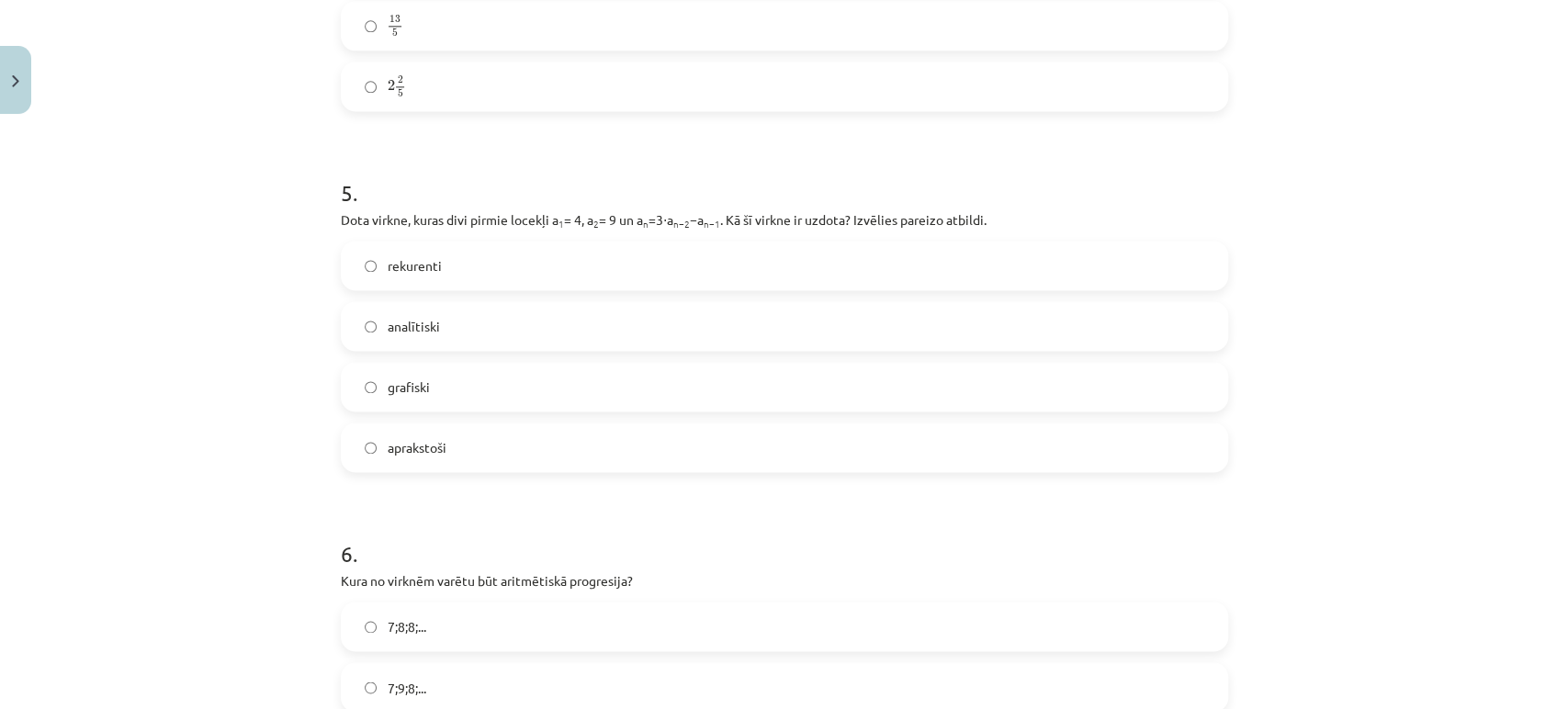
scroll to position [1629, 0]
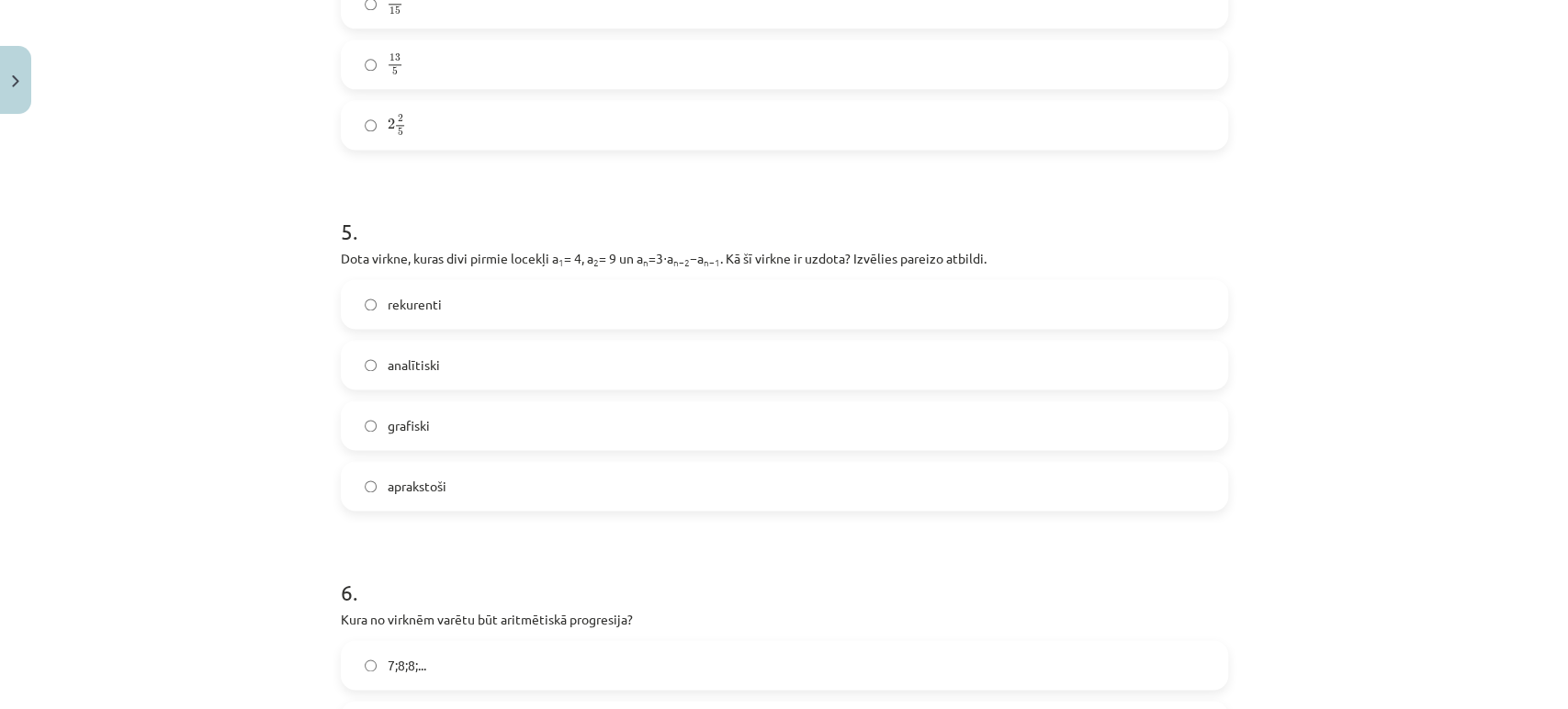
click at [516, 420] on label "grafiski" at bounding box center [784, 425] width 883 height 46
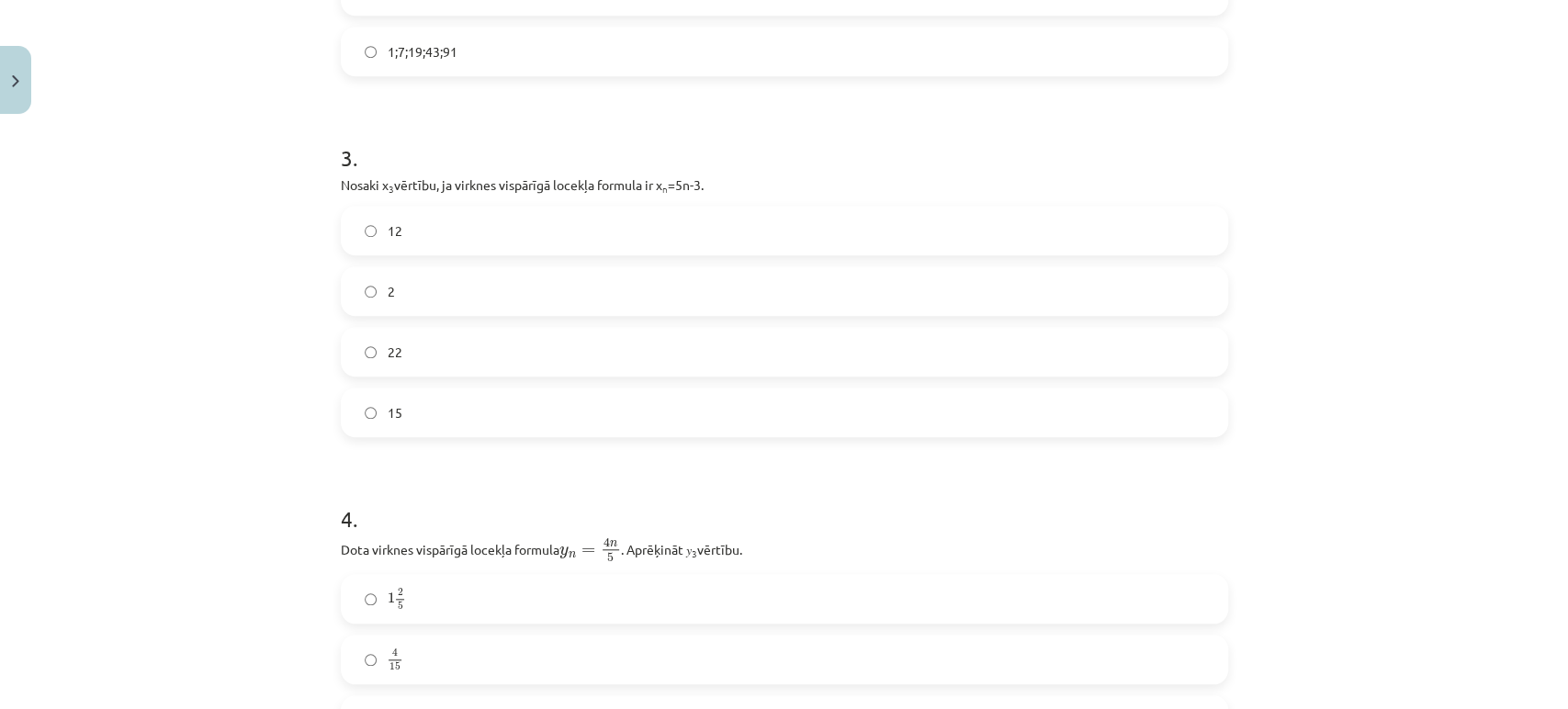
scroll to position [975, 0]
click at [431, 288] on label "2" at bounding box center [784, 290] width 883 height 46
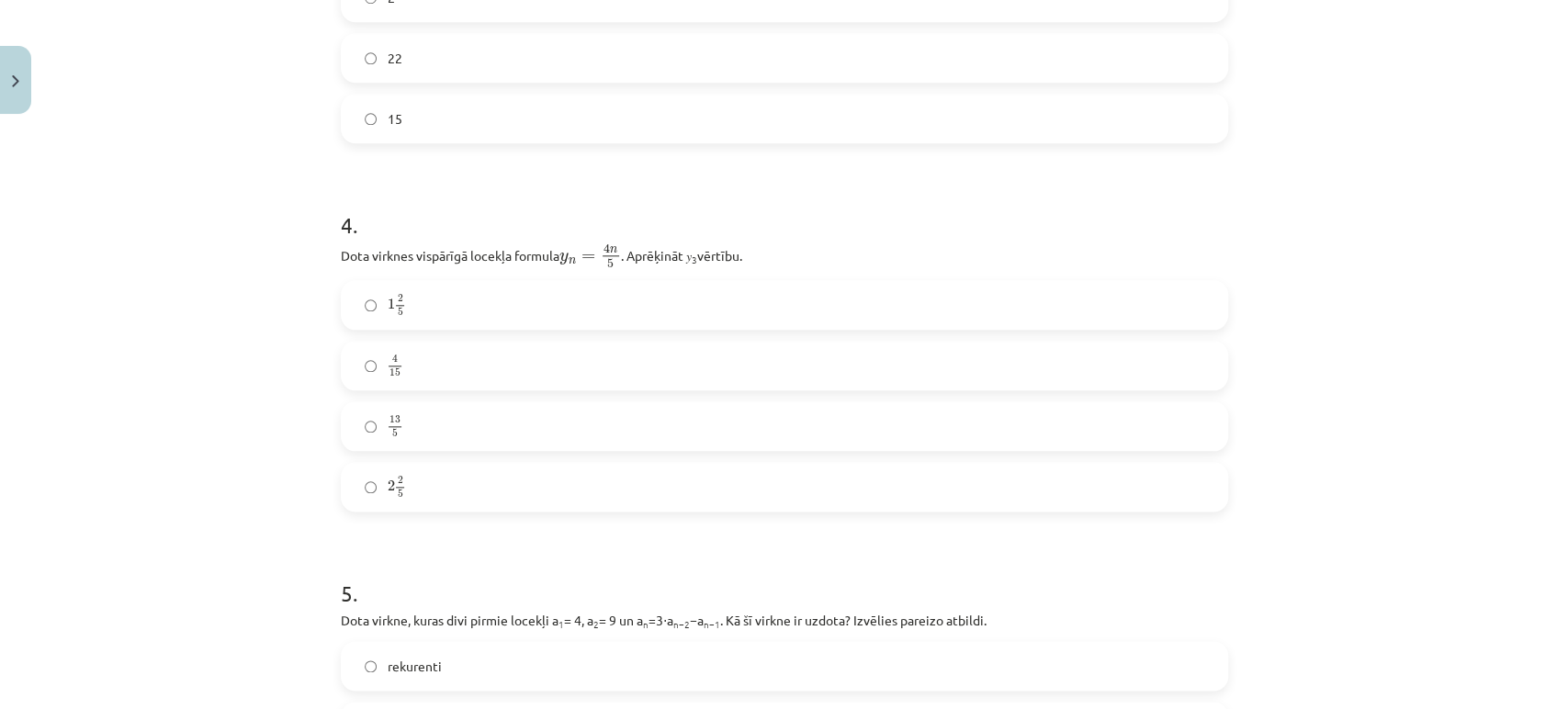
scroll to position [1270, 0]
click at [435, 470] on label "2 2 5 2 2 5" at bounding box center [784, 483] width 883 height 46
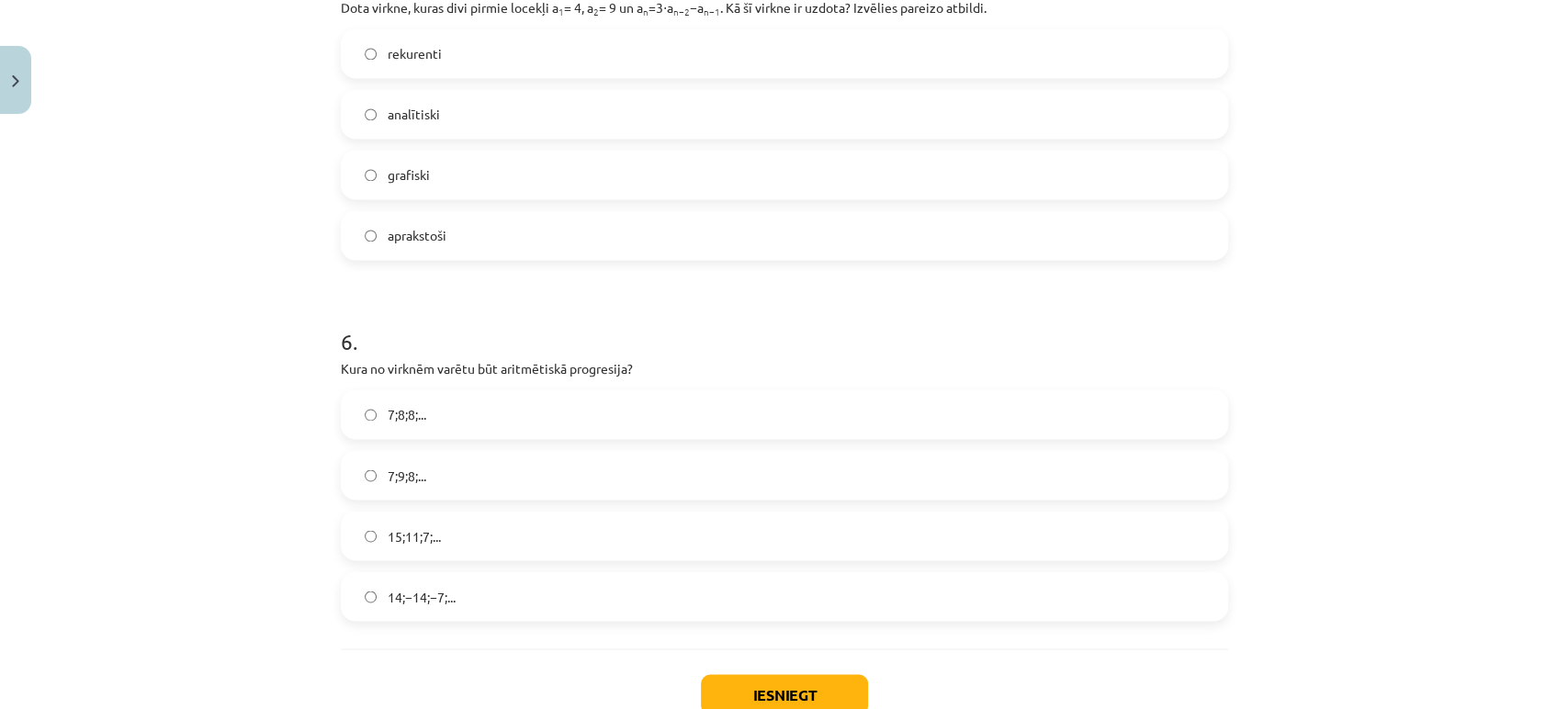
scroll to position [2004, 0]
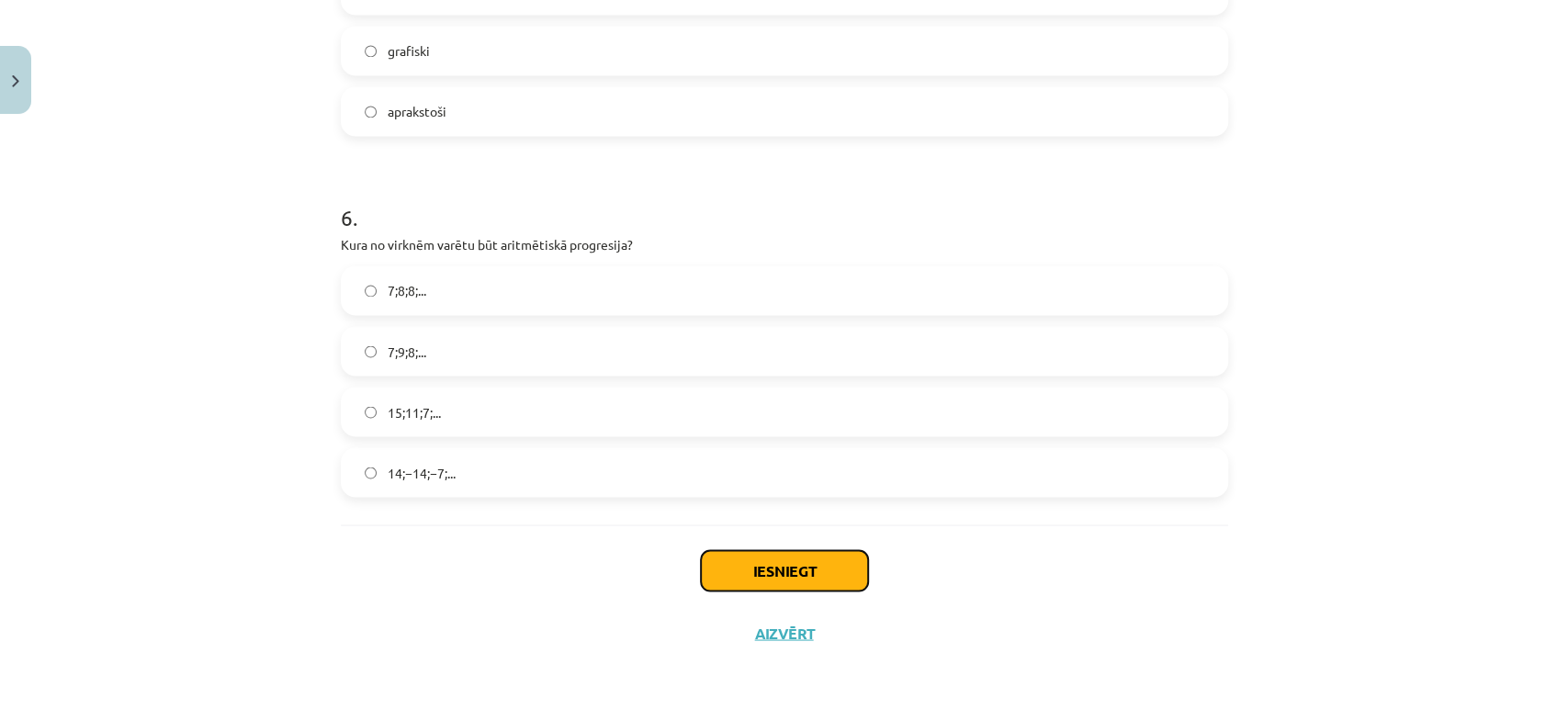
click at [705, 575] on button "Iesniegt" at bounding box center [784, 570] width 167 height 41
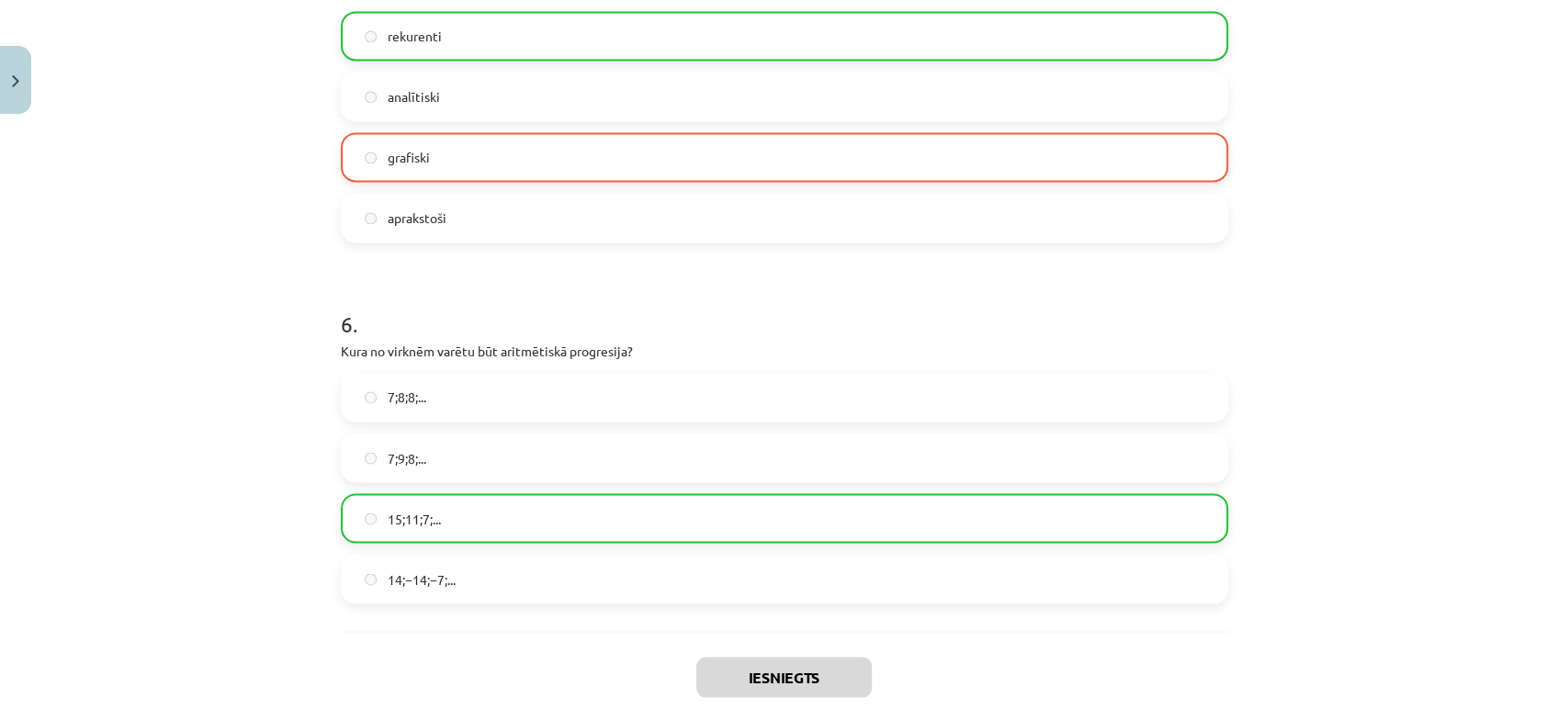
scroll to position [2061, 0]
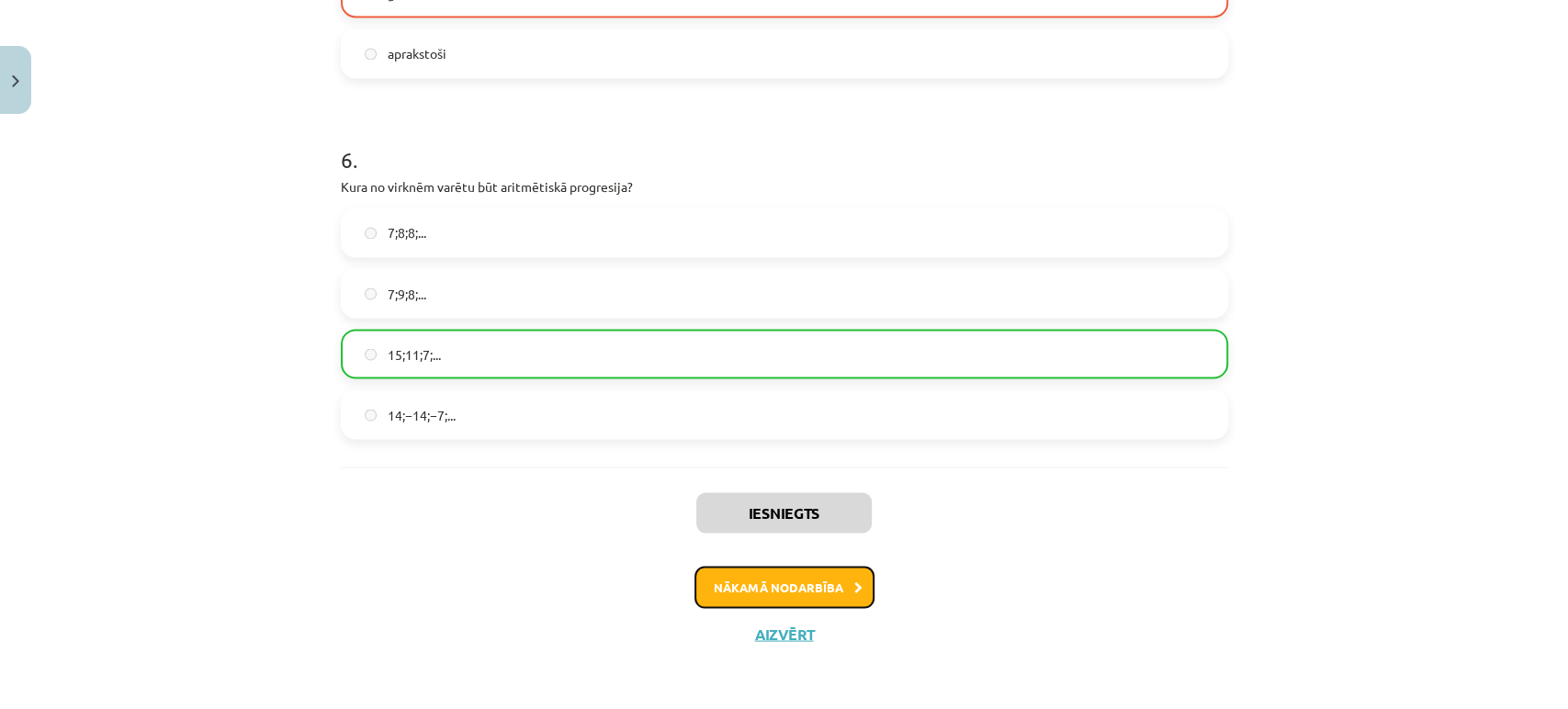
click at [749, 592] on button "Nākamā nodarbība" at bounding box center [784, 587] width 180 height 42
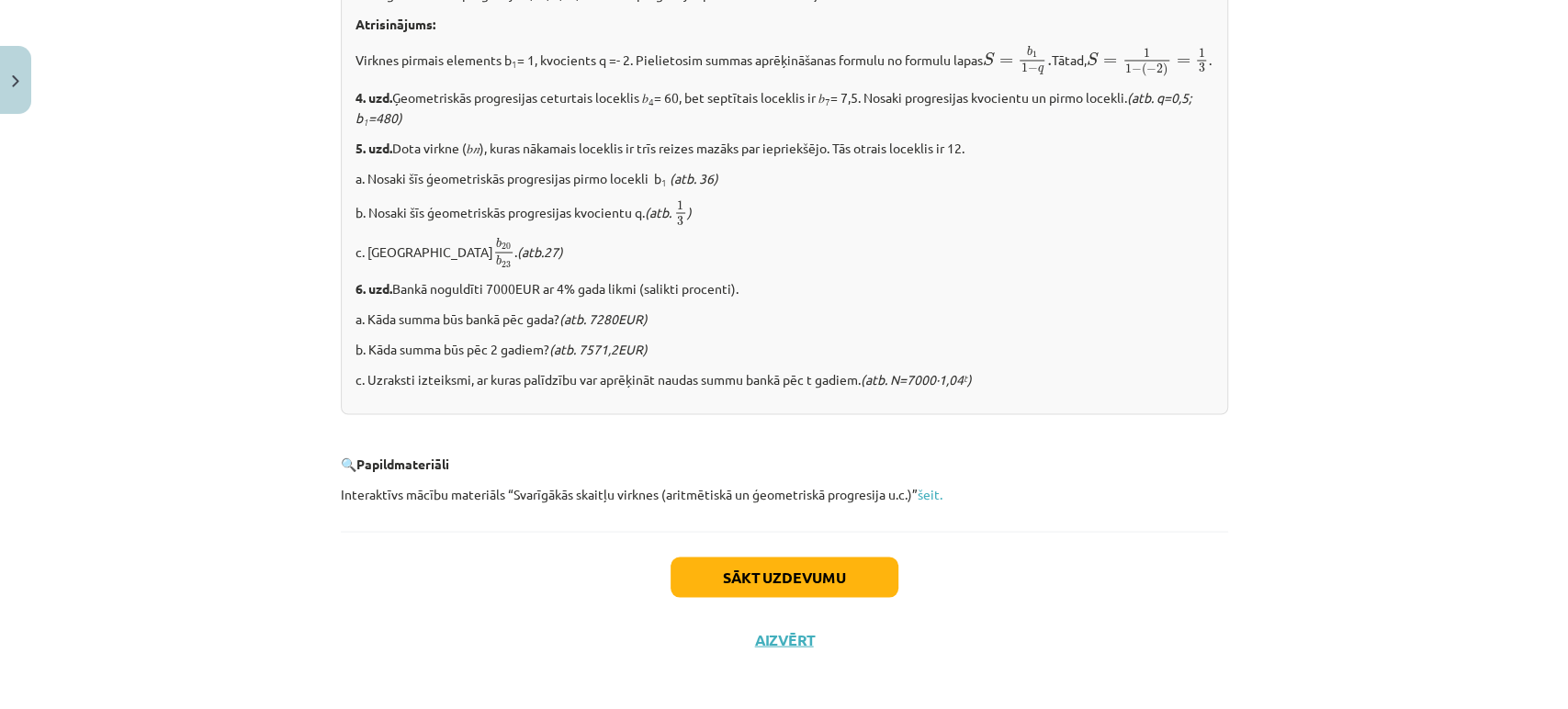
scroll to position [2265, 0]
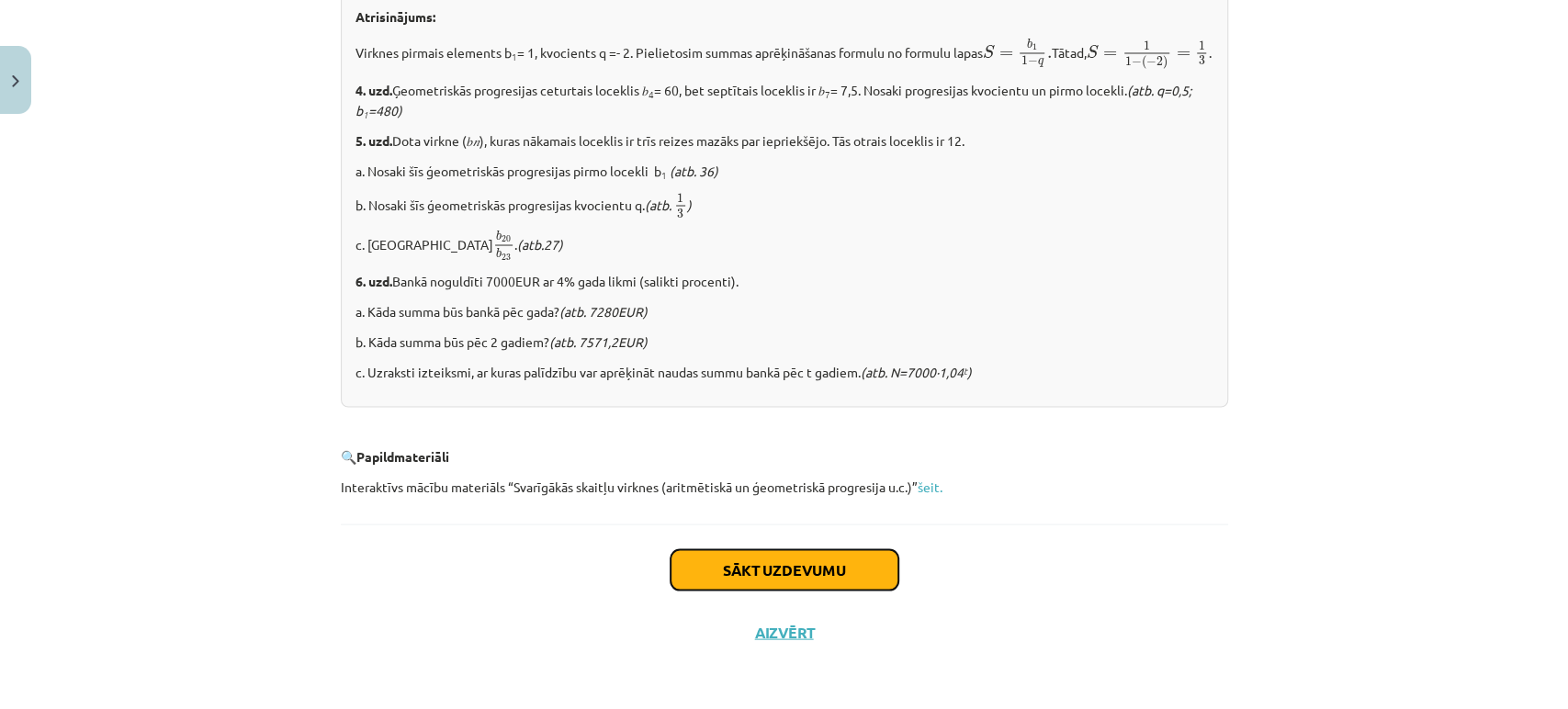
click at [742, 572] on button "Sākt uzdevumu" at bounding box center [784, 569] width 228 height 41
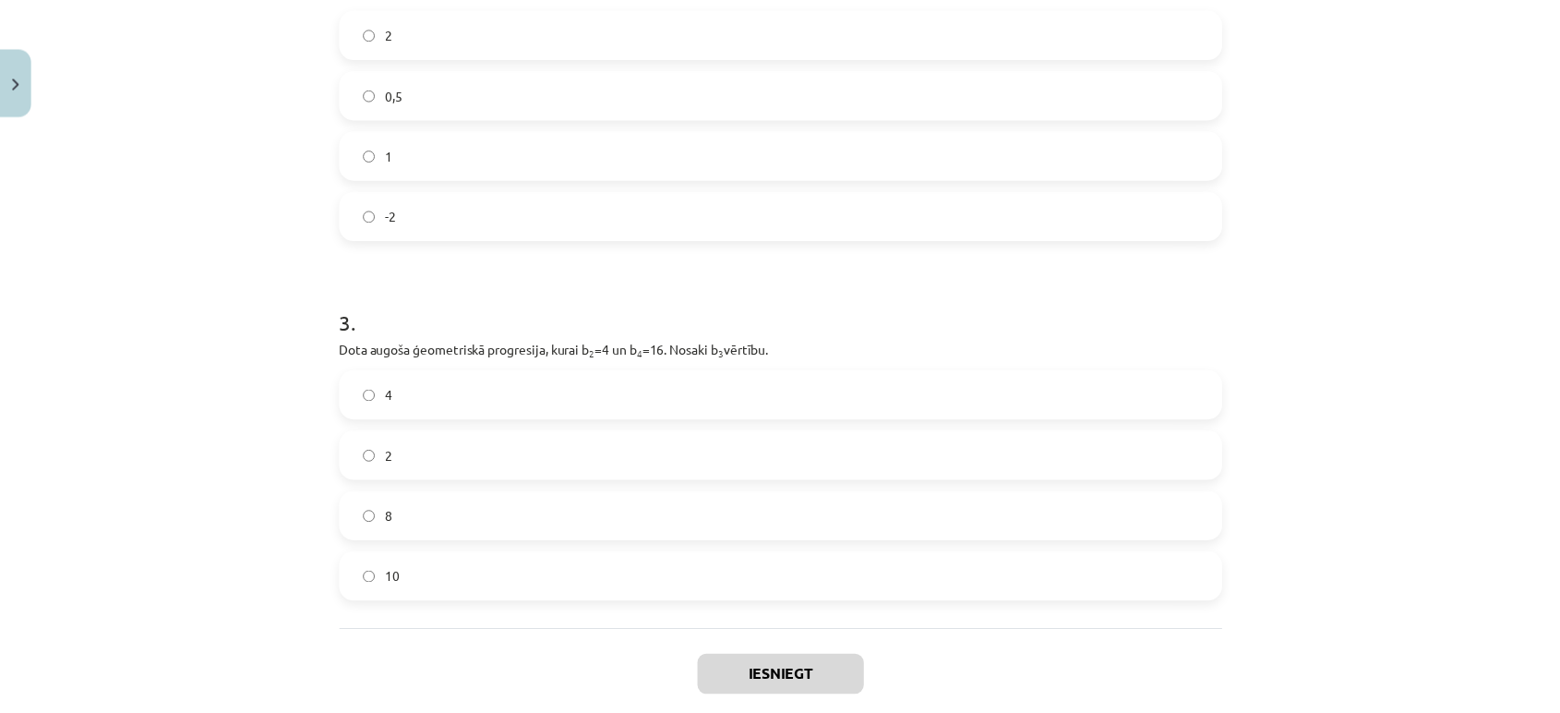
scroll to position [797, 0]
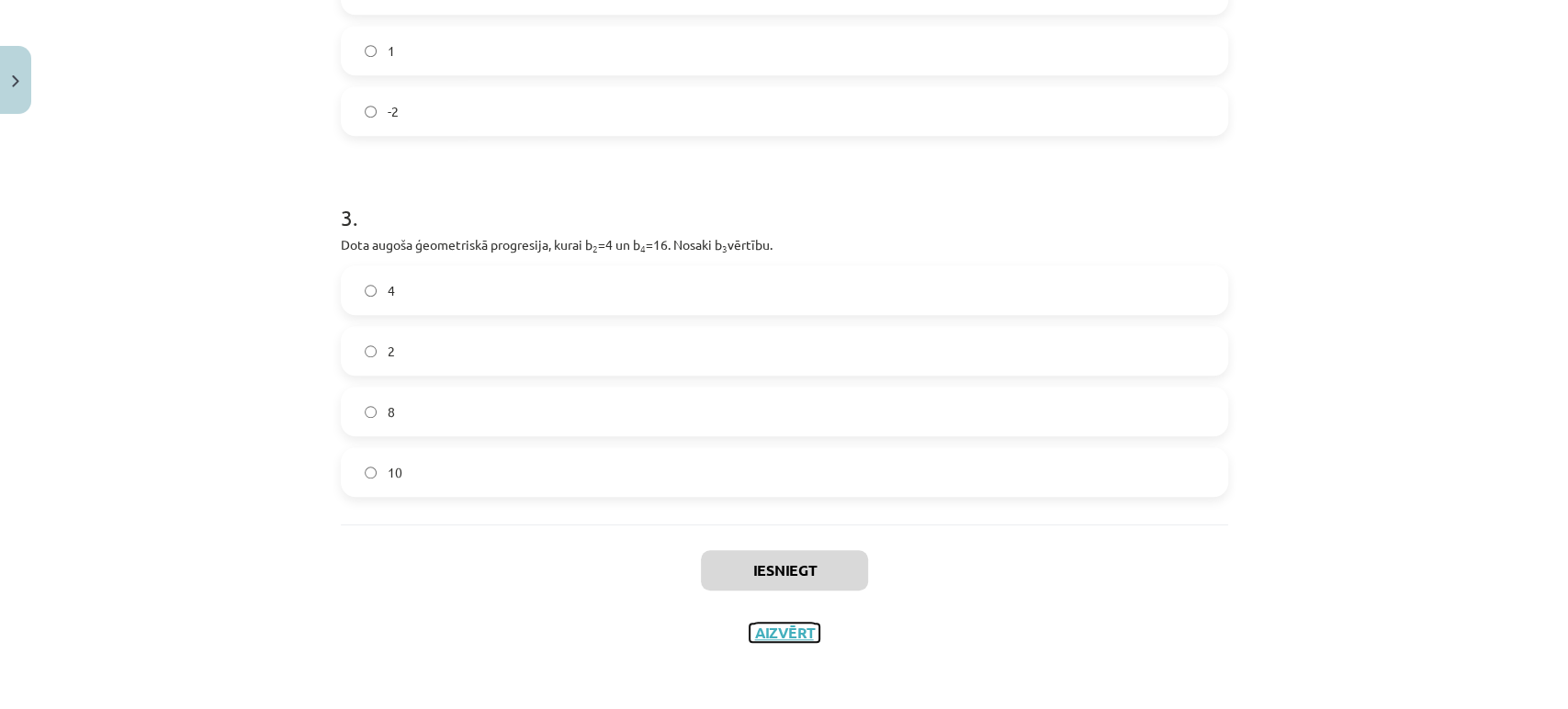
click at [779, 637] on button "Aizvērt" at bounding box center [784, 632] width 70 height 18
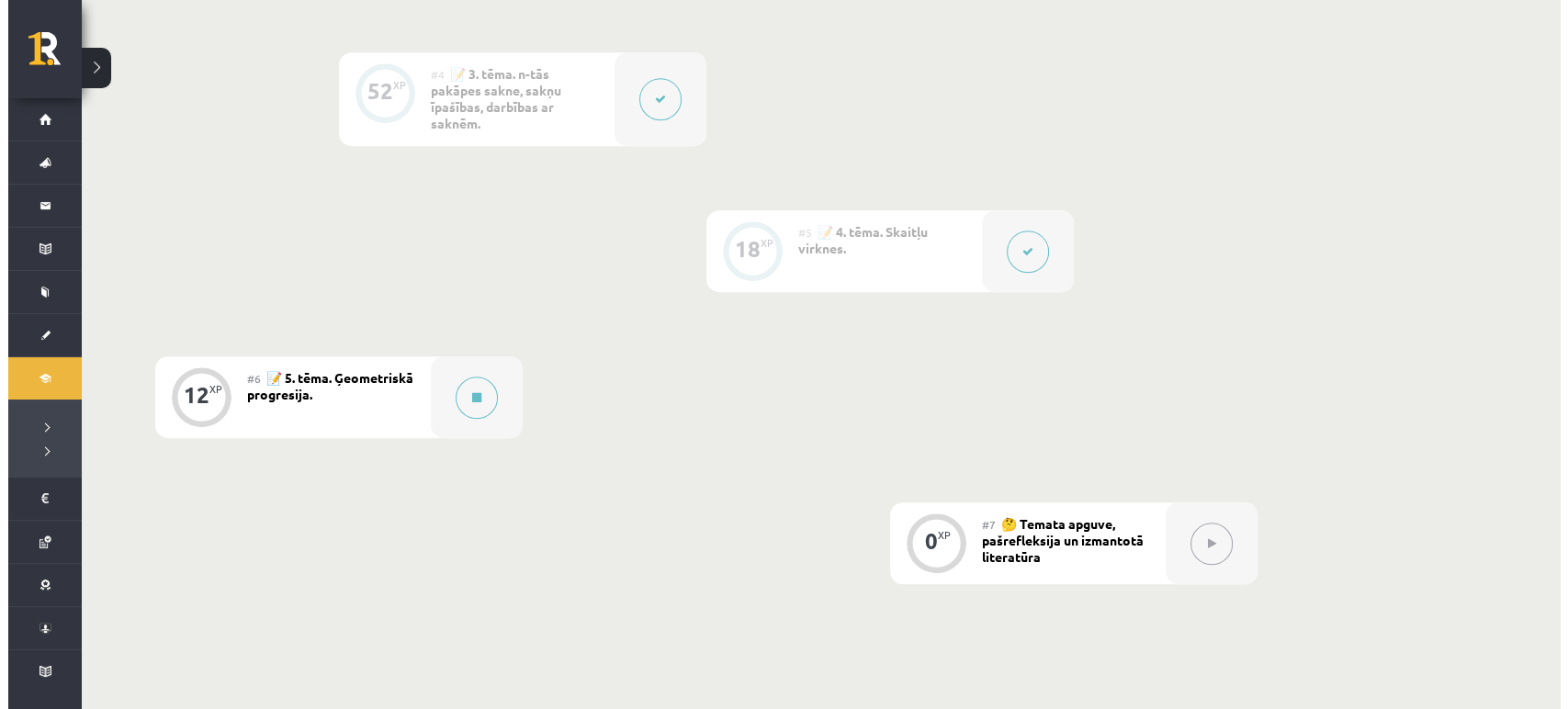
scroll to position [1011, 0]
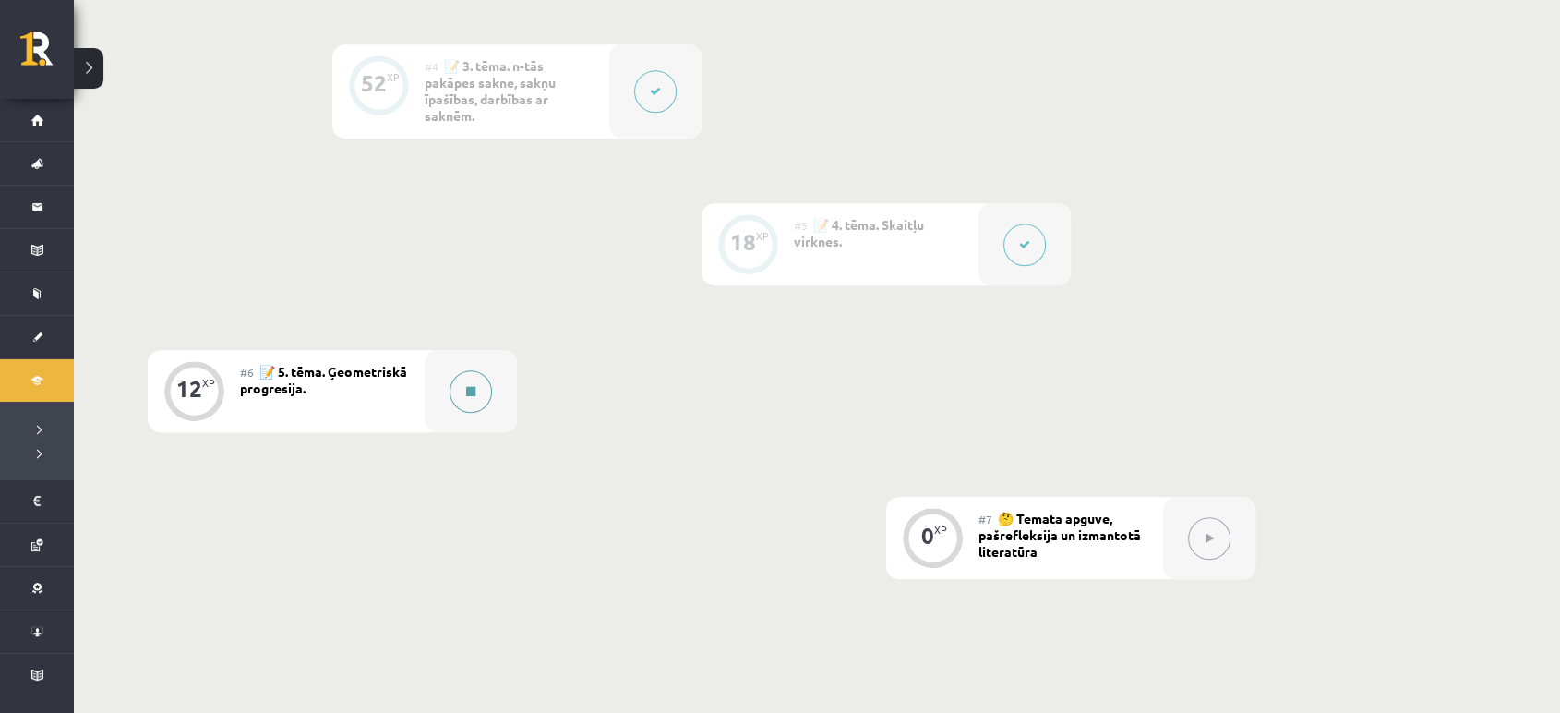
click at [497, 382] on div at bounding box center [471, 391] width 92 height 82
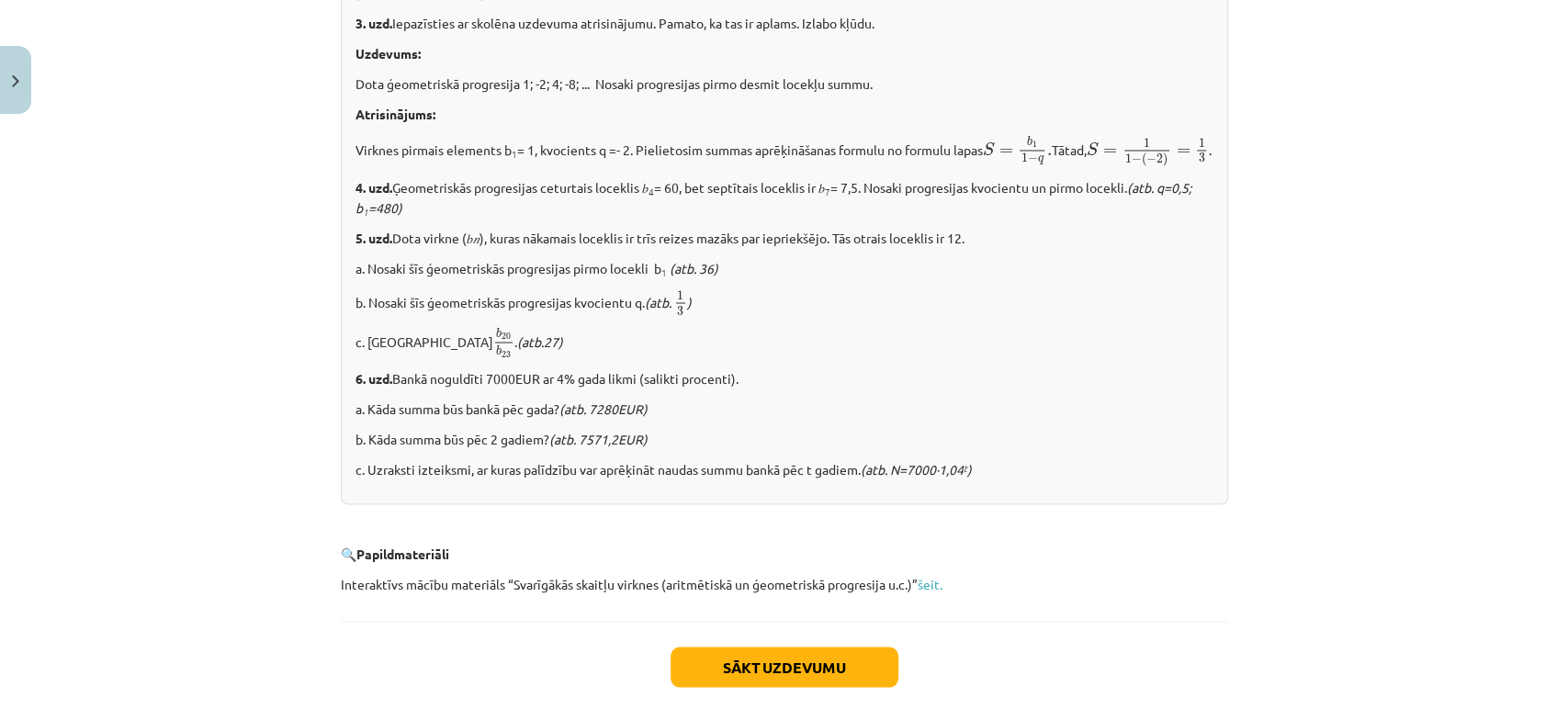
scroll to position [2203, 0]
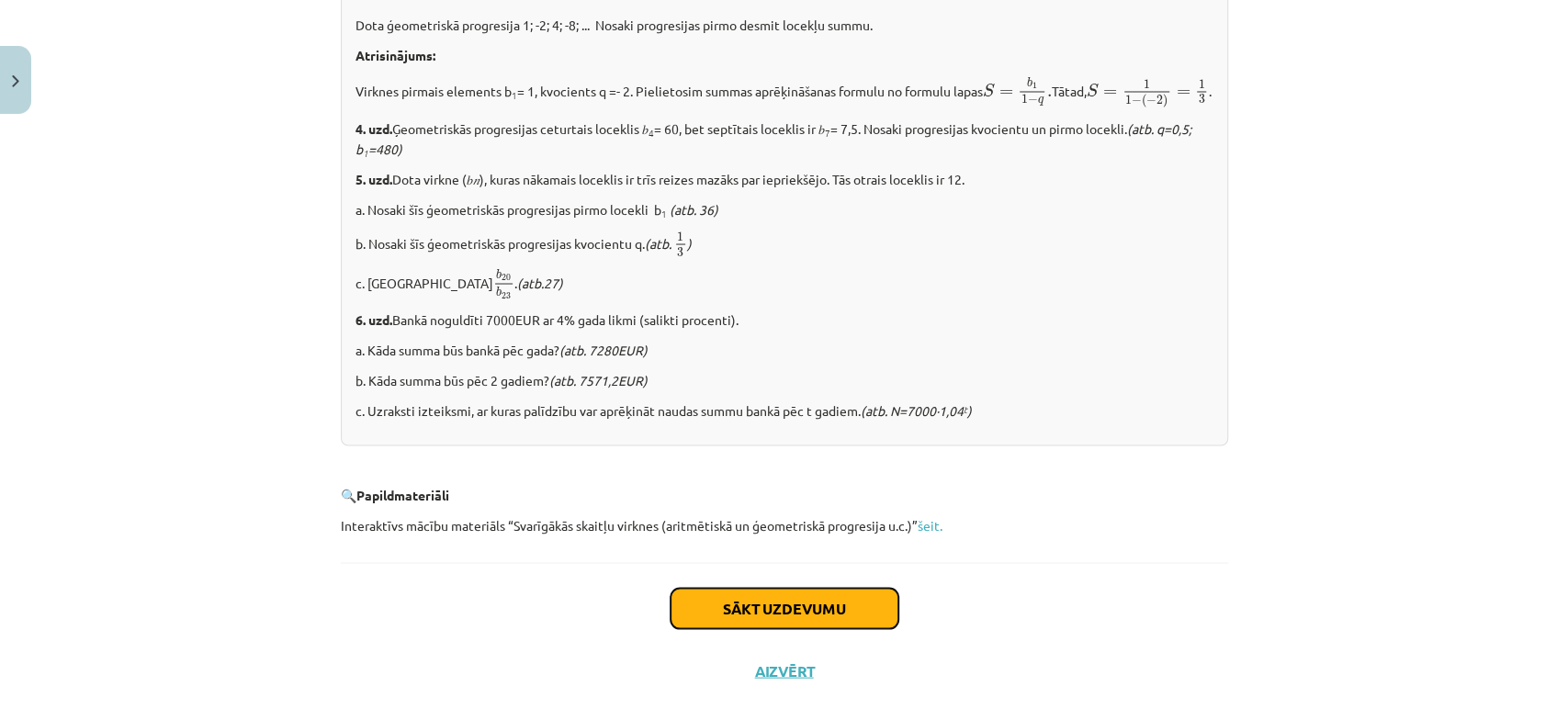
click at [750, 621] on button "Sākt uzdevumu" at bounding box center [784, 608] width 228 height 41
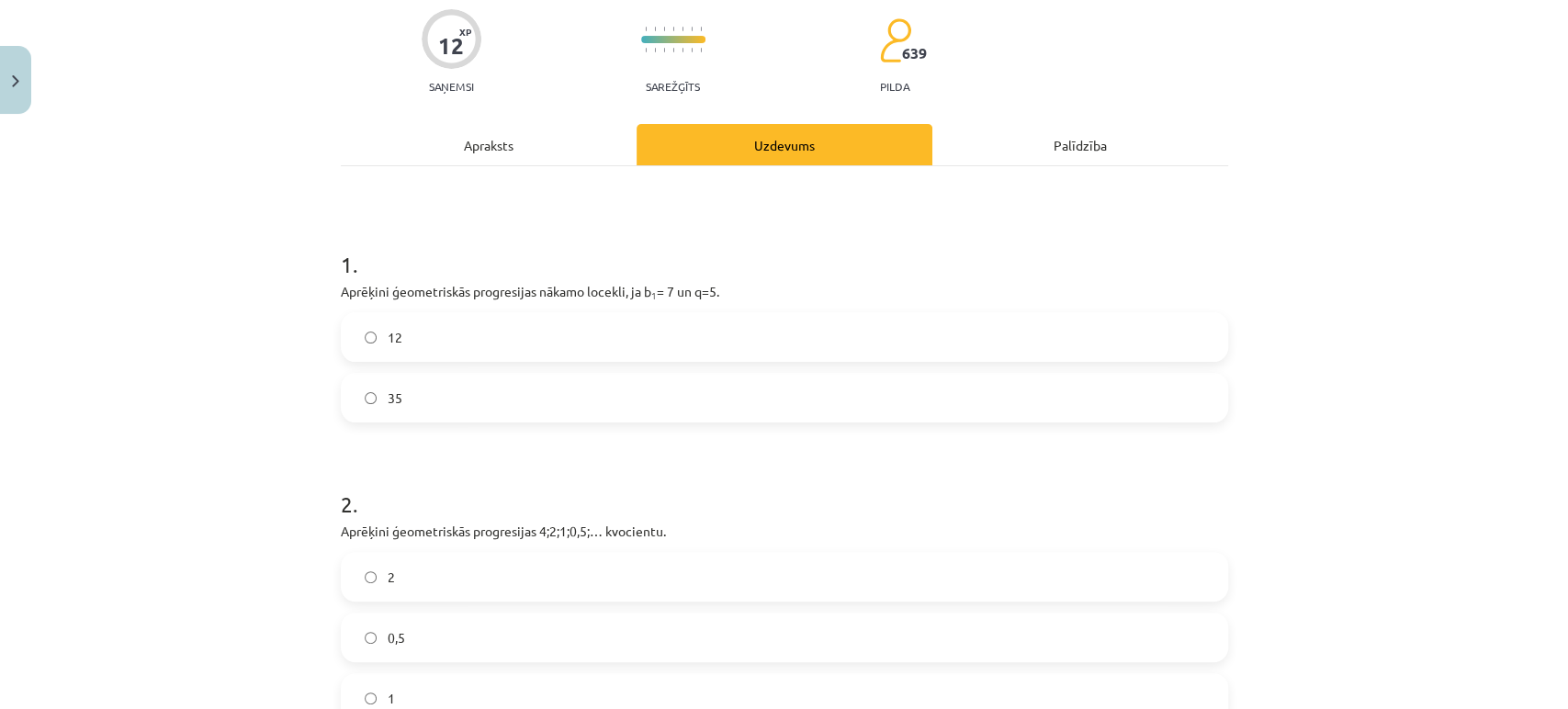
scroll to position [147, 0]
click at [649, 339] on label "12" at bounding box center [784, 336] width 883 height 46
click at [481, 374] on label "35" at bounding box center [784, 397] width 883 height 46
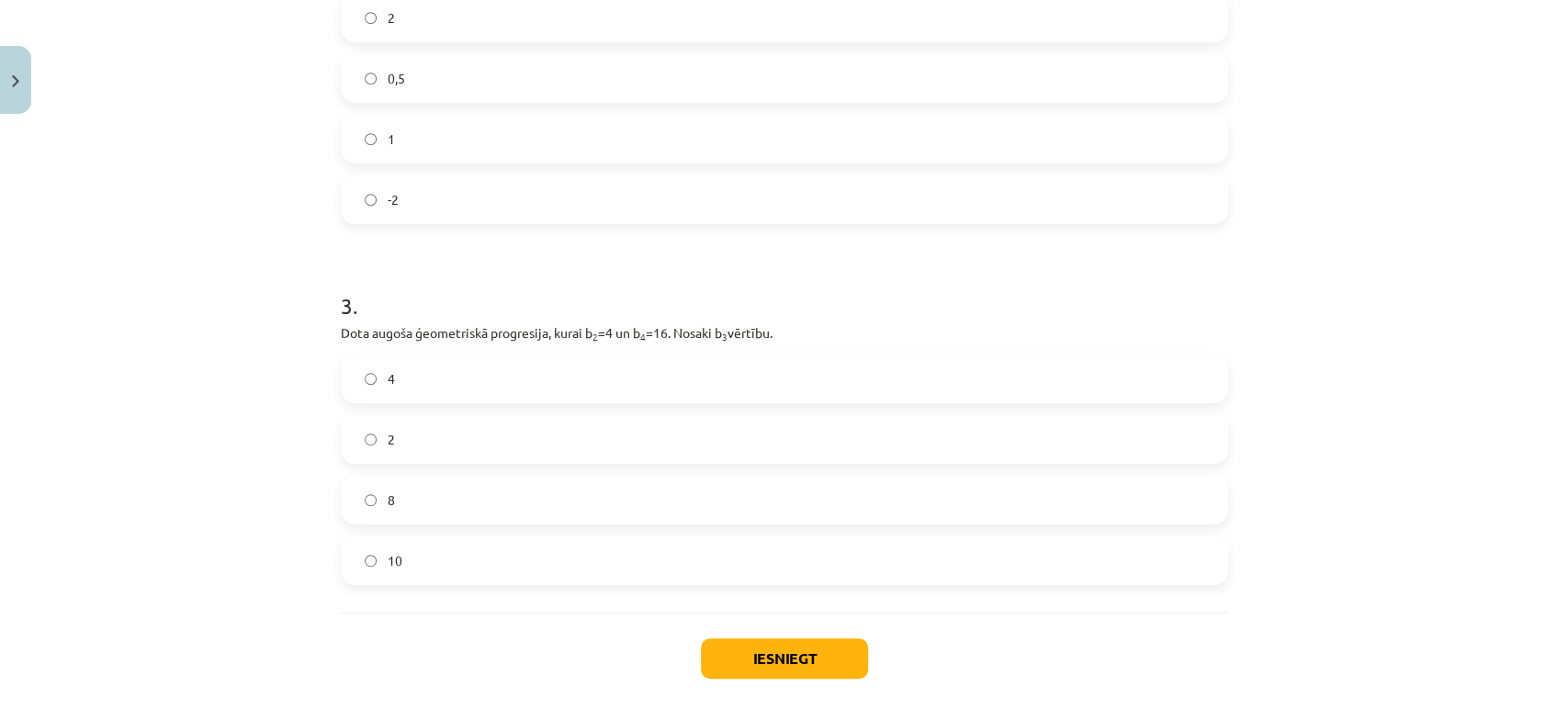
scroll to position [793, 0]
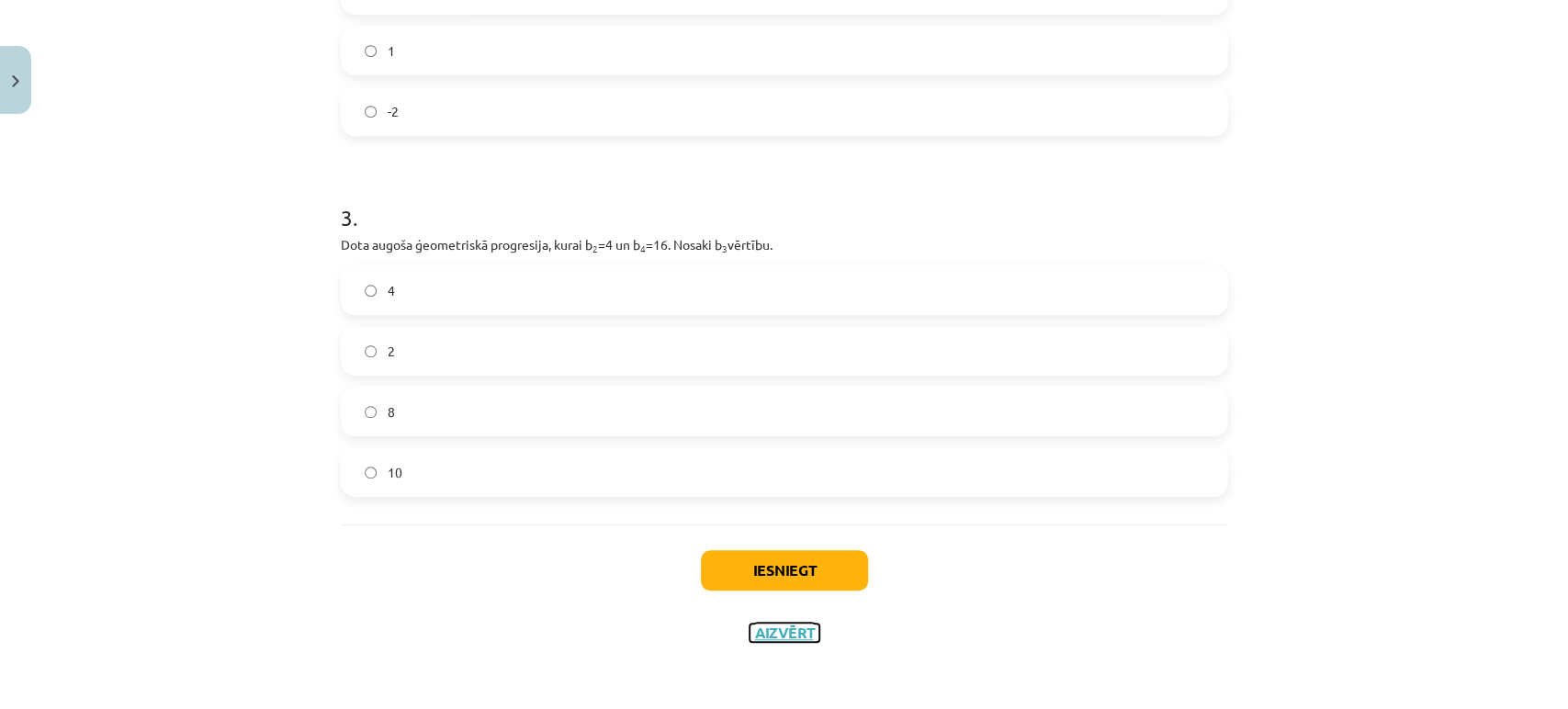
click at [768, 634] on button "Aizvērt" at bounding box center [784, 632] width 70 height 18
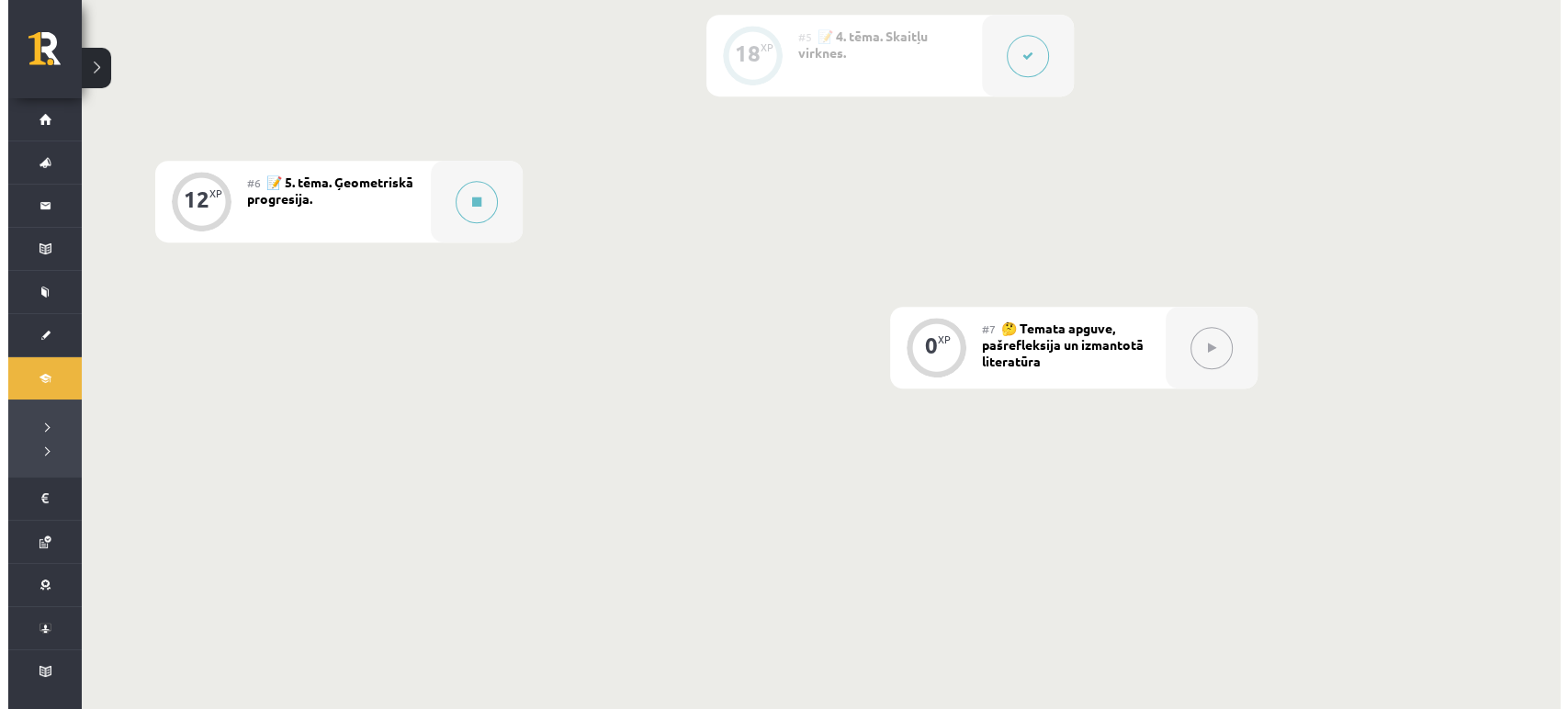
scroll to position [1109, 0]
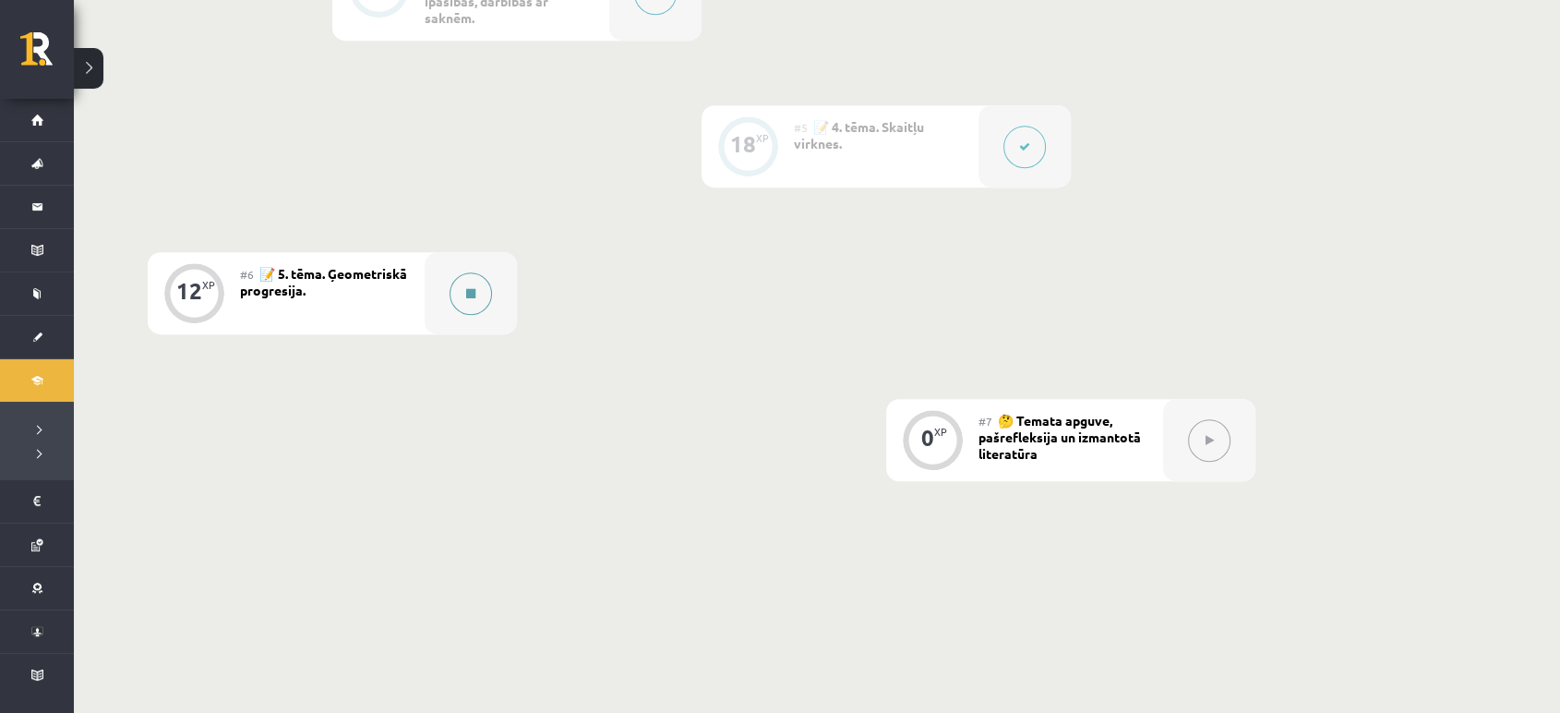
click at [509, 261] on div at bounding box center [471, 293] width 92 height 82
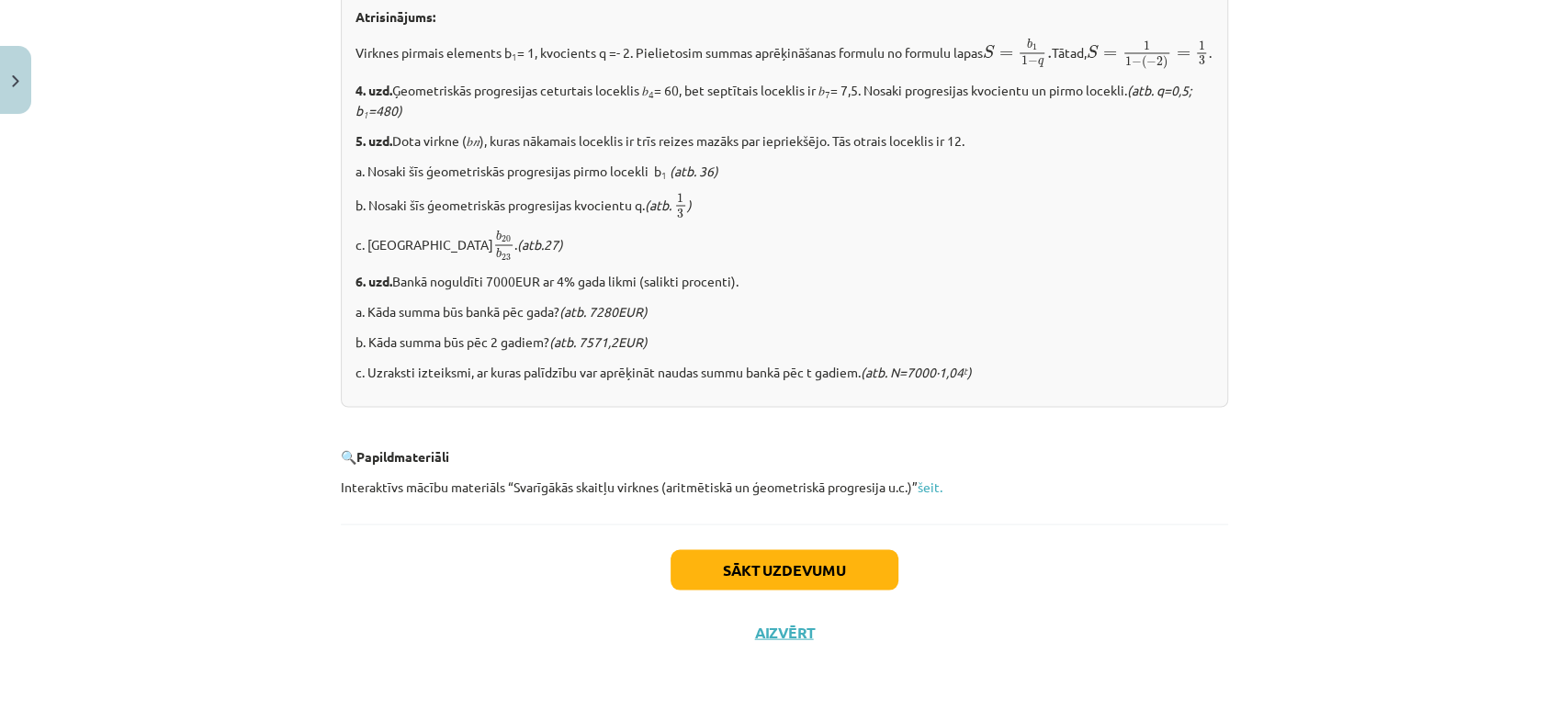
scroll to position [2249, 0]
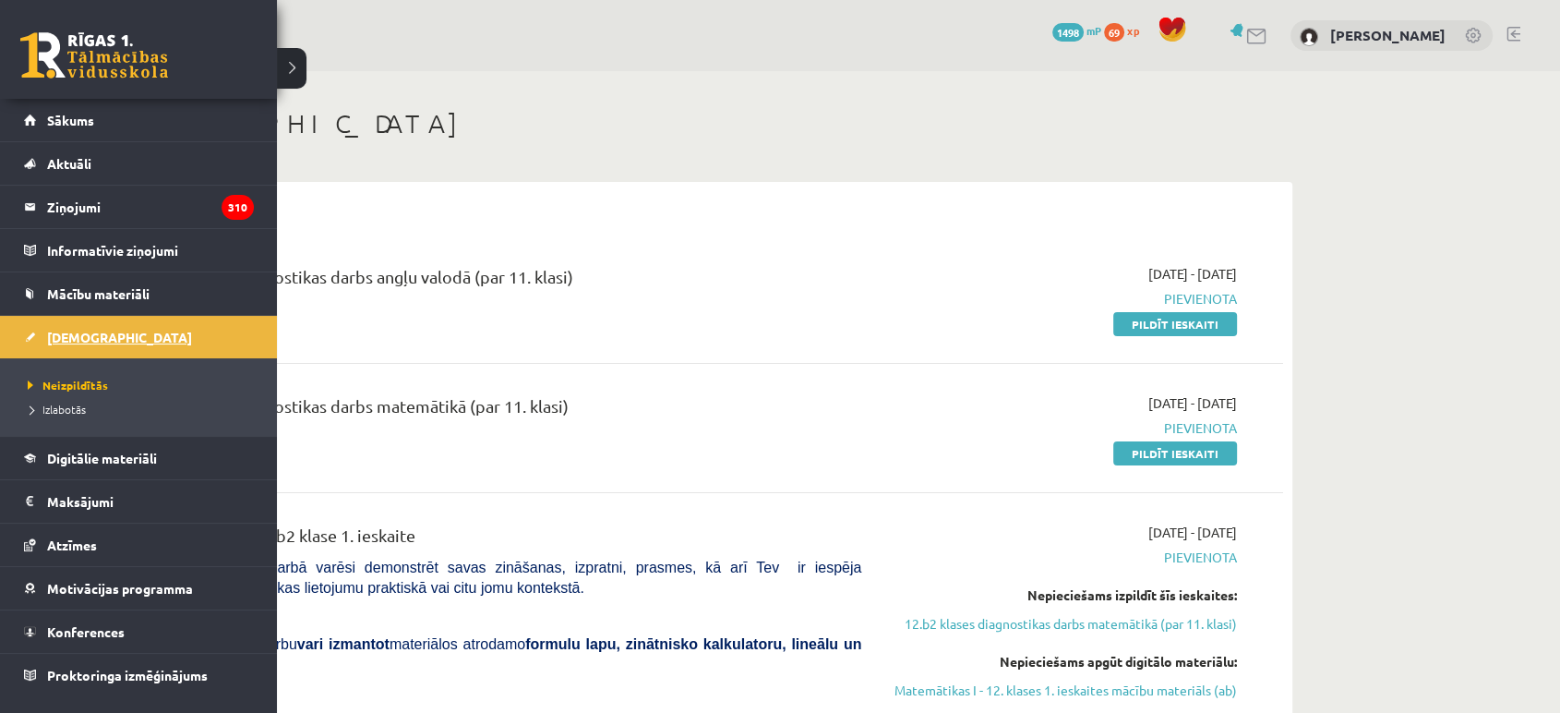
click at [81, 338] on span "[DEMOGRAPHIC_DATA]" at bounding box center [119, 337] width 145 height 17
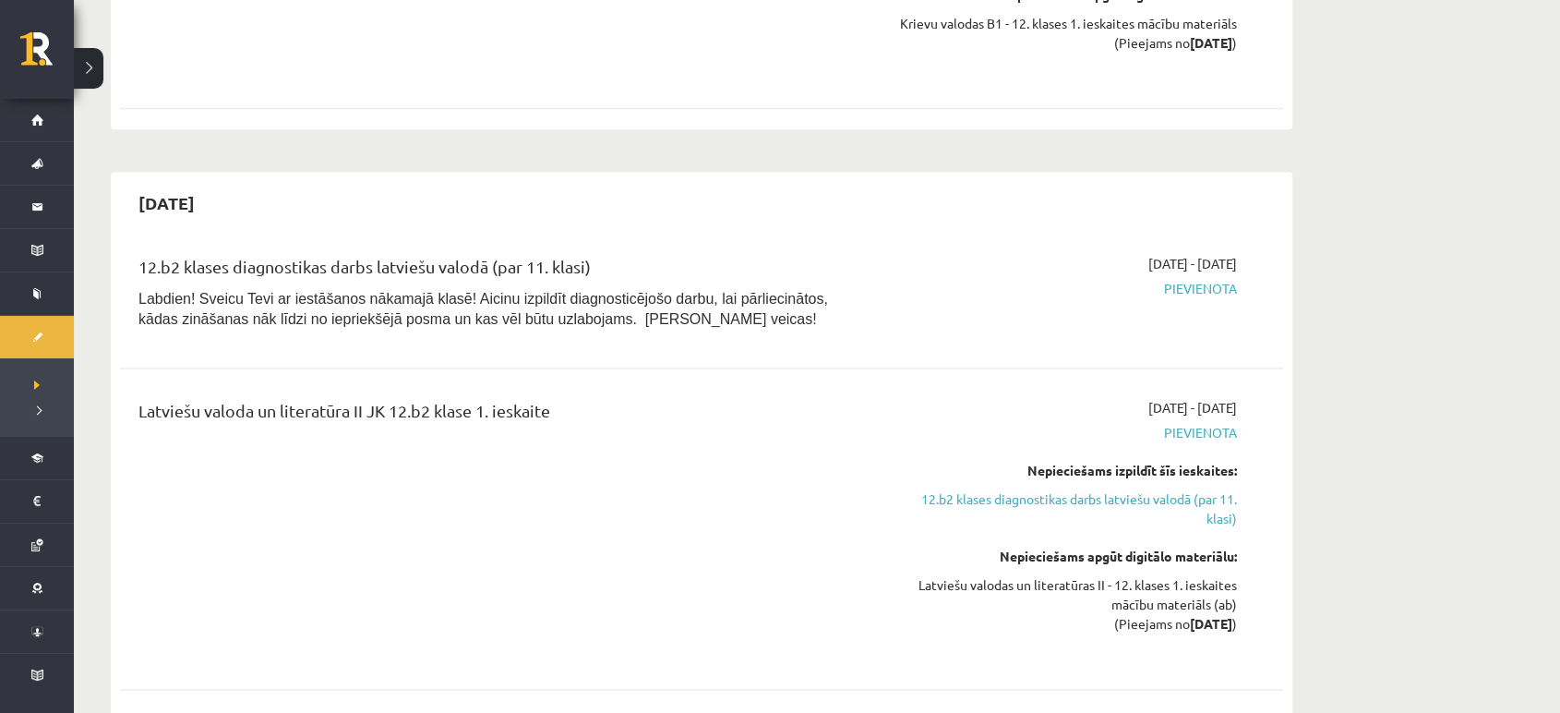
scroll to position [2351, 0]
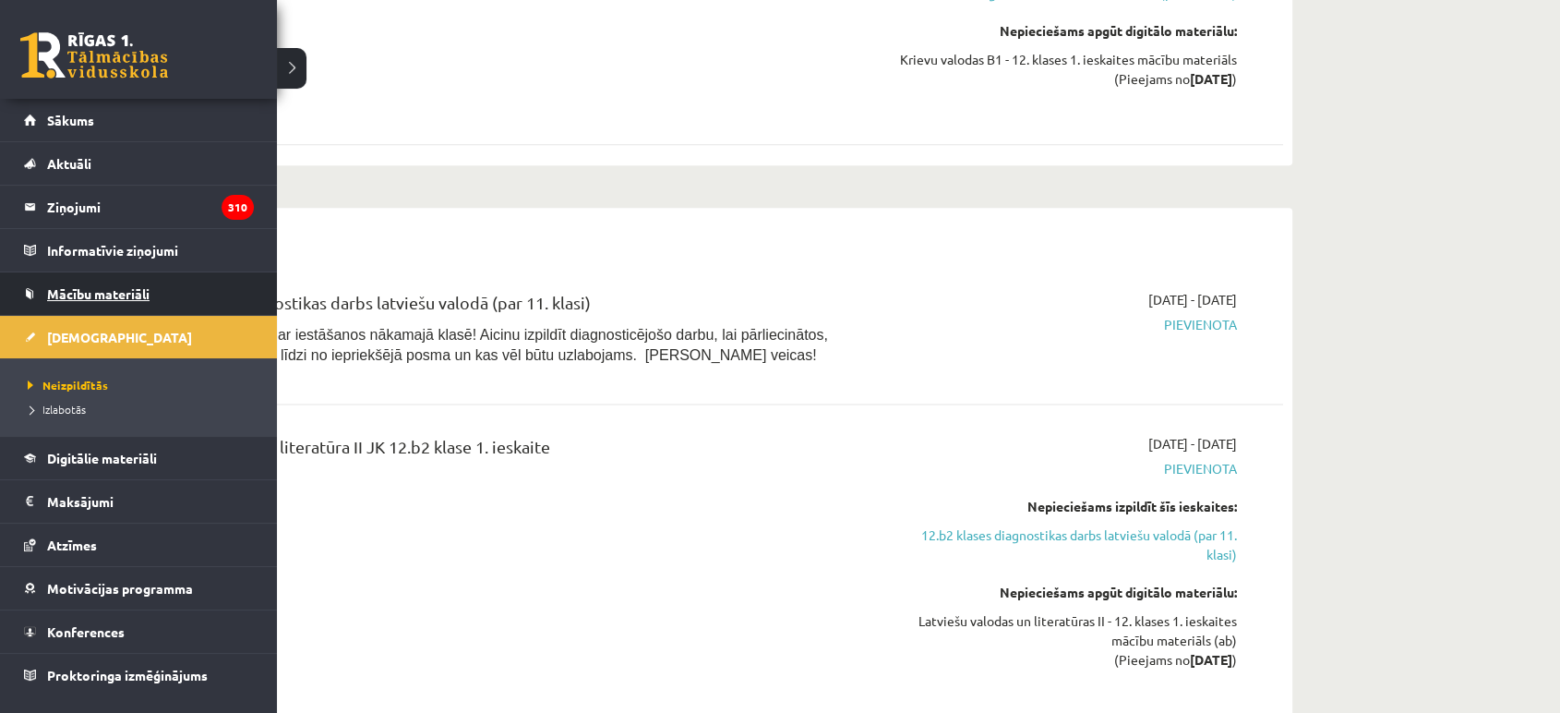
click at [83, 294] on span "Mācību materiāli" at bounding box center [98, 293] width 102 height 17
